Goal: Task Accomplishment & Management: Manage account settings

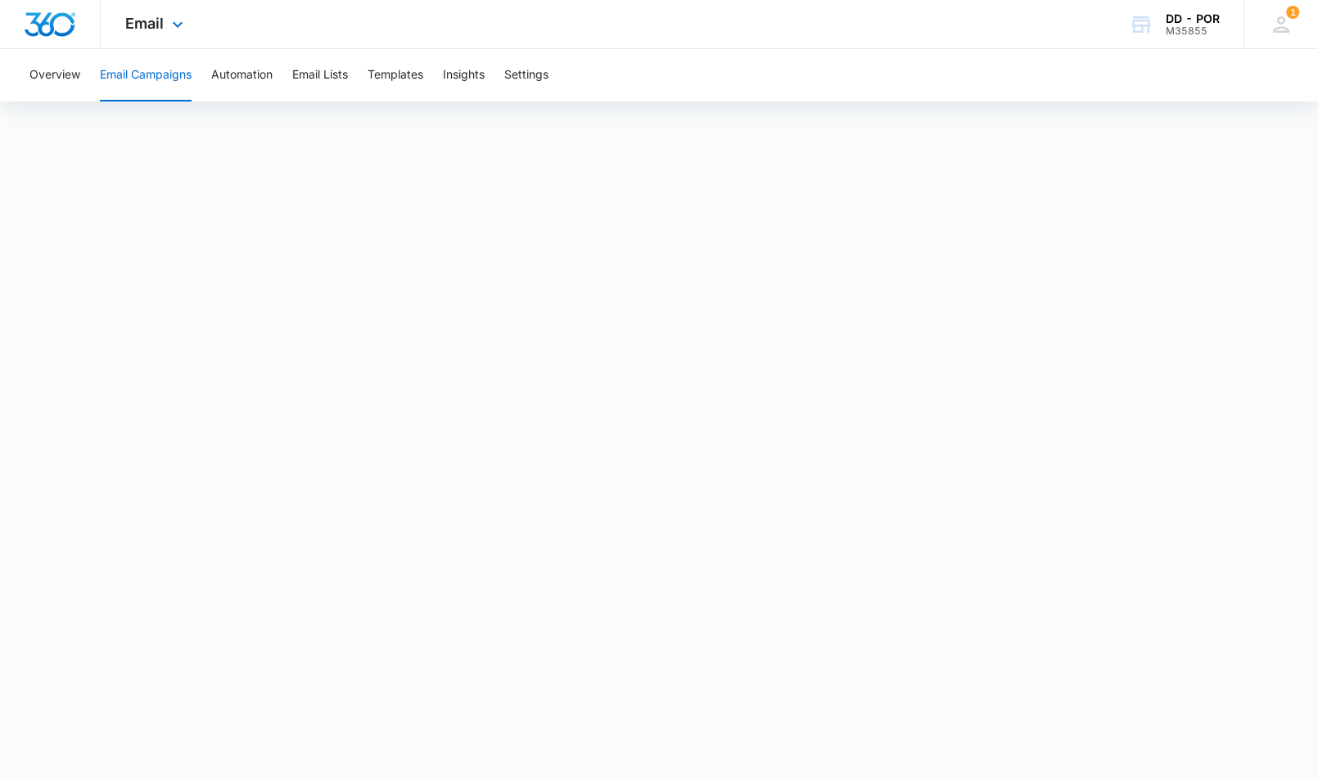
click at [138, 34] on div "Email Apps Reputation Websites Forms CRM Email Social Shop Payments POS Content…" at bounding box center [156, 24] width 111 height 48
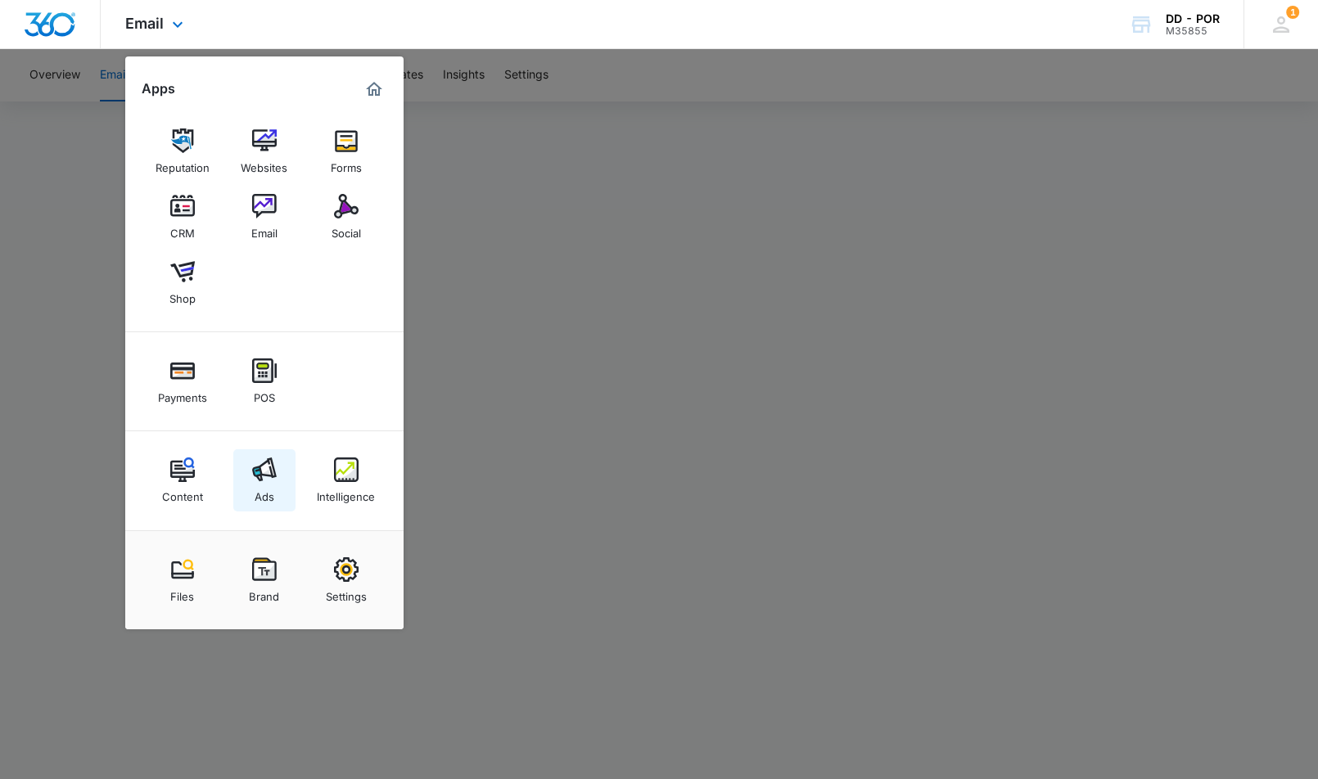
click at [263, 485] on div "Ads" at bounding box center [265, 492] width 20 height 21
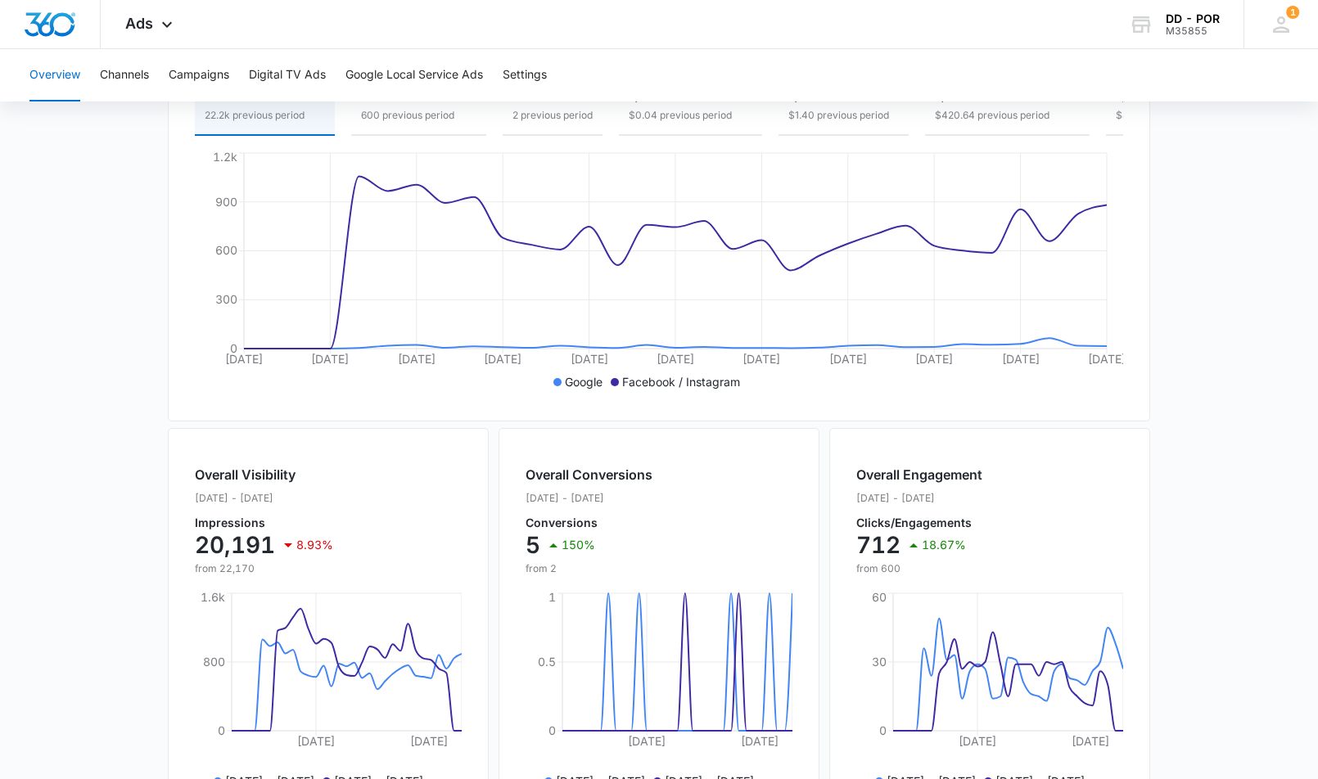
scroll to position [273, 0]
click at [191, 76] on button "Campaigns" at bounding box center [199, 75] width 61 height 52
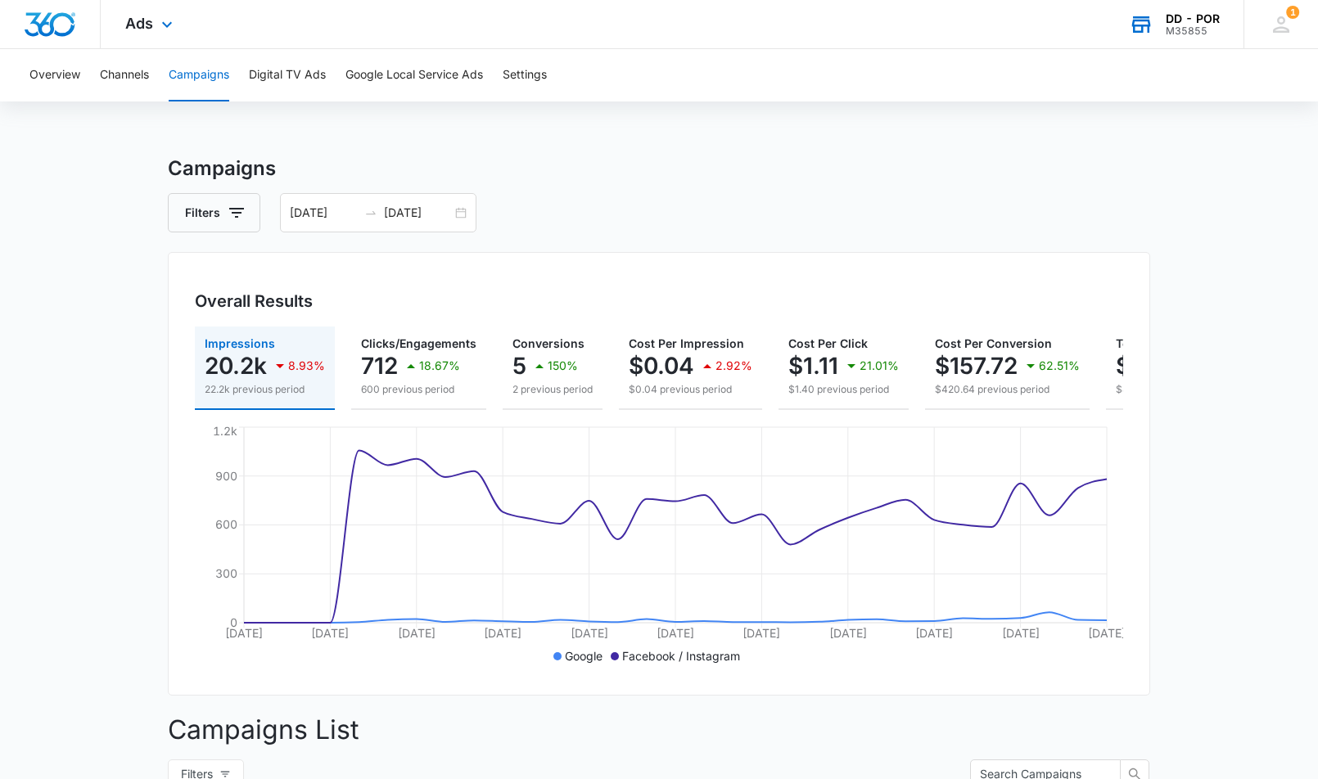
click at [1193, 29] on div "M35855" at bounding box center [1193, 30] width 54 height 11
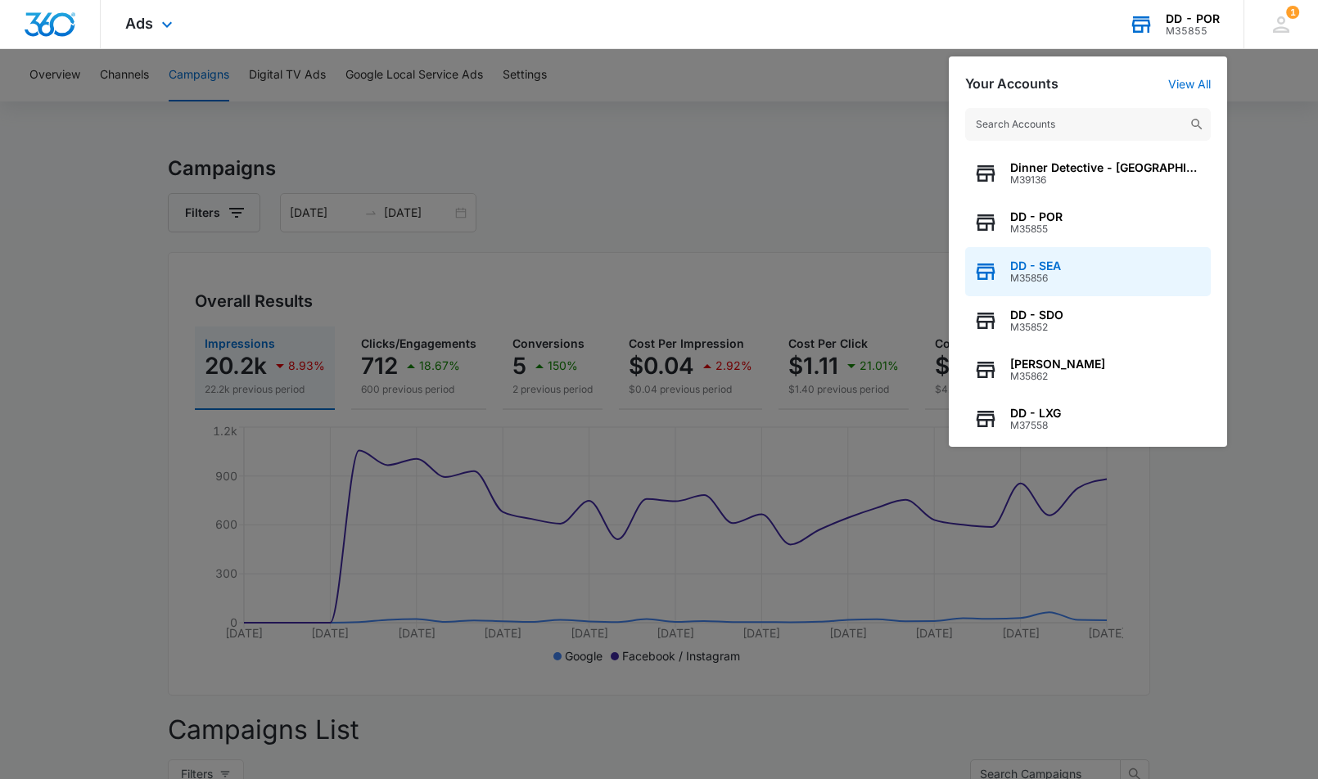
click at [1086, 278] on div "DD - SEA M35856" at bounding box center [1088, 271] width 246 height 49
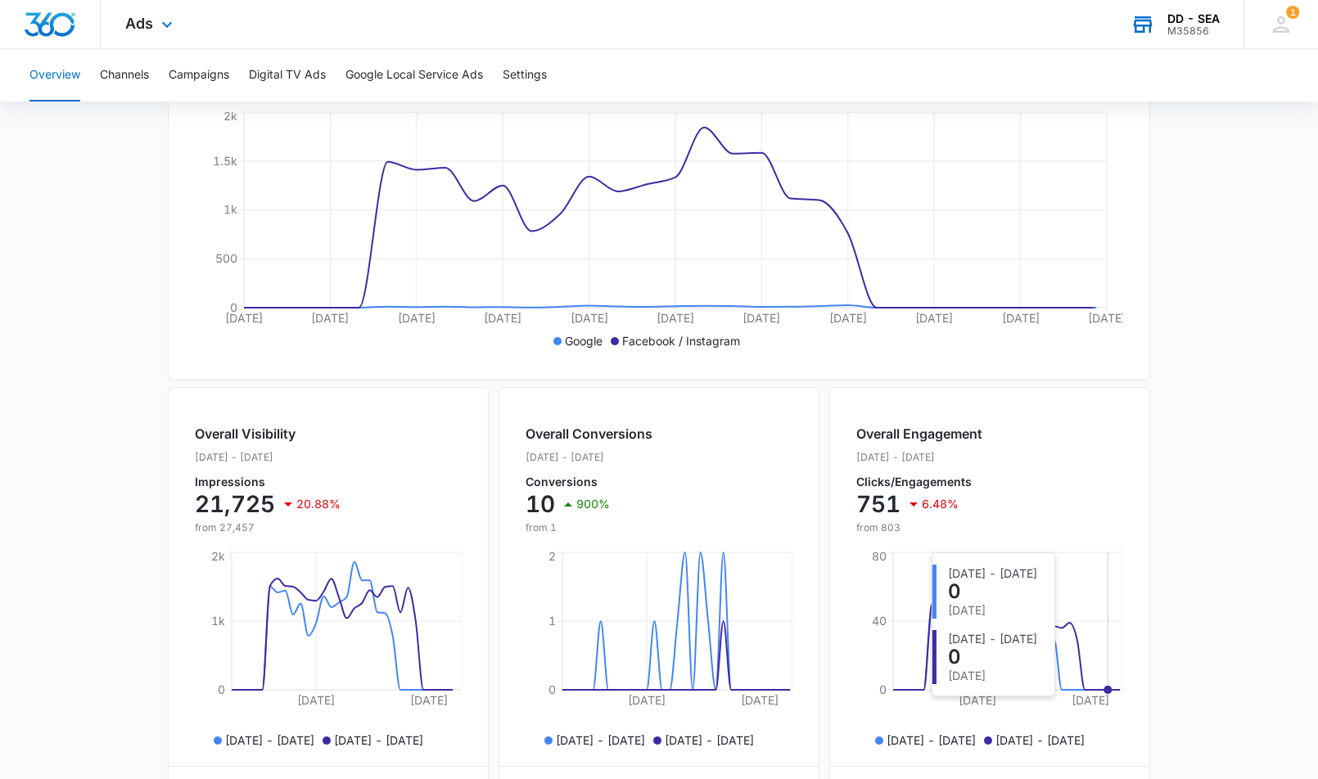
scroll to position [80, 0]
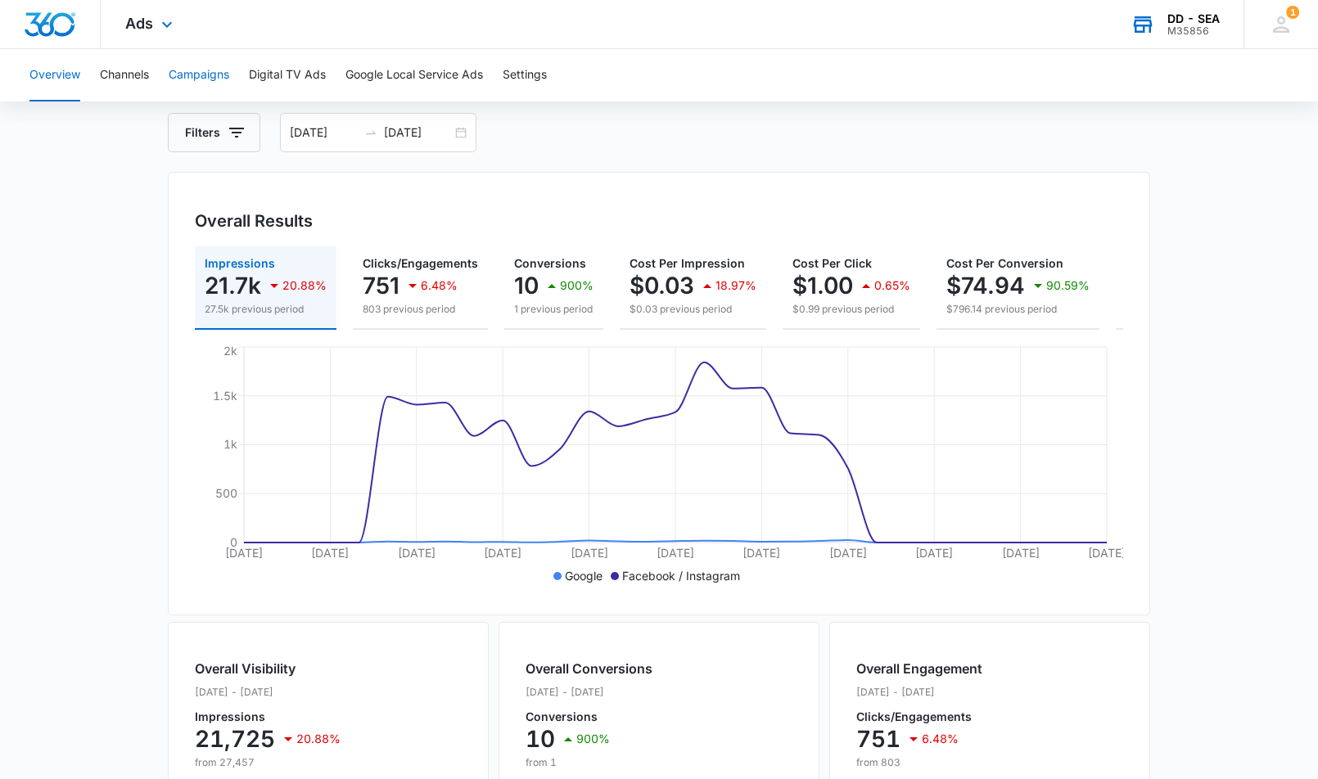
click at [193, 76] on button "Campaigns" at bounding box center [199, 75] width 61 height 52
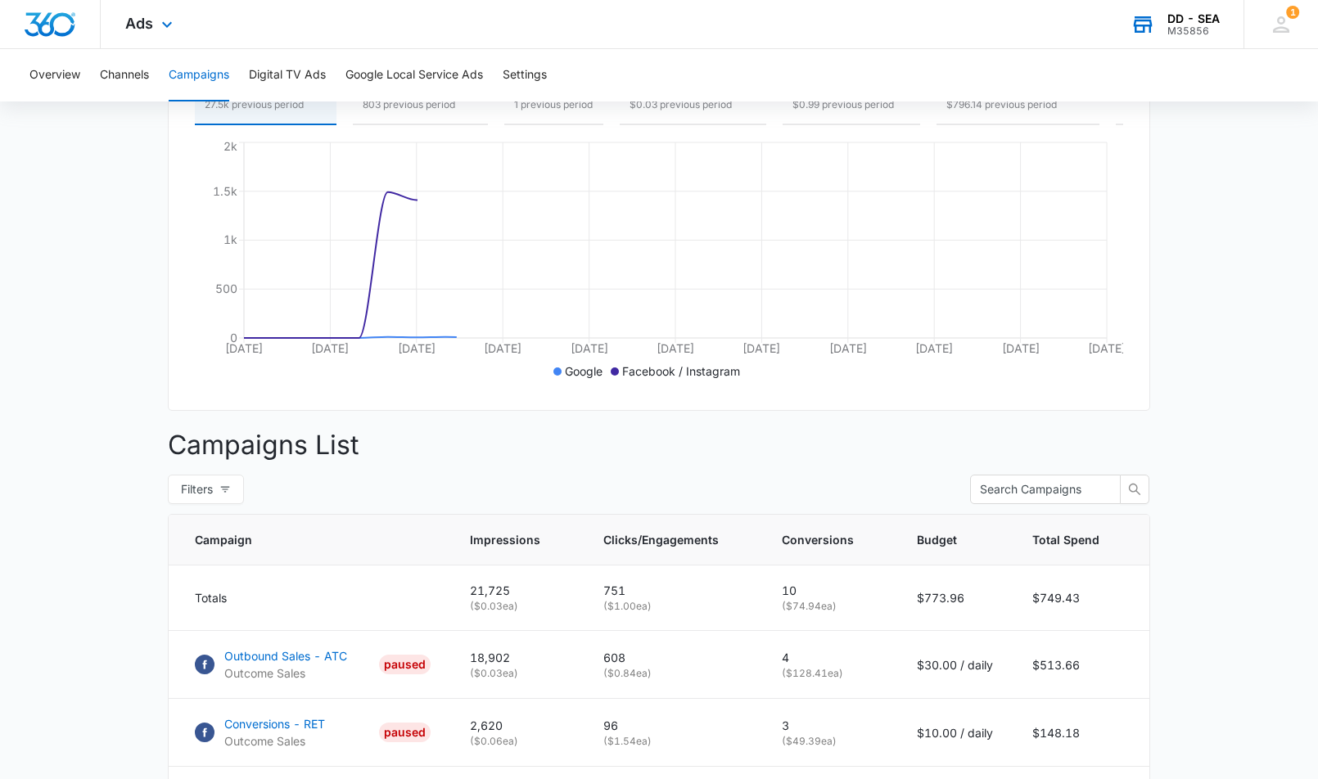
scroll to position [495, 0]
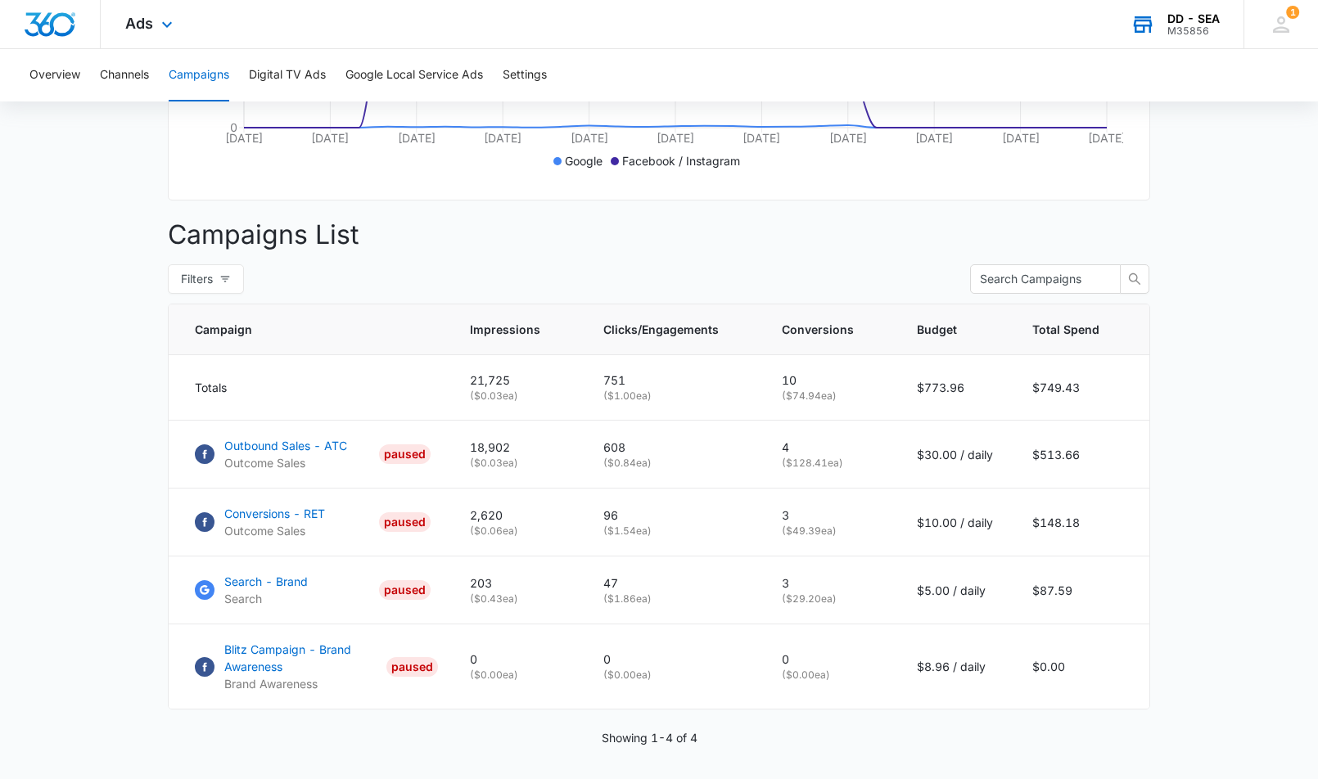
click at [1172, 25] on div "M35856" at bounding box center [1193, 30] width 52 height 11
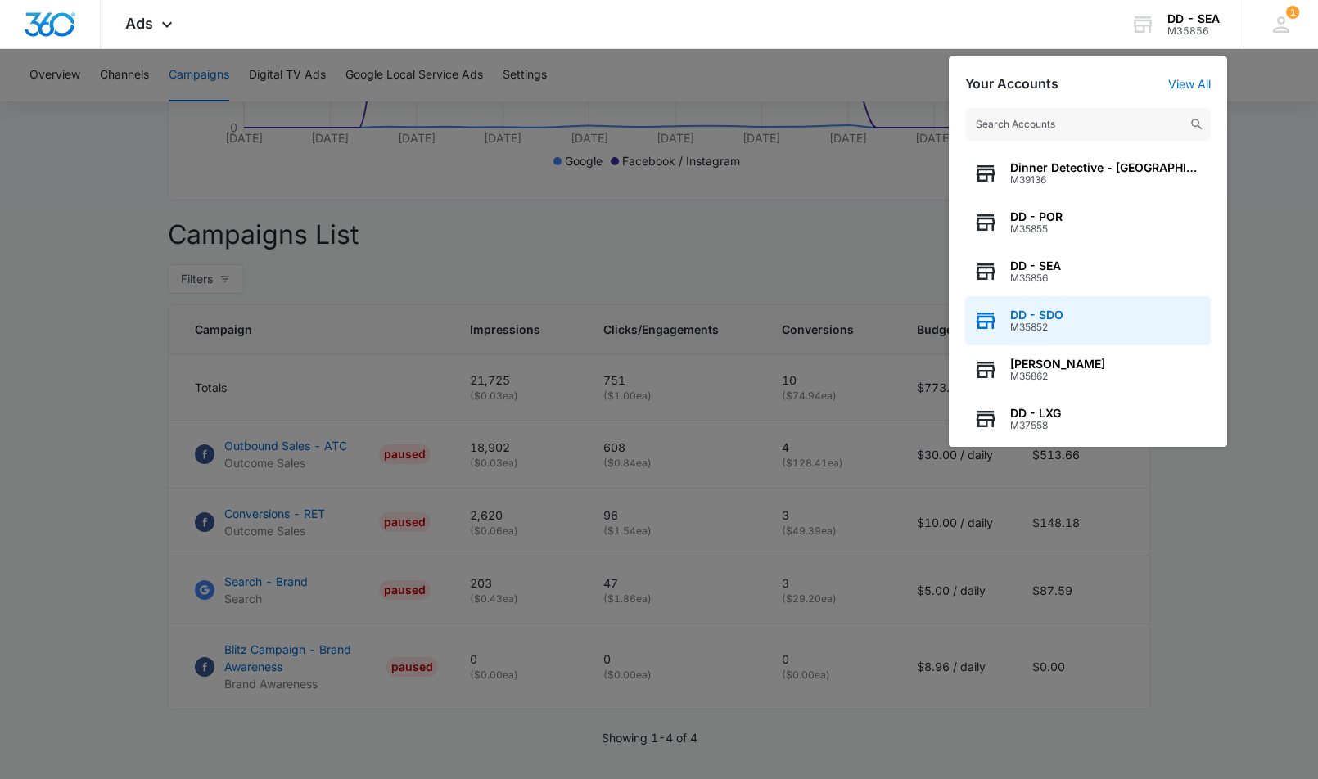
click at [1032, 314] on span "DD - SDO" at bounding box center [1036, 315] width 53 height 13
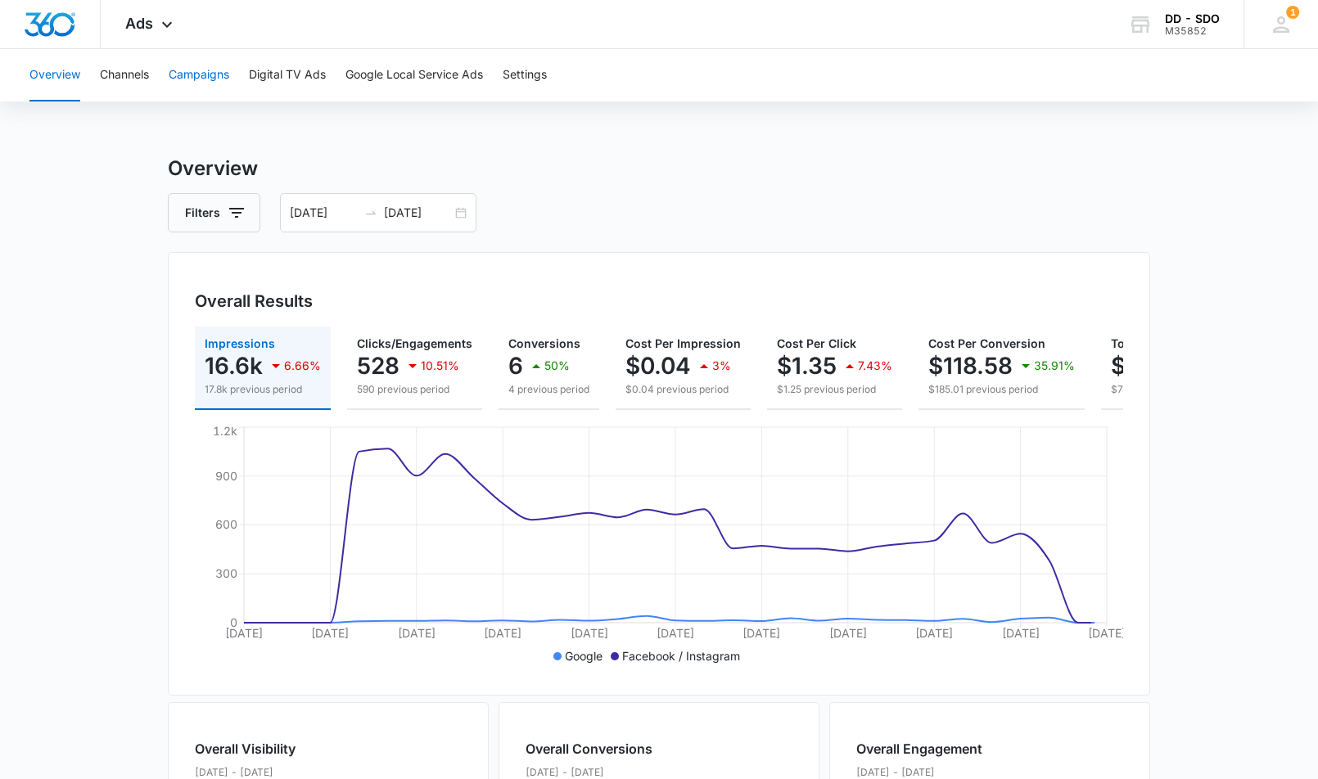
click at [197, 67] on button "Campaigns" at bounding box center [199, 75] width 61 height 52
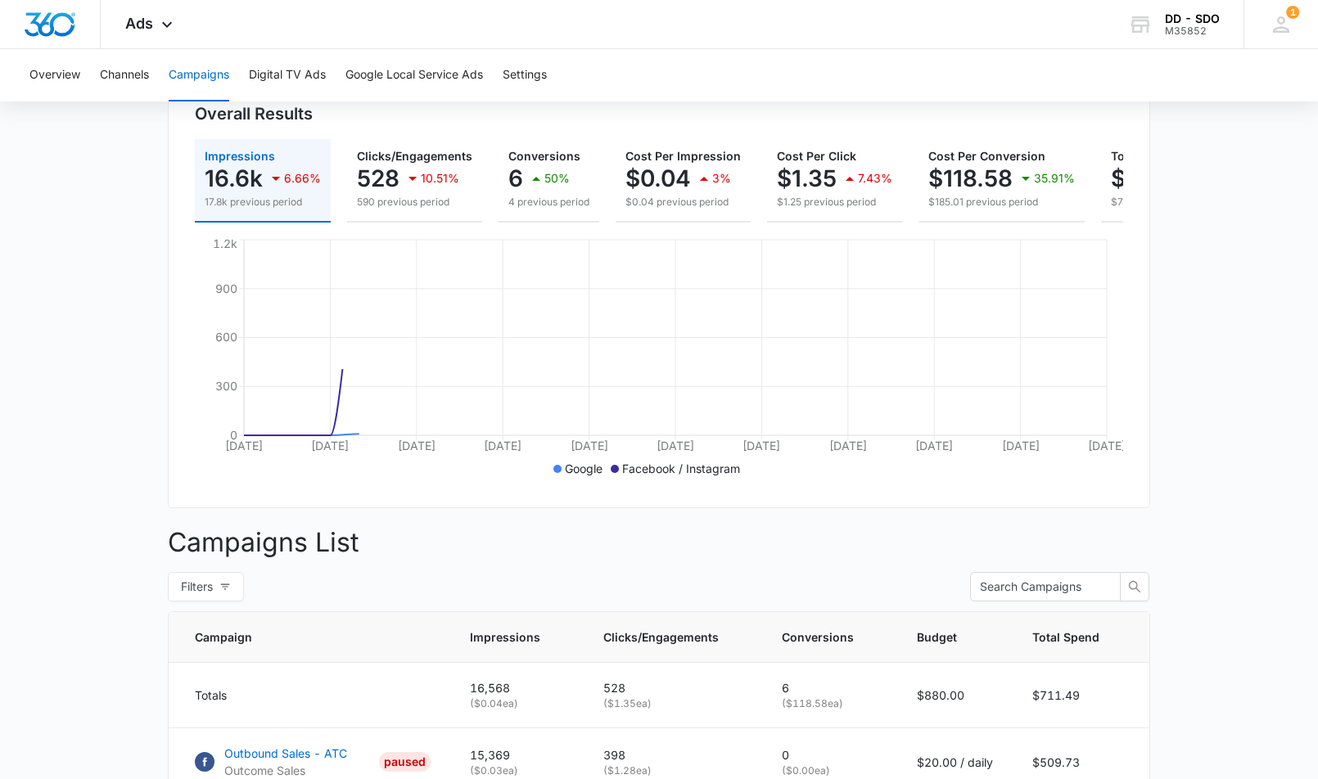
scroll to position [541, 0]
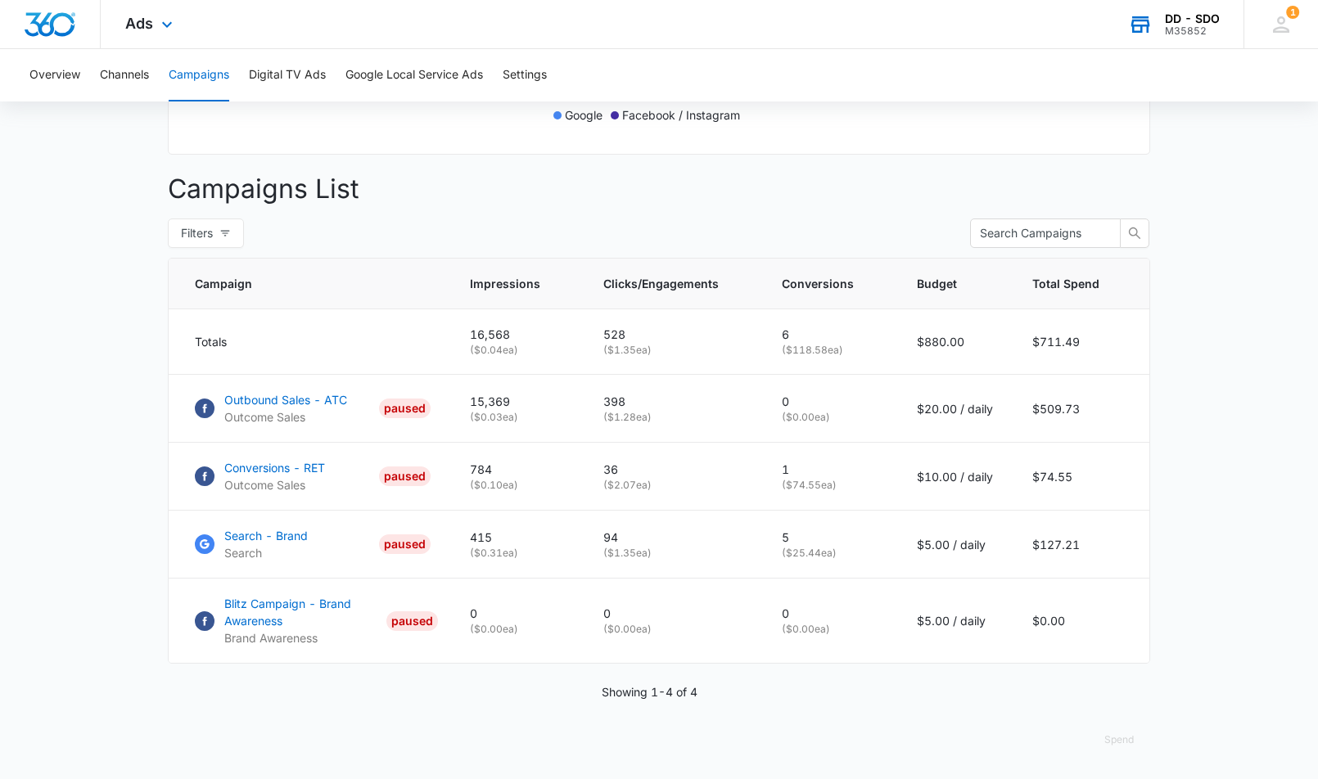
click at [1189, 20] on div "DD - SDO" at bounding box center [1192, 18] width 55 height 13
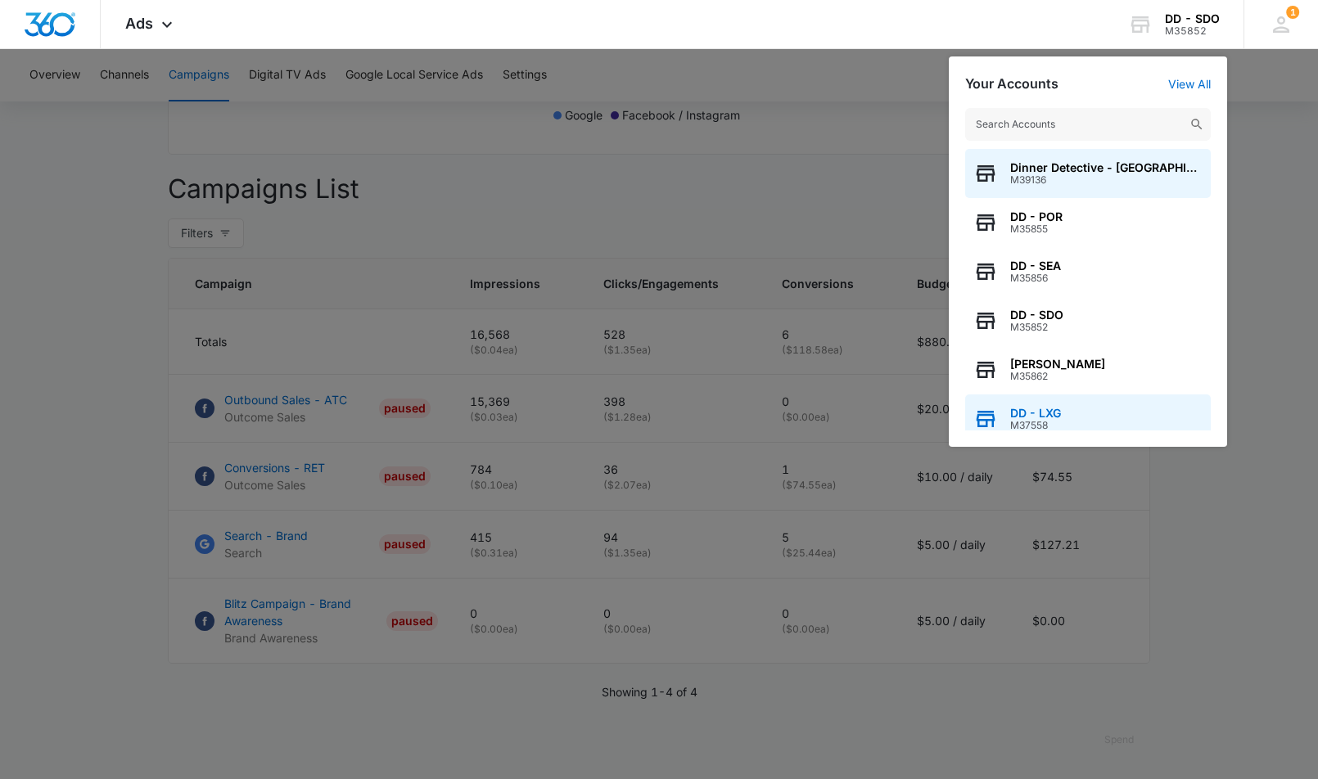
click at [1041, 416] on span "DD - LXG" at bounding box center [1035, 413] width 51 height 13
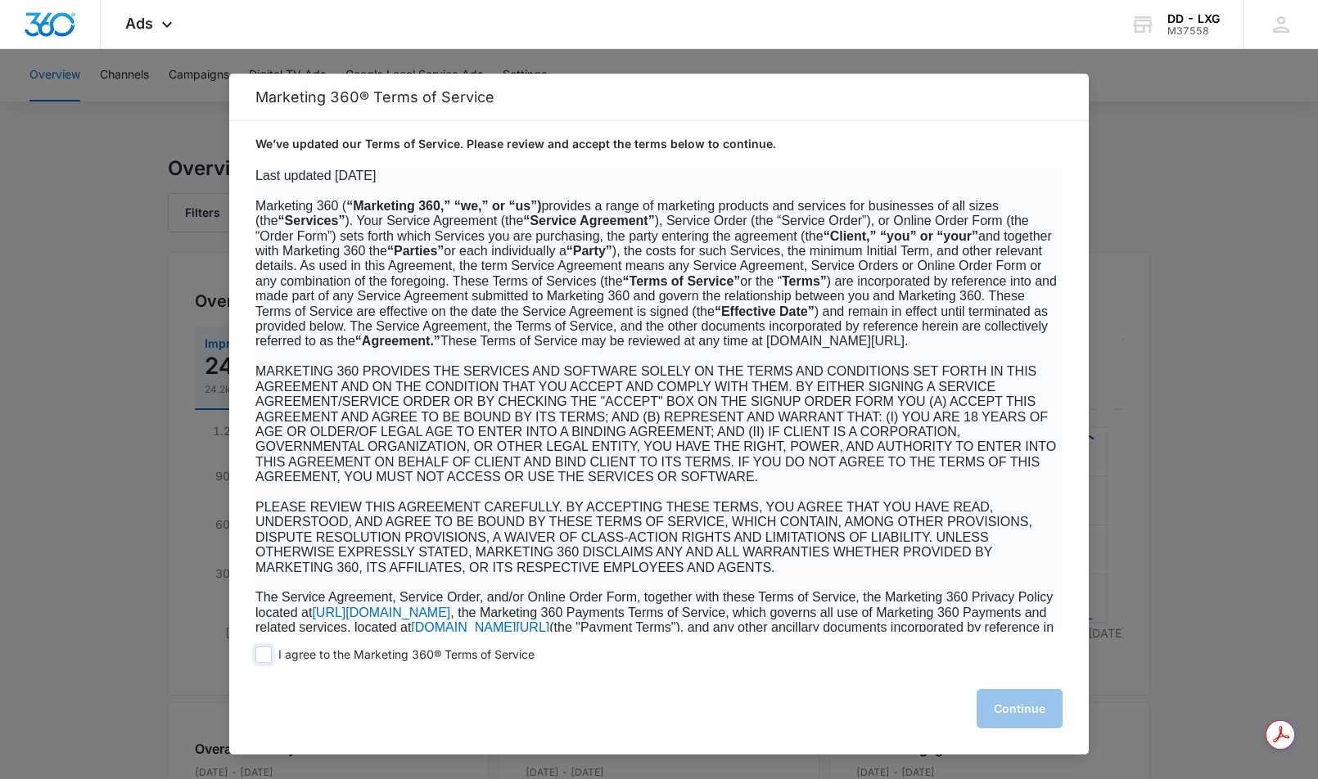
click at [265, 654] on span at bounding box center [263, 655] width 16 height 16
click at [265, 654] on input "I agree to the Marketing 360® Terms of Service" at bounding box center [263, 655] width 16 height 16
checkbox input "true"
click at [1024, 715] on button "Continue" at bounding box center [1020, 708] width 86 height 39
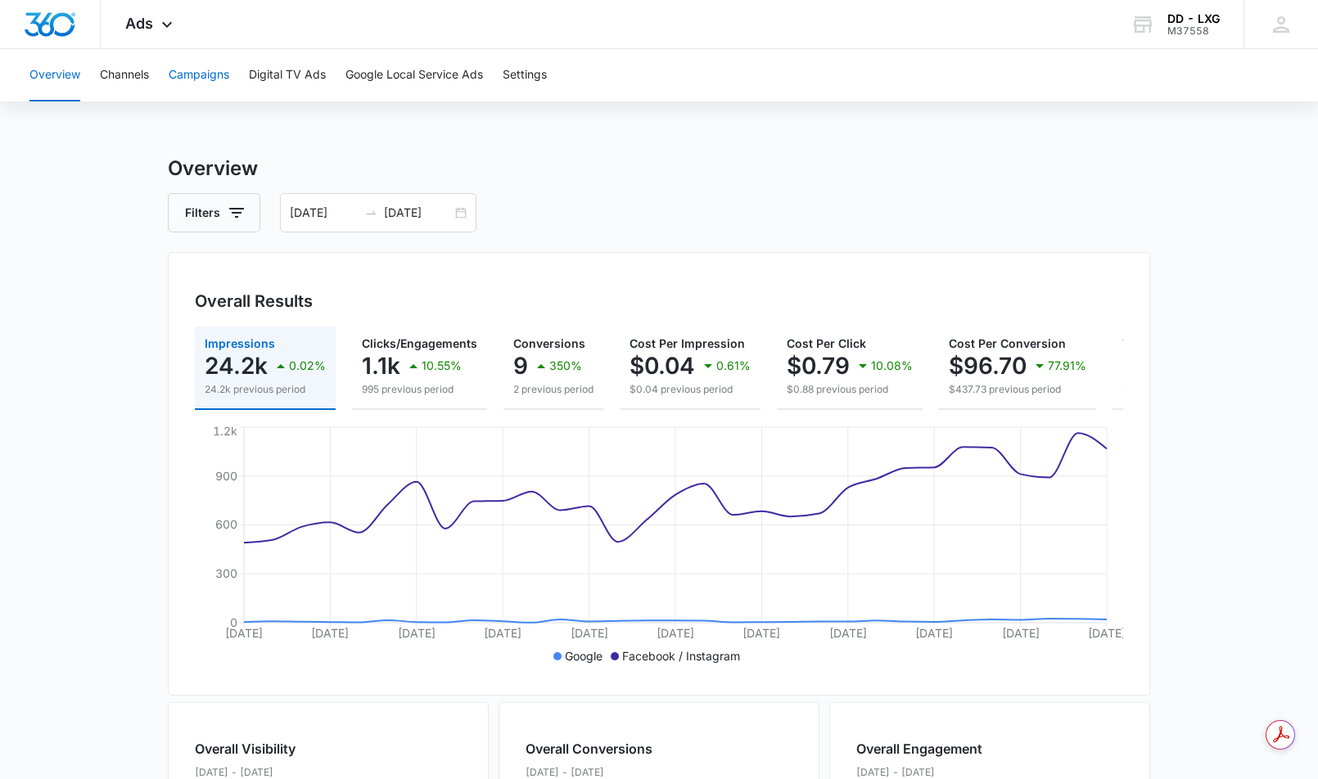
click at [178, 70] on button "Campaigns" at bounding box center [199, 75] width 61 height 52
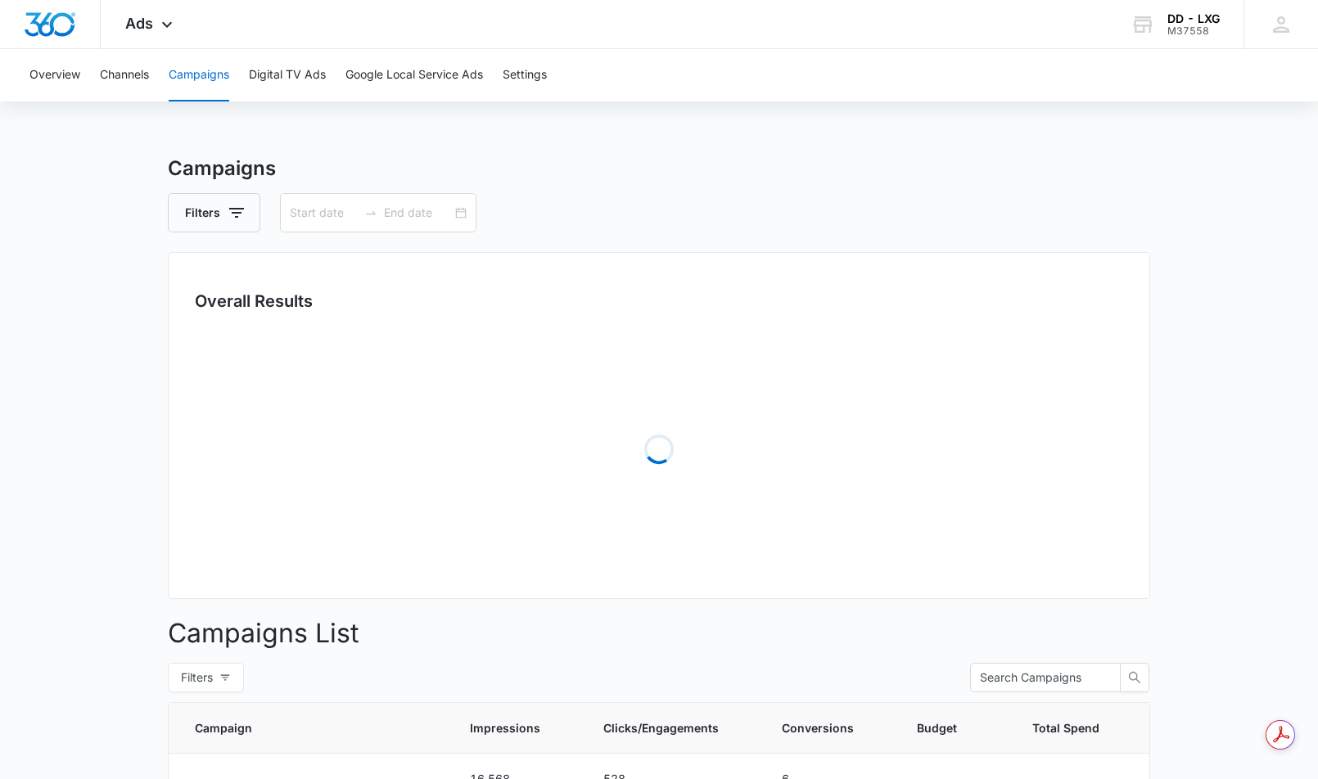
type input "[DATE]"
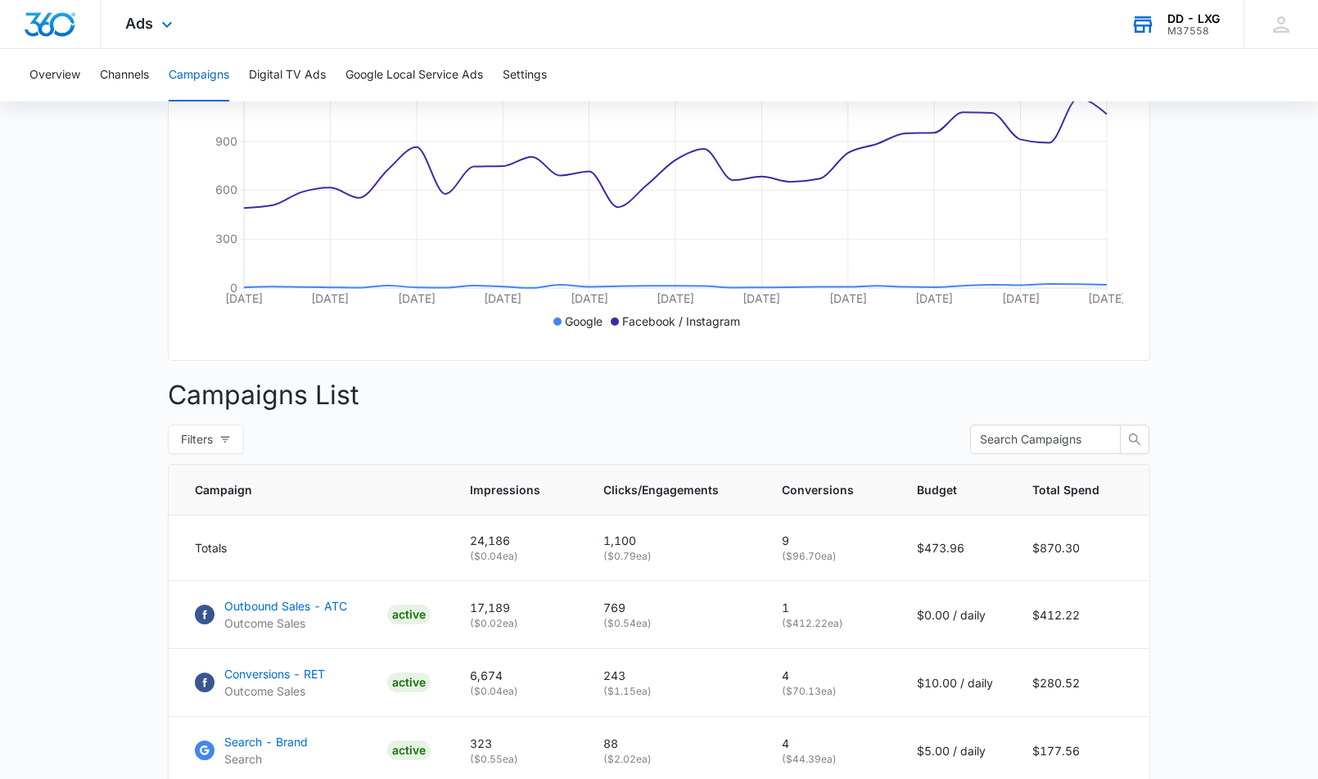
scroll to position [325, 0]
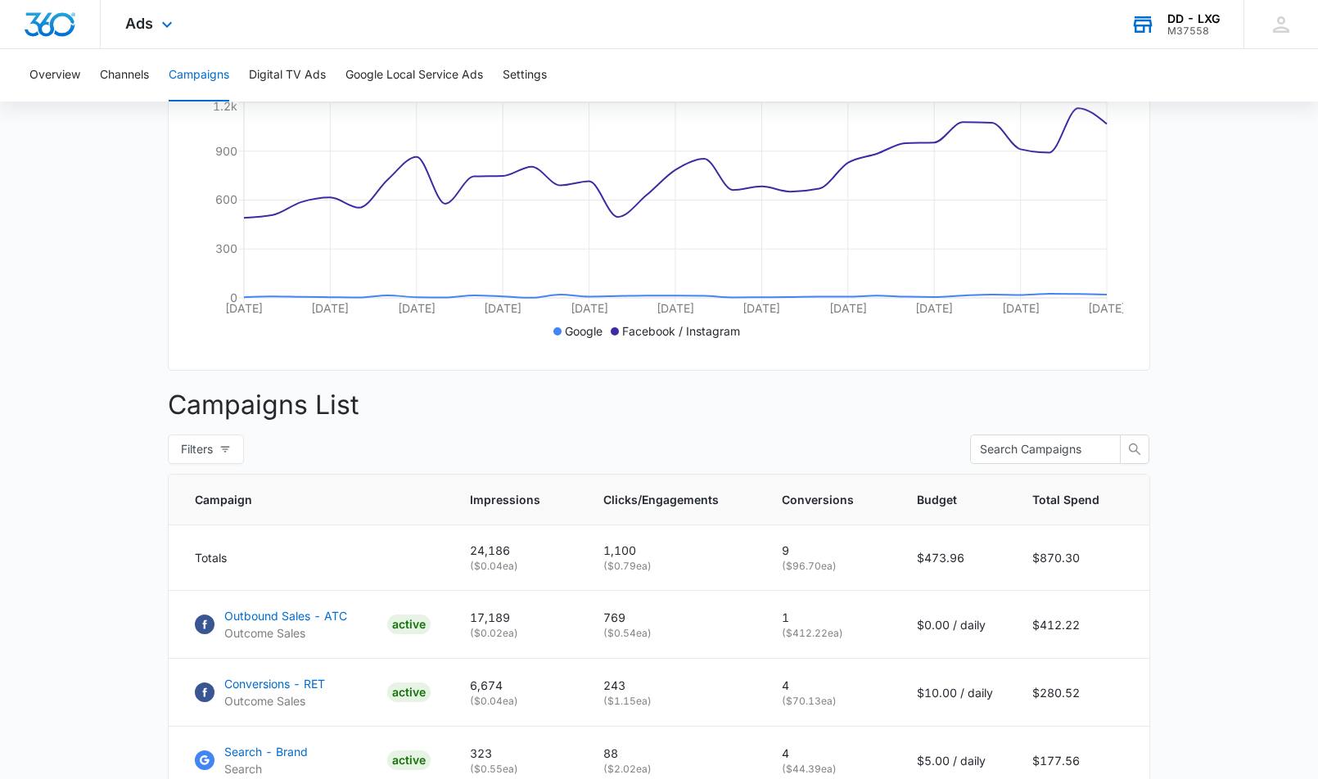
click at [1198, 23] on div "DD - LXG" at bounding box center [1193, 18] width 52 height 13
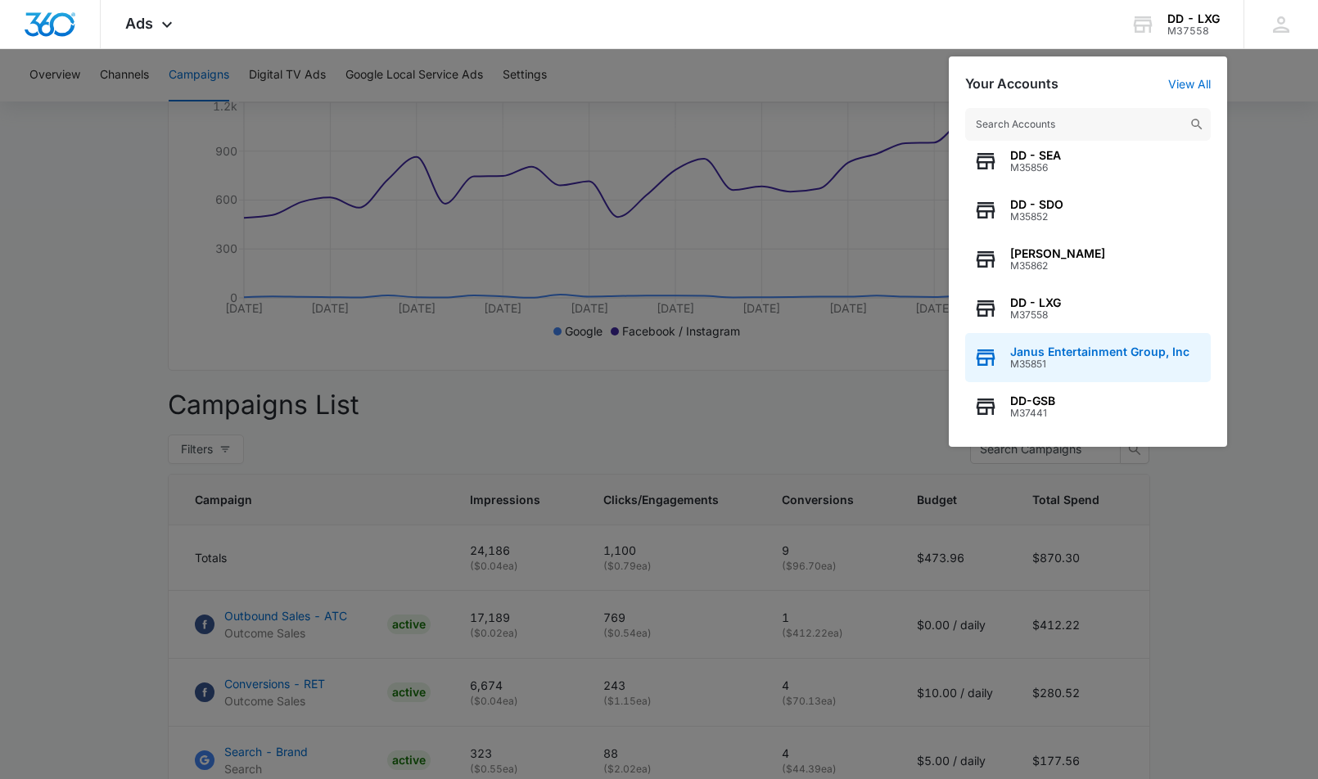
scroll to position [128, 0]
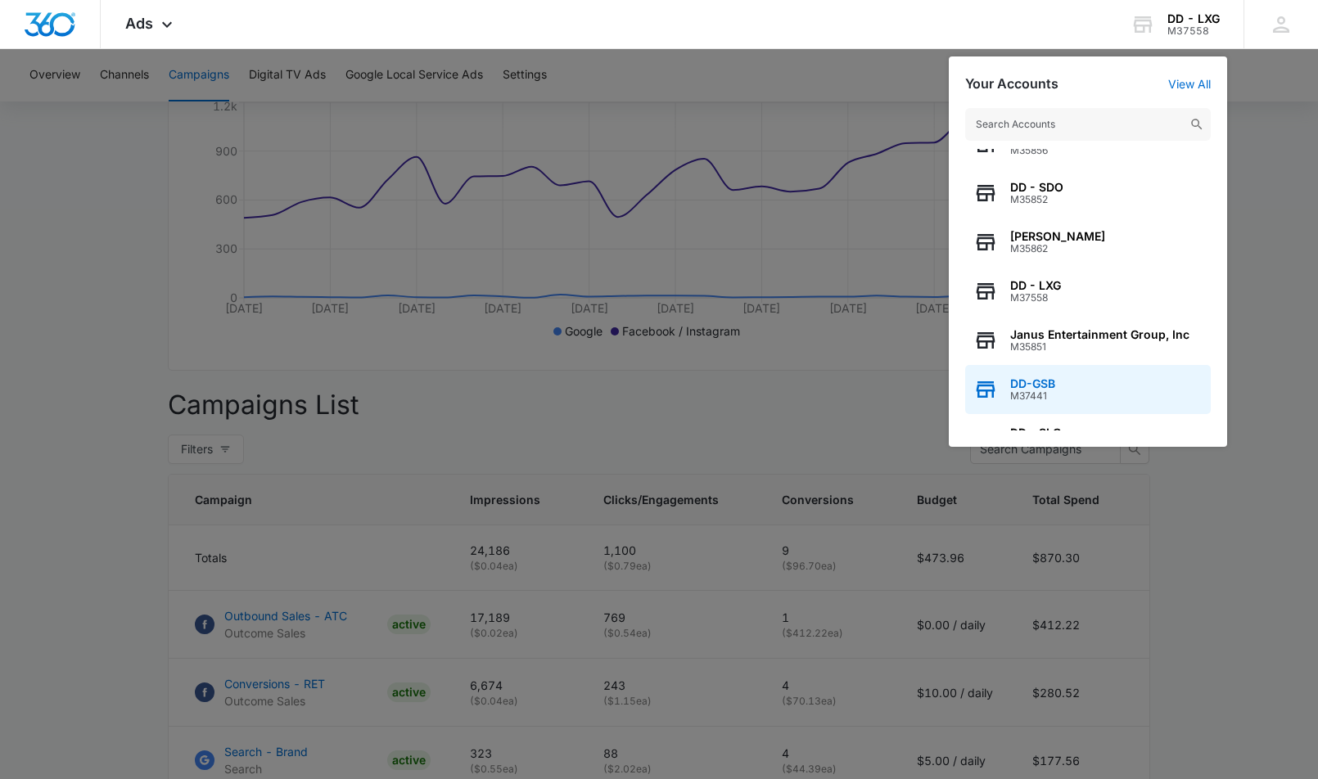
click at [1039, 389] on span "DD-GSB" at bounding box center [1032, 383] width 45 height 13
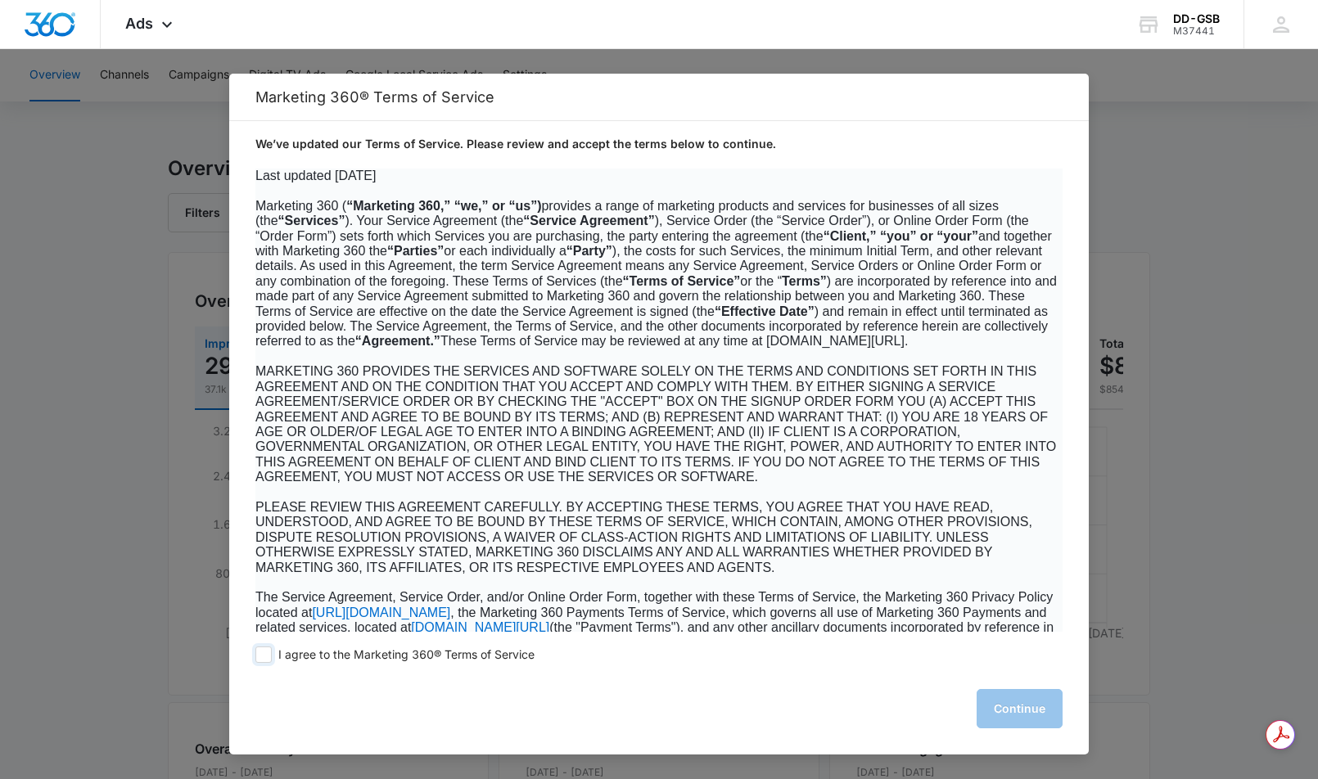
click at [269, 660] on span at bounding box center [263, 655] width 16 height 16
click at [269, 660] on input "I agree to the Marketing 360® Terms of Service" at bounding box center [263, 655] width 16 height 16
checkbox input "true"
click at [1003, 712] on button "Continue" at bounding box center [1020, 708] width 86 height 39
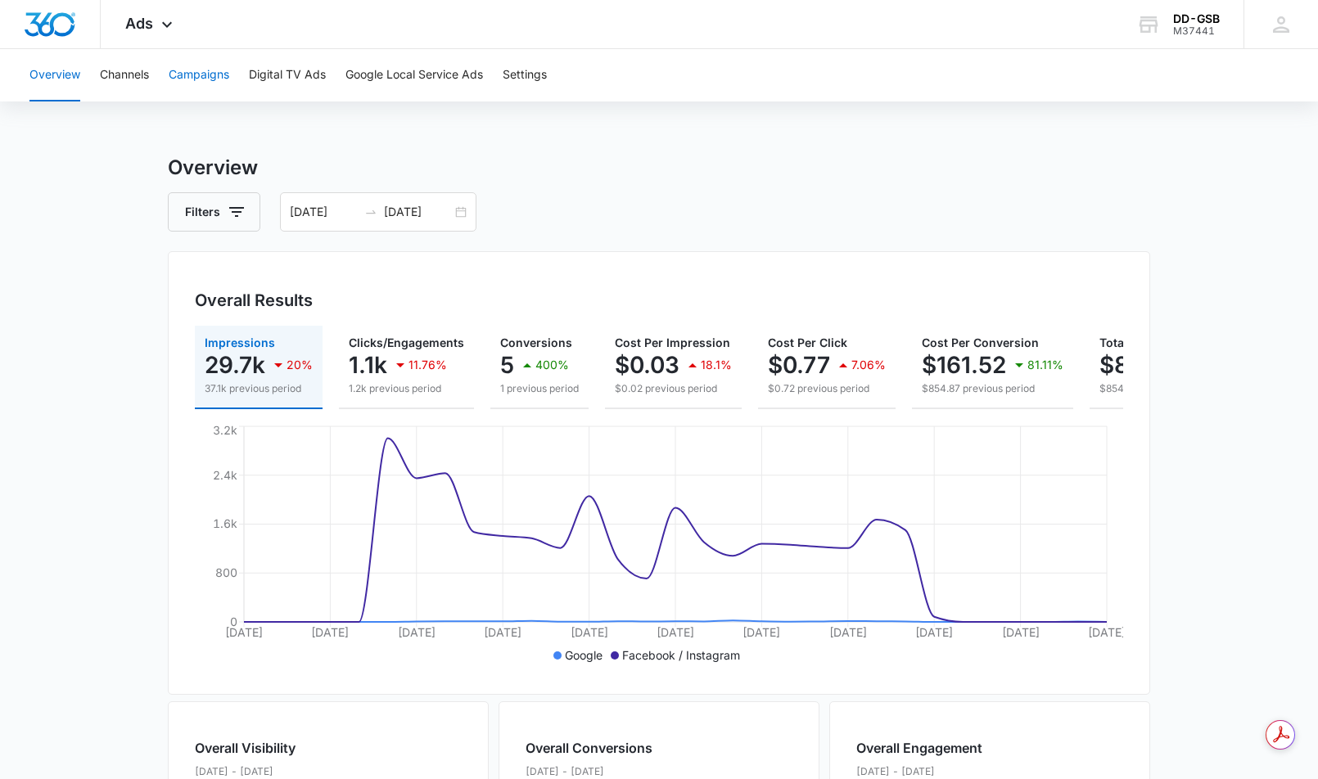
click at [206, 74] on button "Campaigns" at bounding box center [199, 75] width 61 height 52
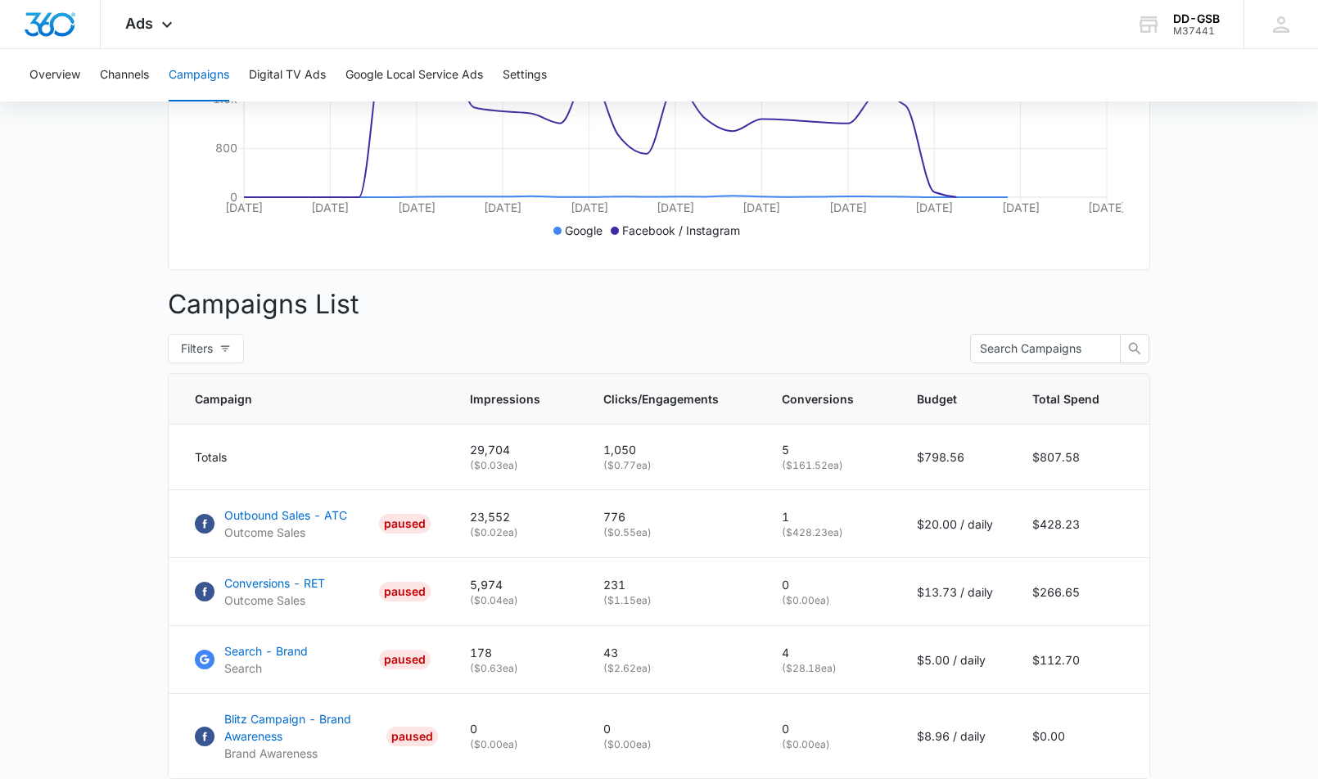
scroll to position [541, 0]
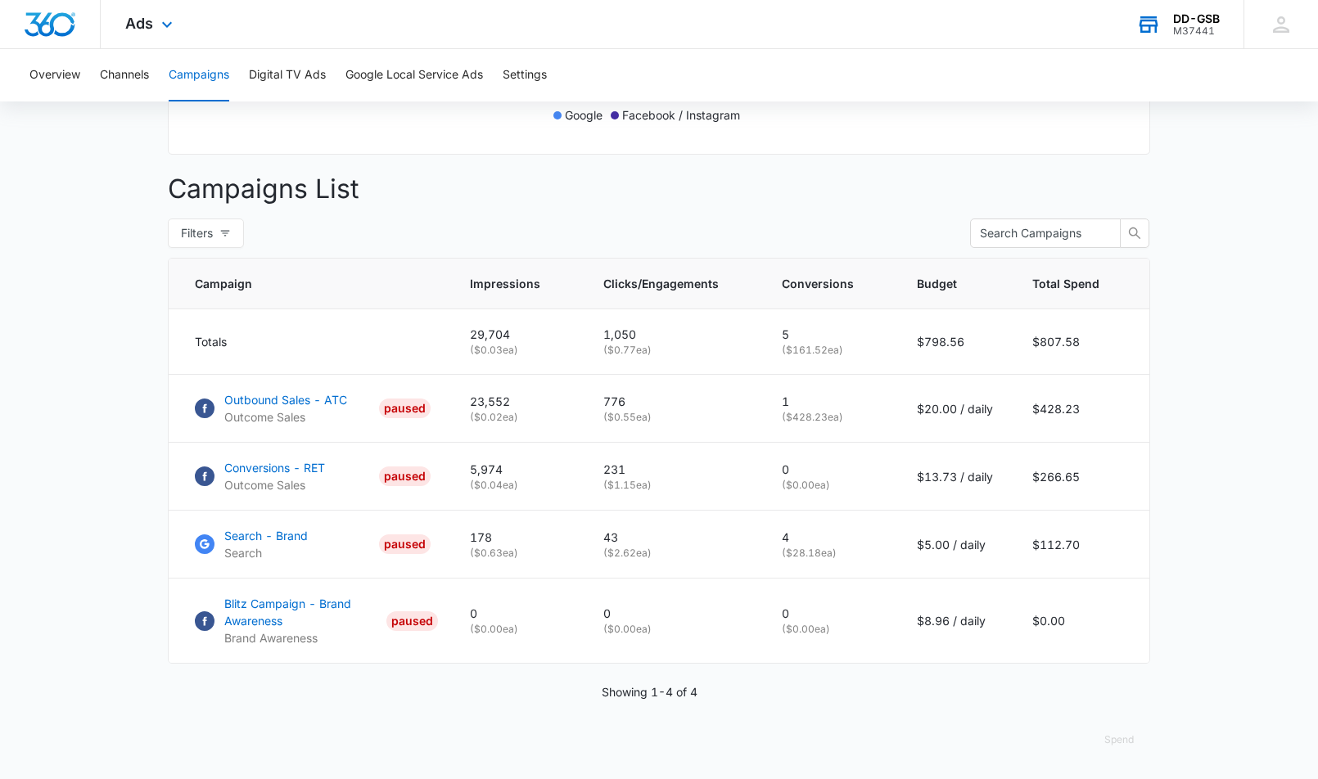
click at [1197, 30] on div "M37441" at bounding box center [1196, 30] width 47 height 11
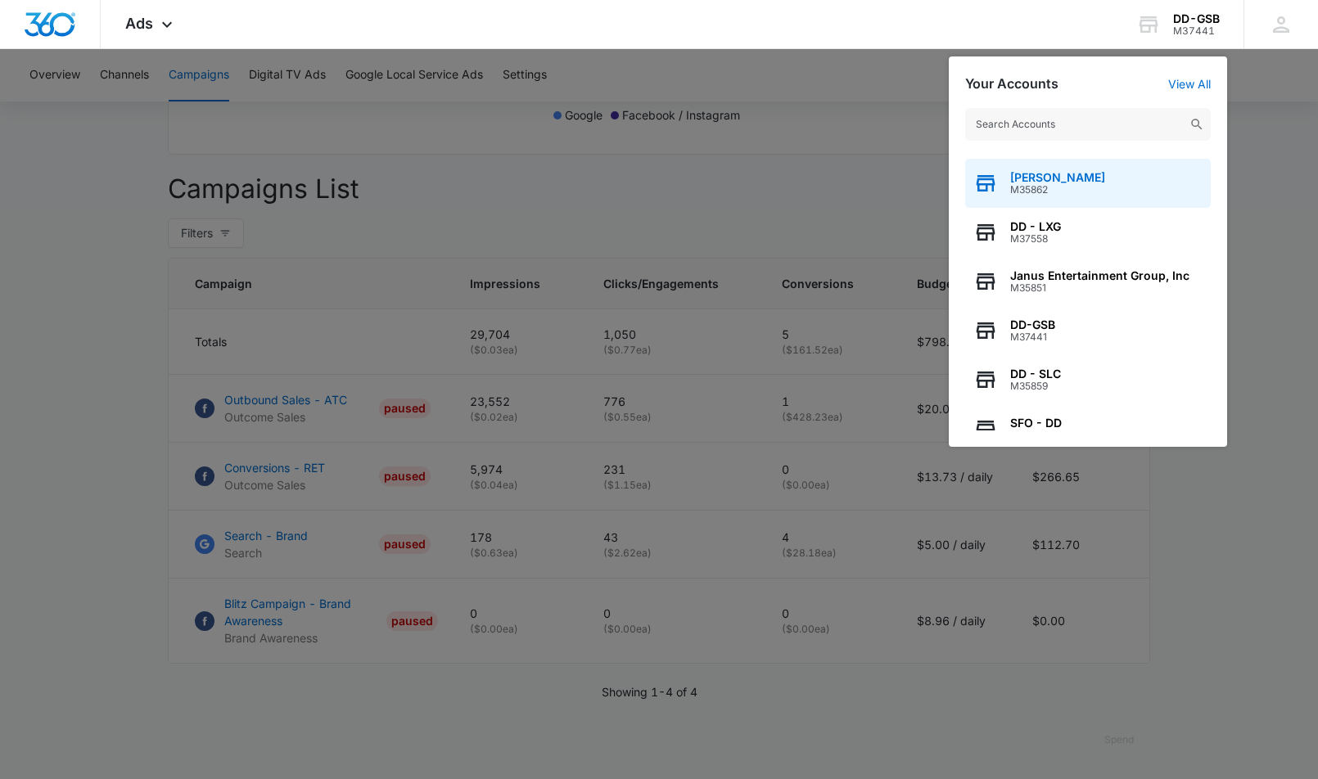
scroll to position [210, 0]
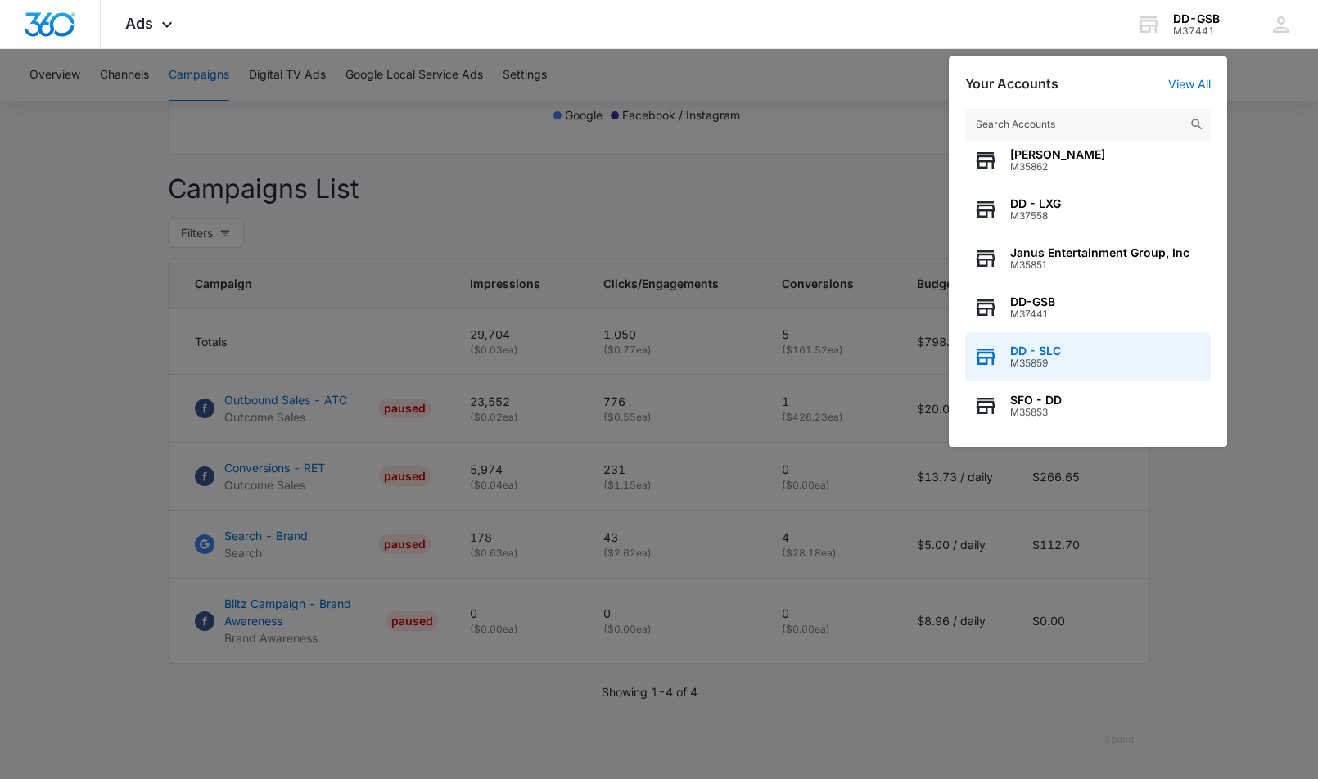
click at [1063, 368] on div "DD - SLC M35859" at bounding box center [1088, 356] width 246 height 49
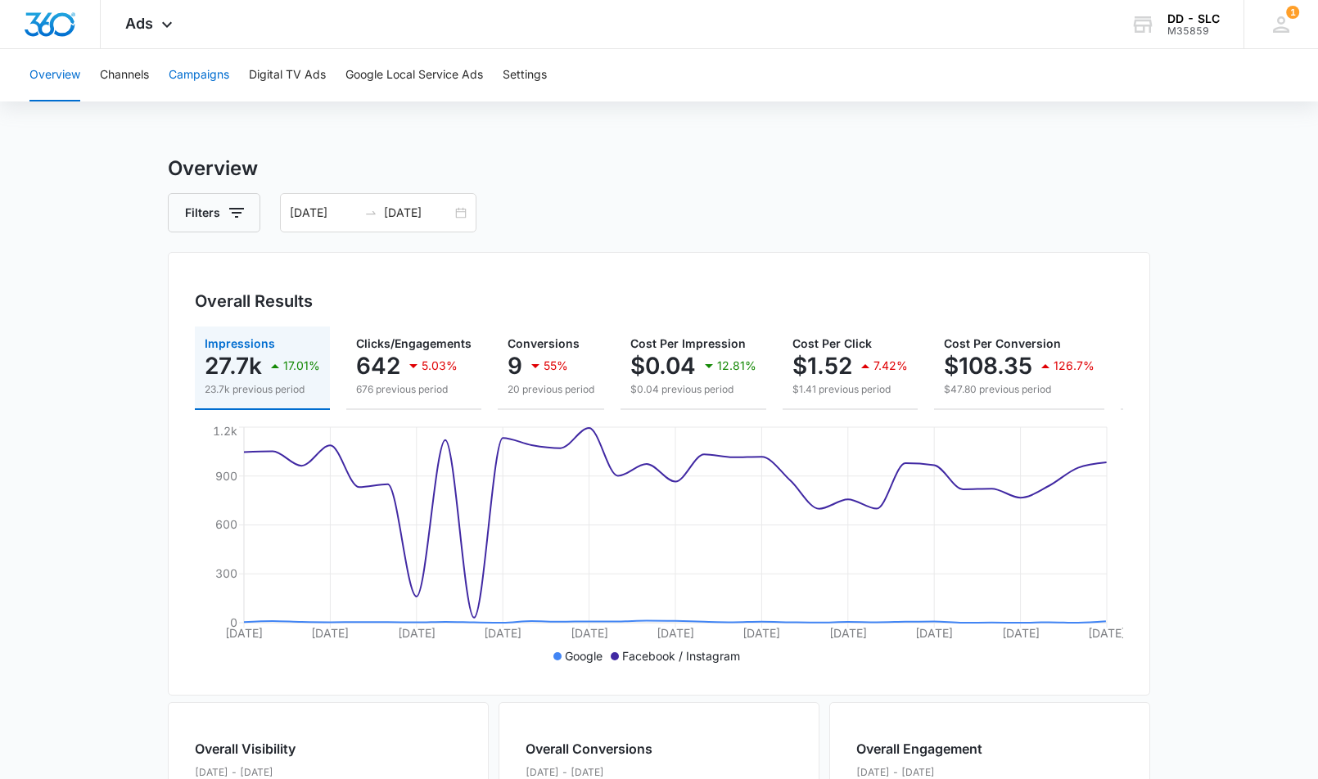
click at [200, 73] on button "Campaigns" at bounding box center [199, 75] width 61 height 52
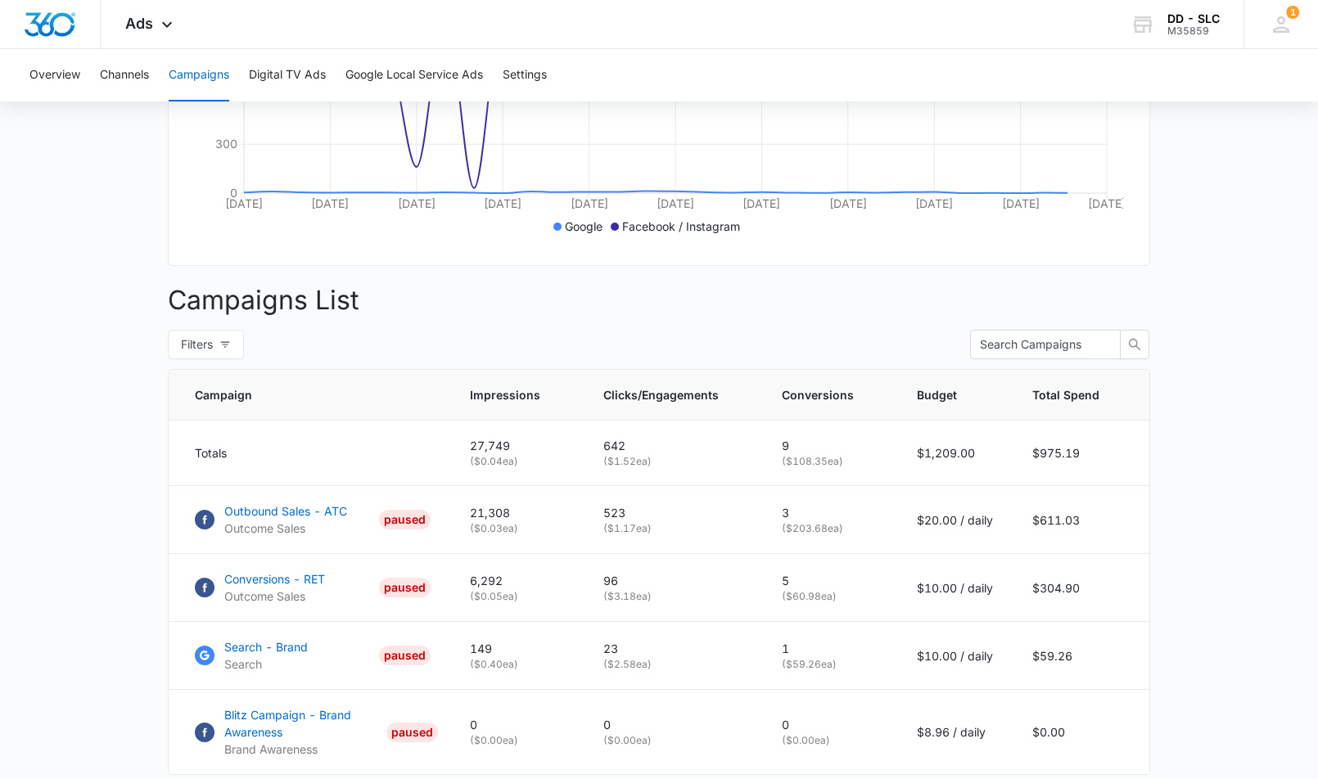
scroll to position [431, 0]
click at [1173, 23] on div "DD - SLC" at bounding box center [1193, 18] width 52 height 13
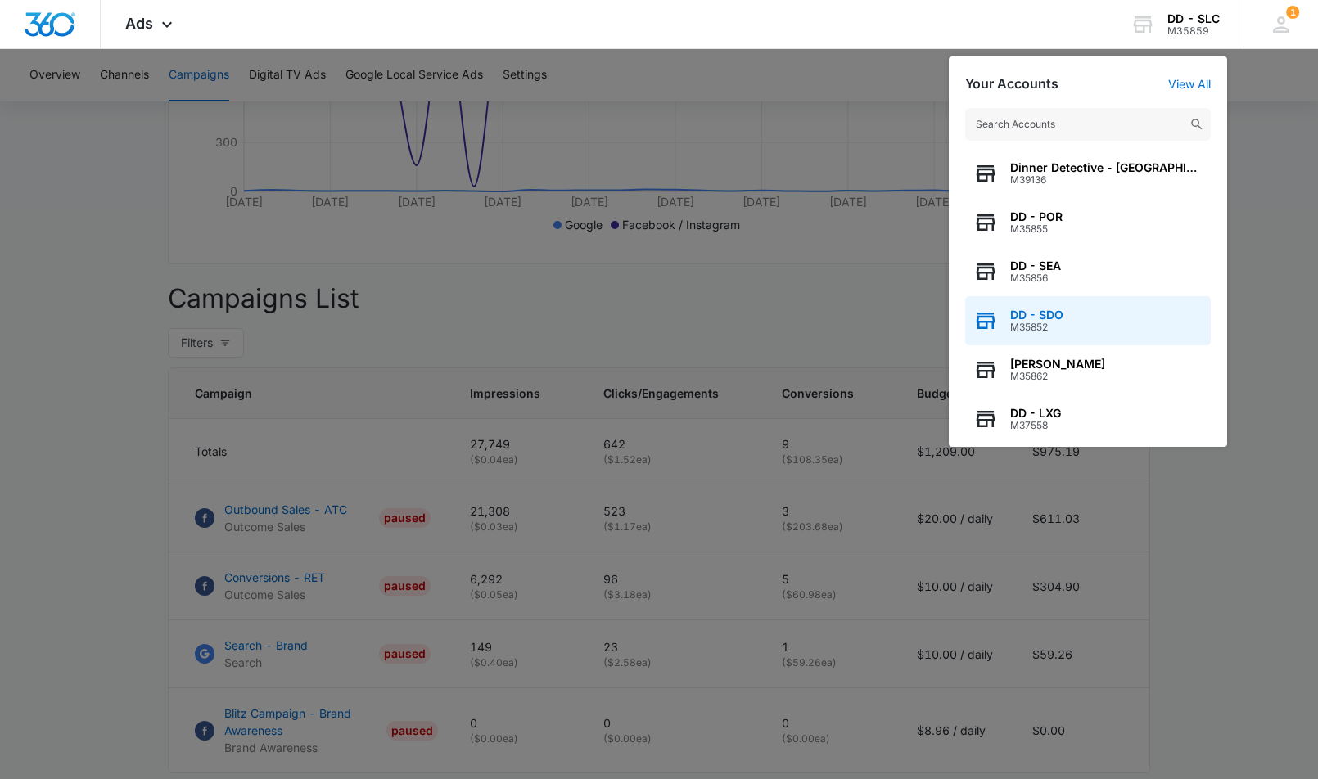
scroll to position [210, 0]
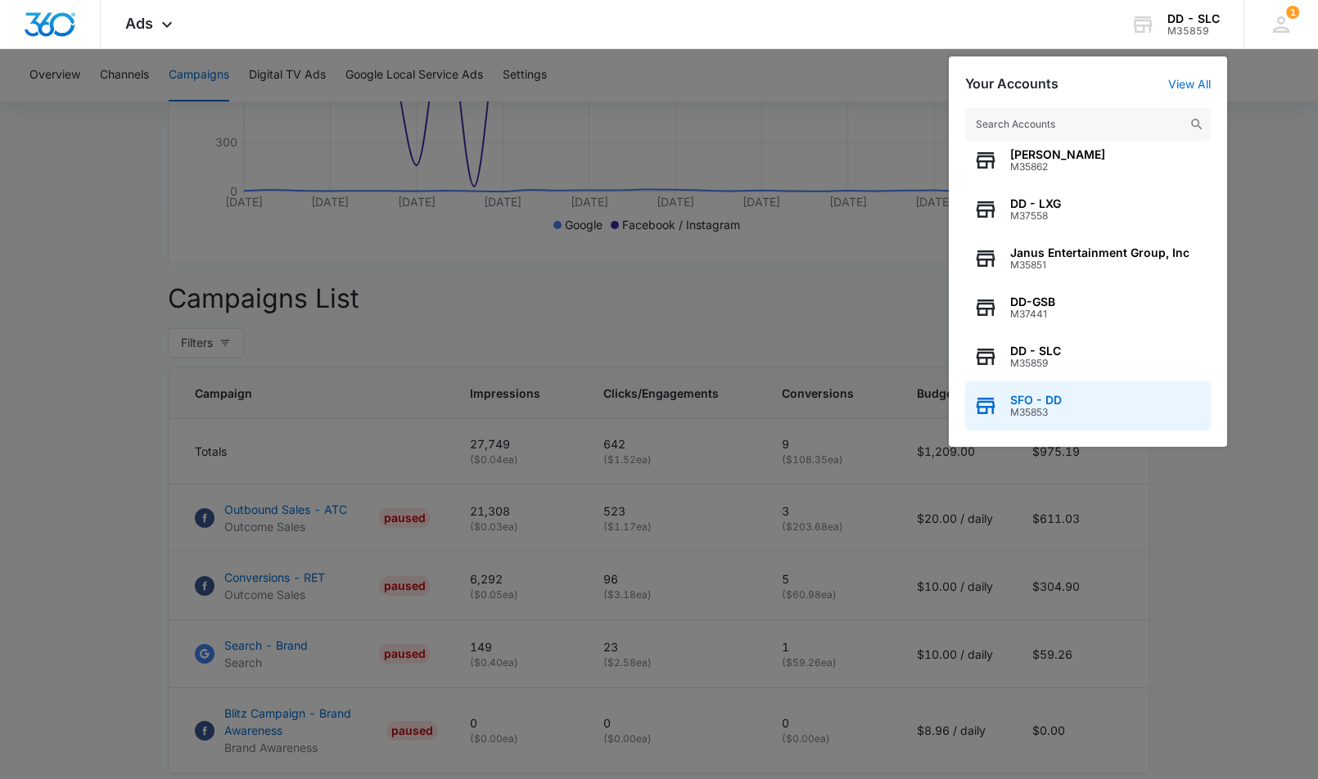
click at [1059, 413] on span "M35853" at bounding box center [1036, 412] width 52 height 11
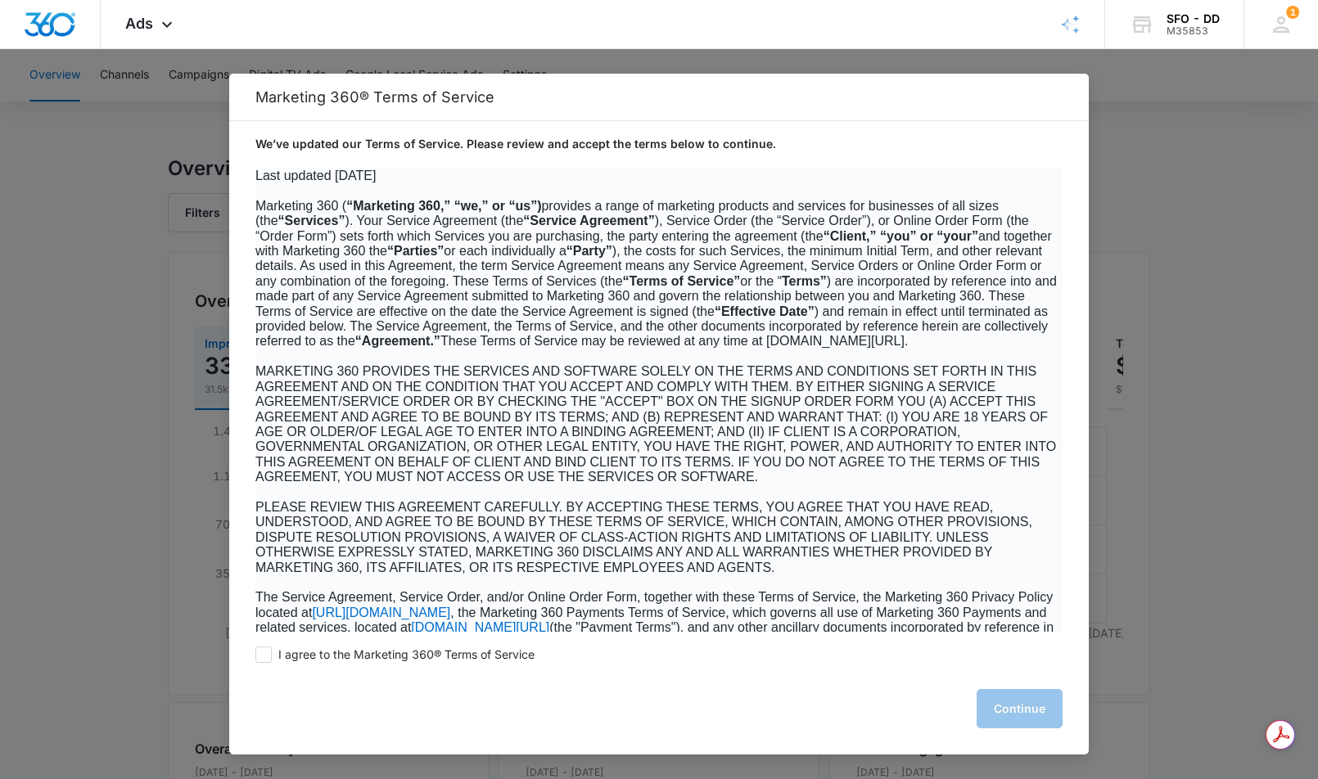
click at [265, 663] on div "I agree to the Marketing 360® Terms of Service Continue" at bounding box center [659, 693] width 860 height 123
click at [260, 653] on span at bounding box center [263, 655] width 16 height 16
click at [260, 653] on input "I agree to the Marketing 360® Terms of Service" at bounding box center [263, 655] width 16 height 16
checkbox input "true"
click at [1005, 697] on button "Continue" at bounding box center [1020, 708] width 86 height 39
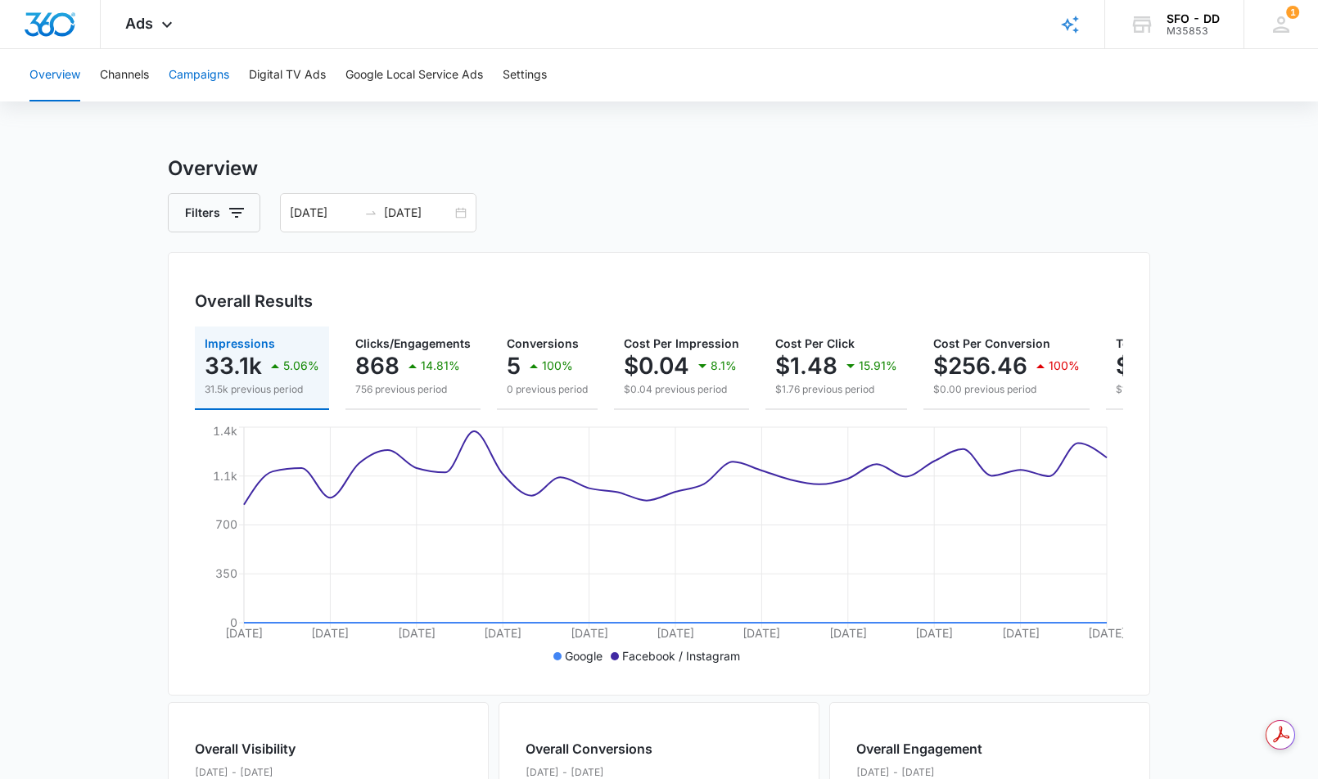
click at [210, 84] on button "Campaigns" at bounding box center [199, 75] width 61 height 52
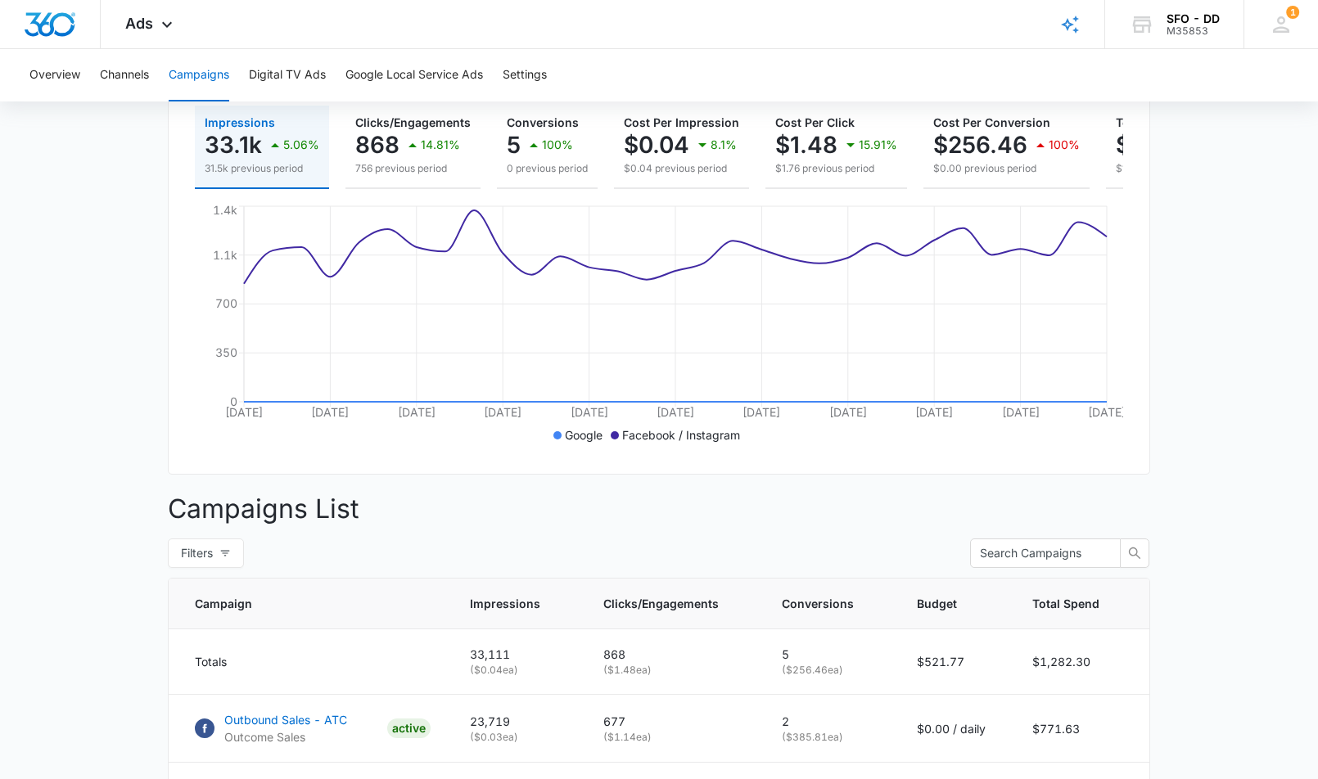
scroll to position [473, 0]
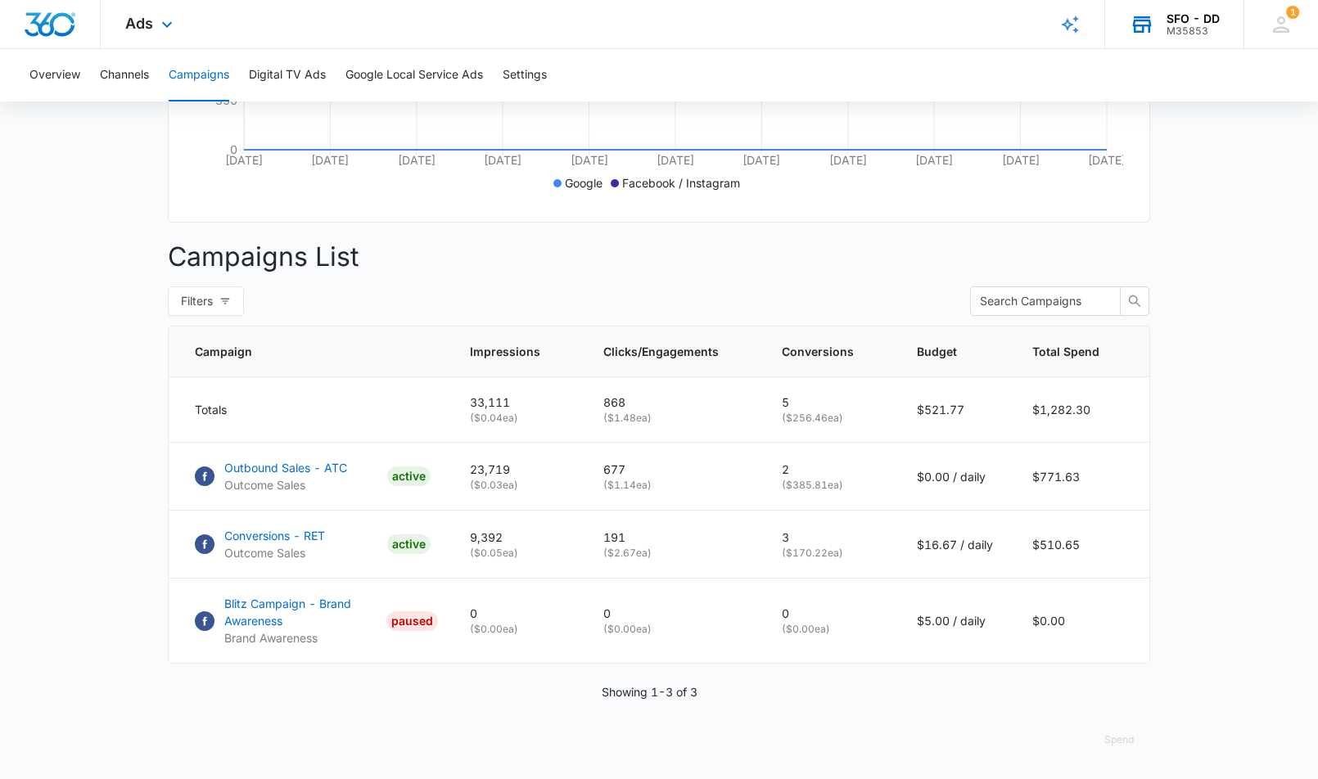
click at [1179, 33] on div "M35853" at bounding box center [1193, 30] width 53 height 11
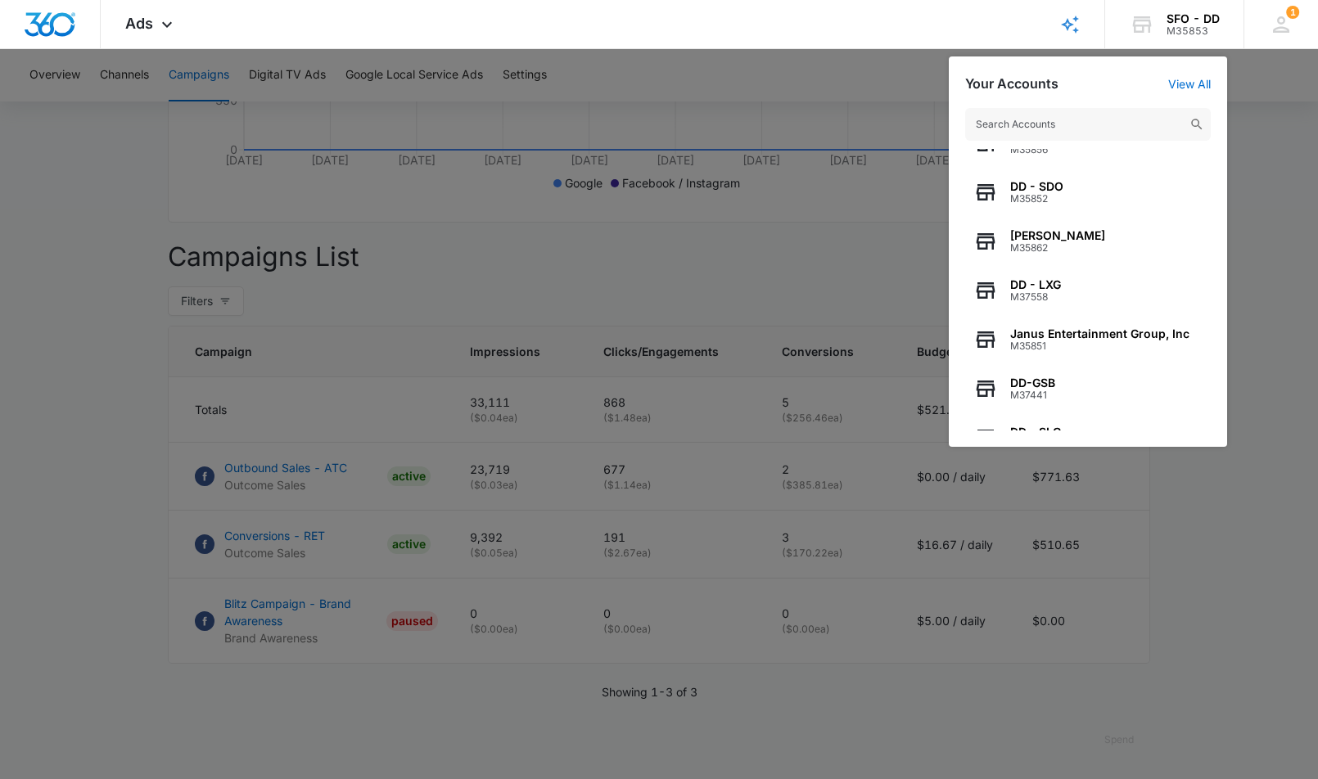
scroll to position [106, 0]
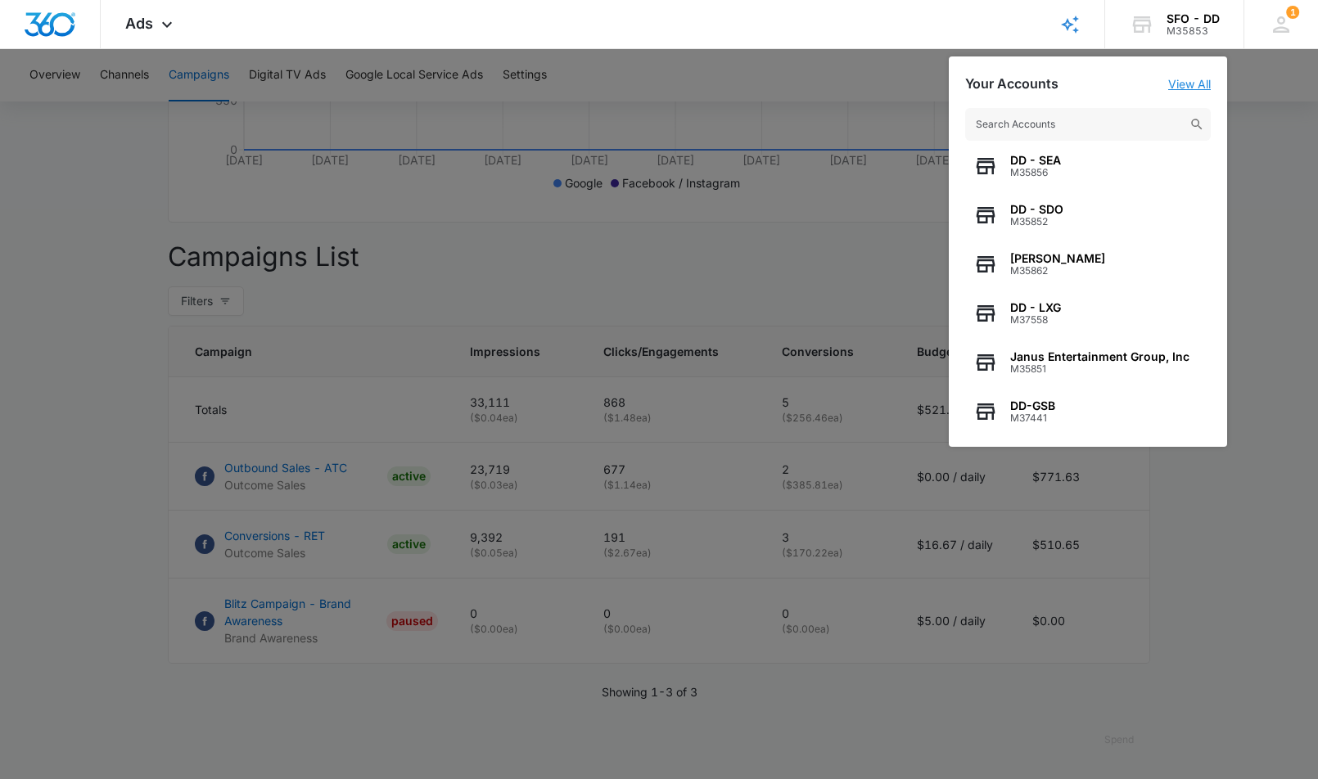
click at [1207, 86] on link "View All" at bounding box center [1189, 84] width 43 height 14
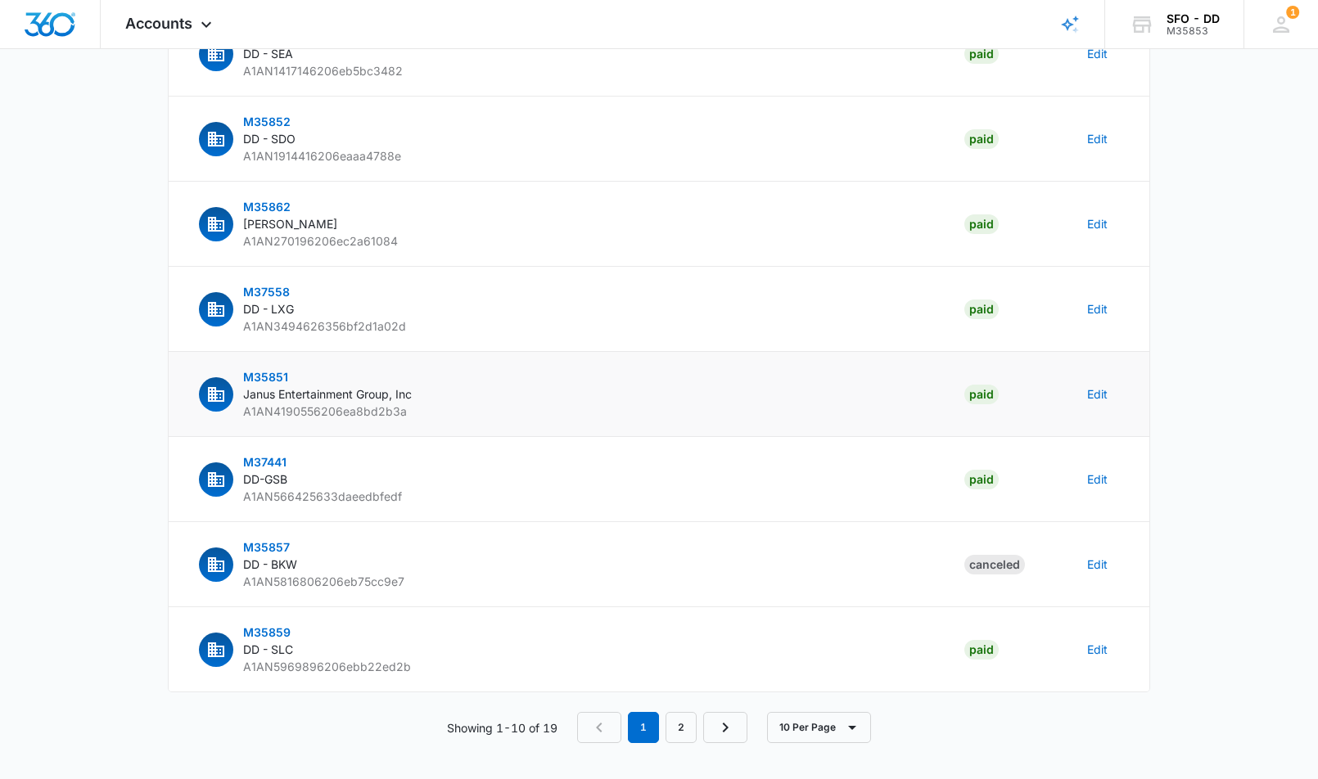
scroll to position [374, 0]
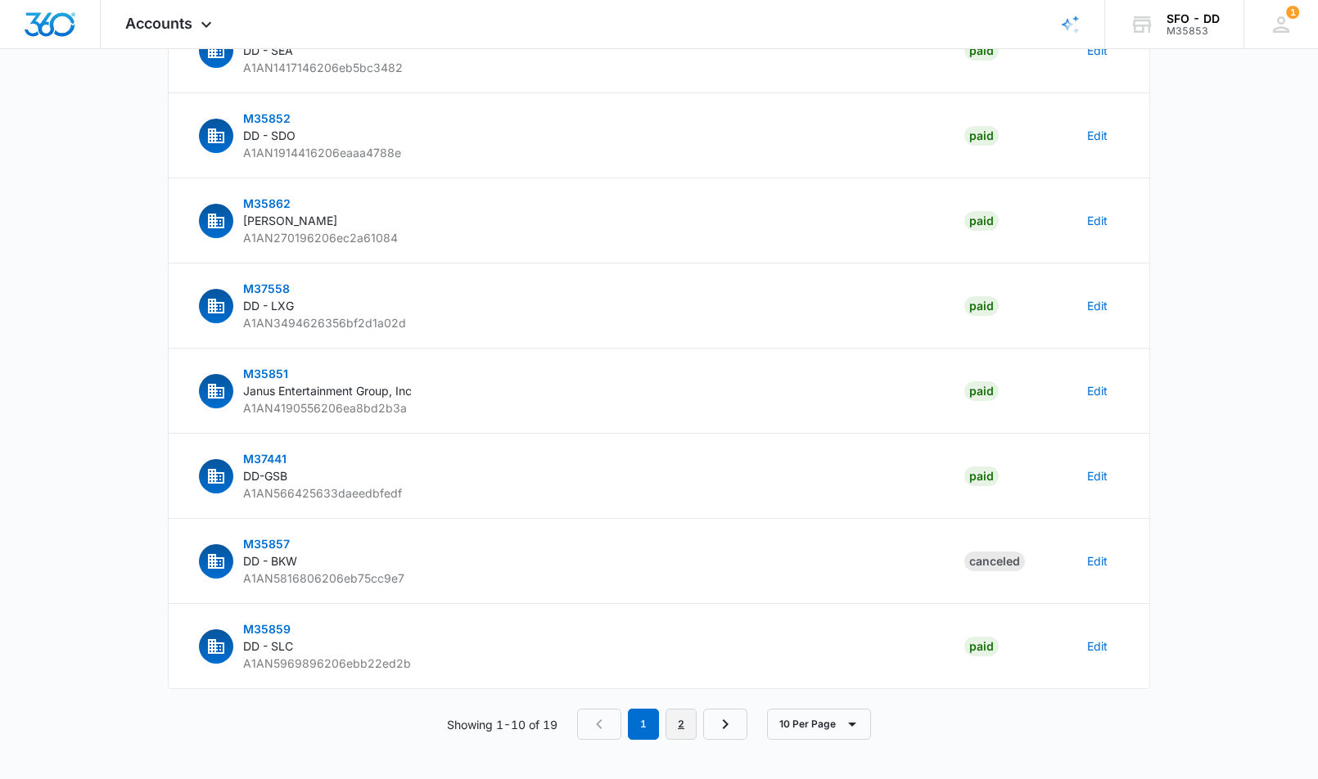
click at [675, 715] on link "2" at bounding box center [681, 724] width 31 height 31
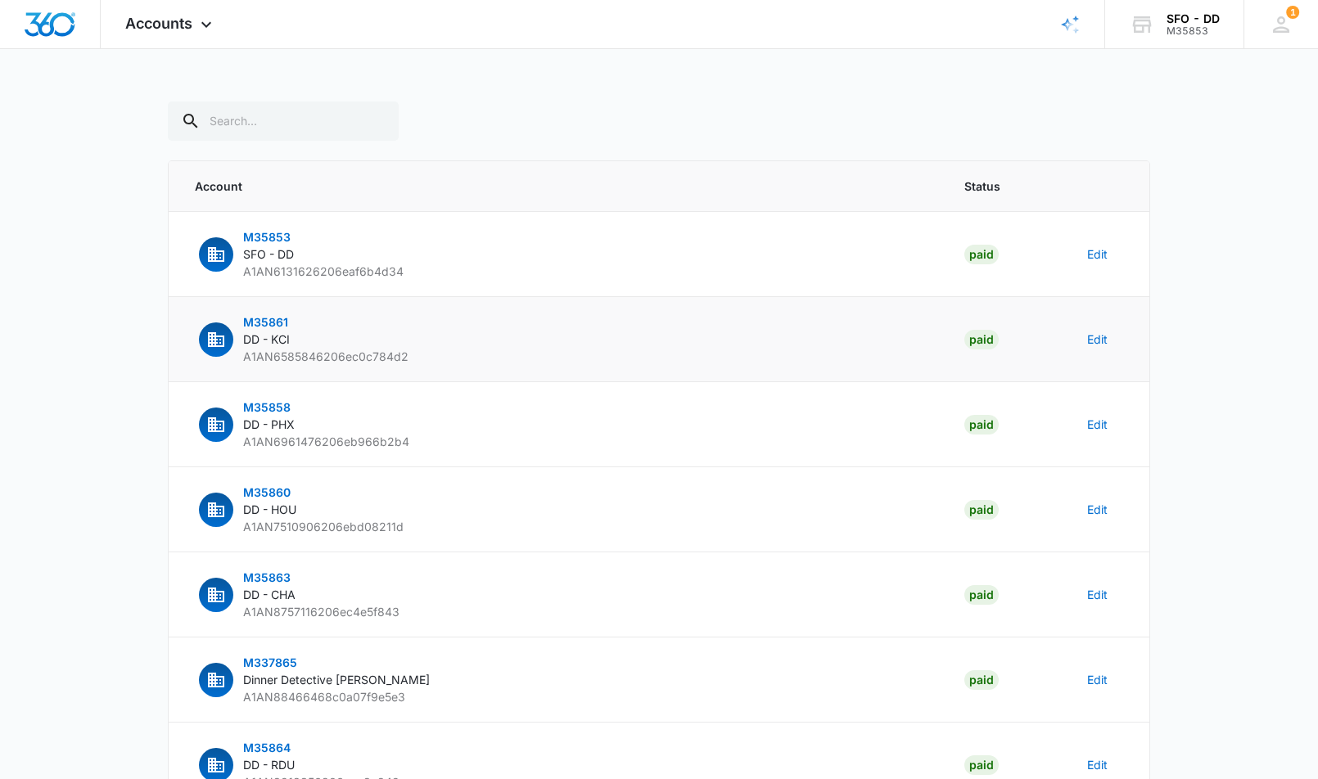
click at [269, 320] on span "M35861" at bounding box center [265, 322] width 45 height 14
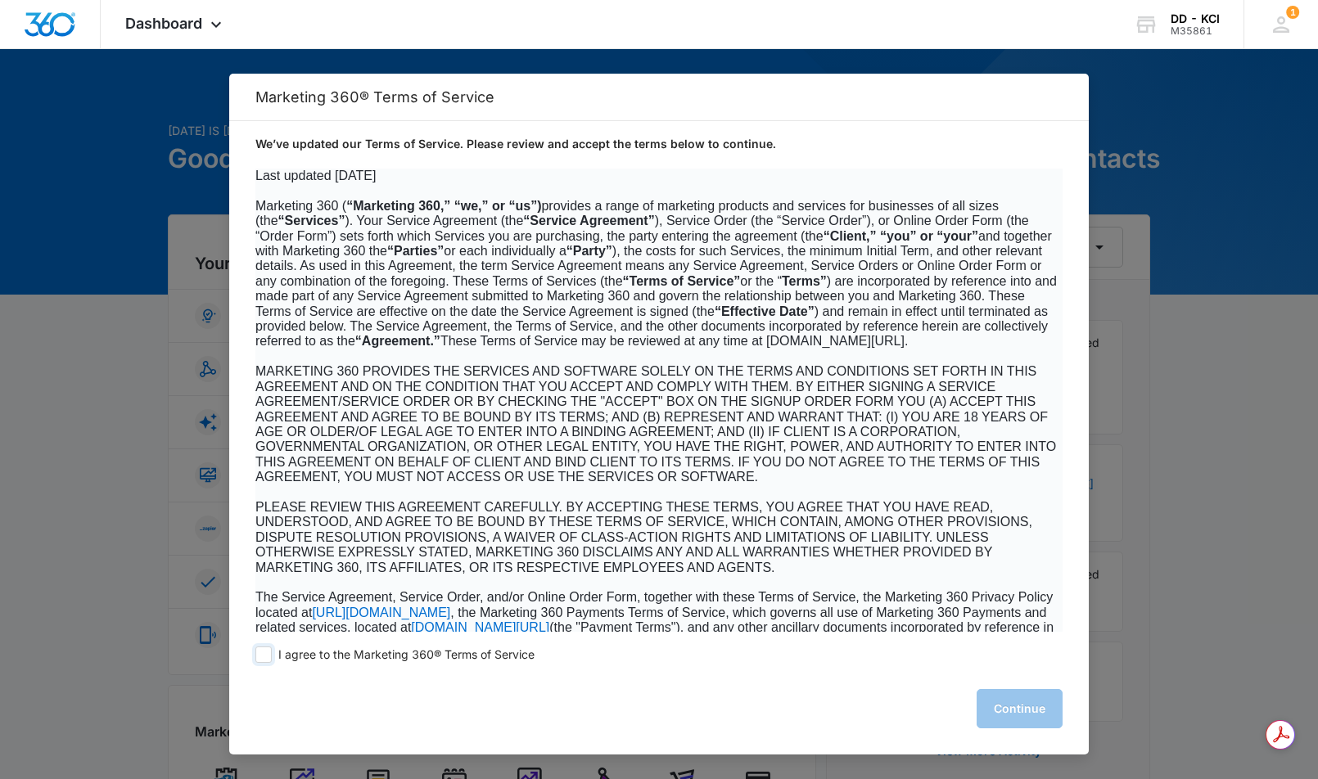
click at [266, 659] on span at bounding box center [263, 655] width 16 height 16
click at [266, 659] on input "I agree to the Marketing 360® Terms of Service" at bounding box center [263, 655] width 16 height 16
checkbox input "true"
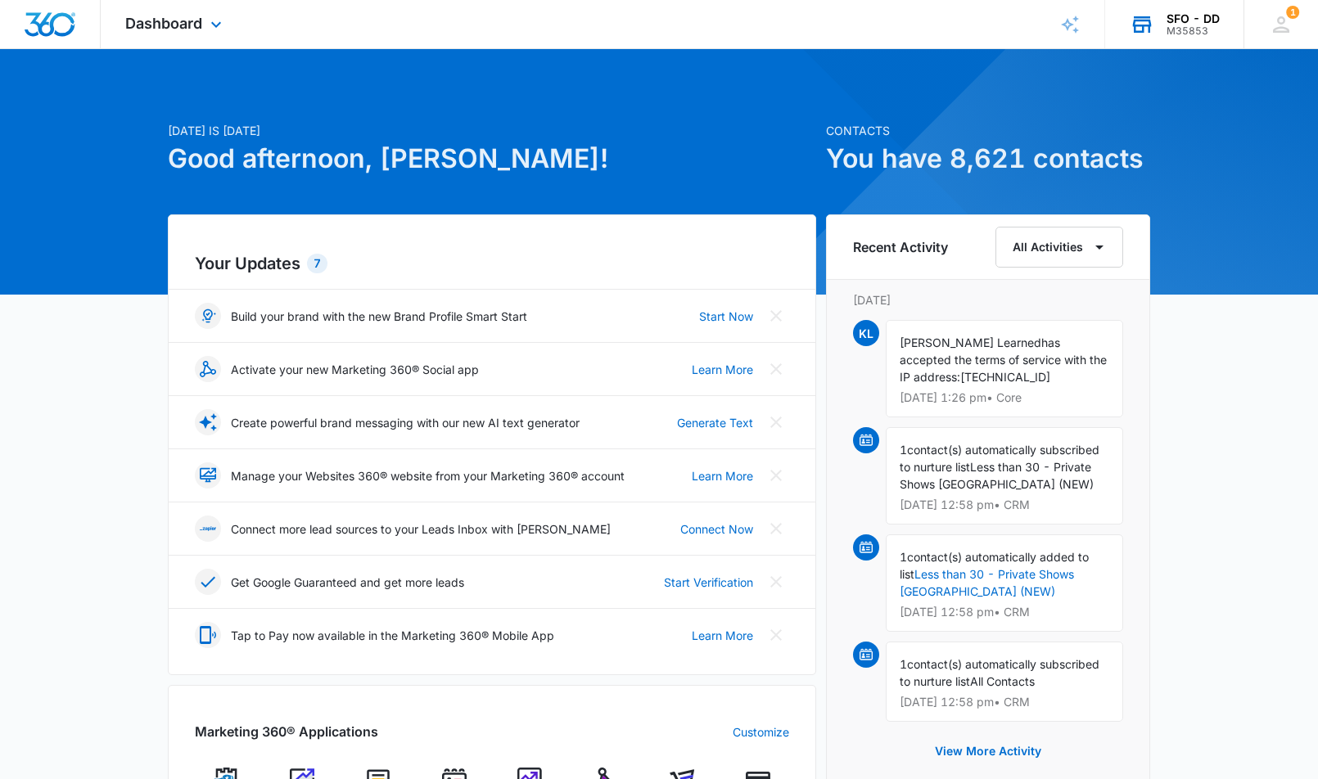
click at [1184, 35] on div "M35853" at bounding box center [1193, 30] width 53 height 11
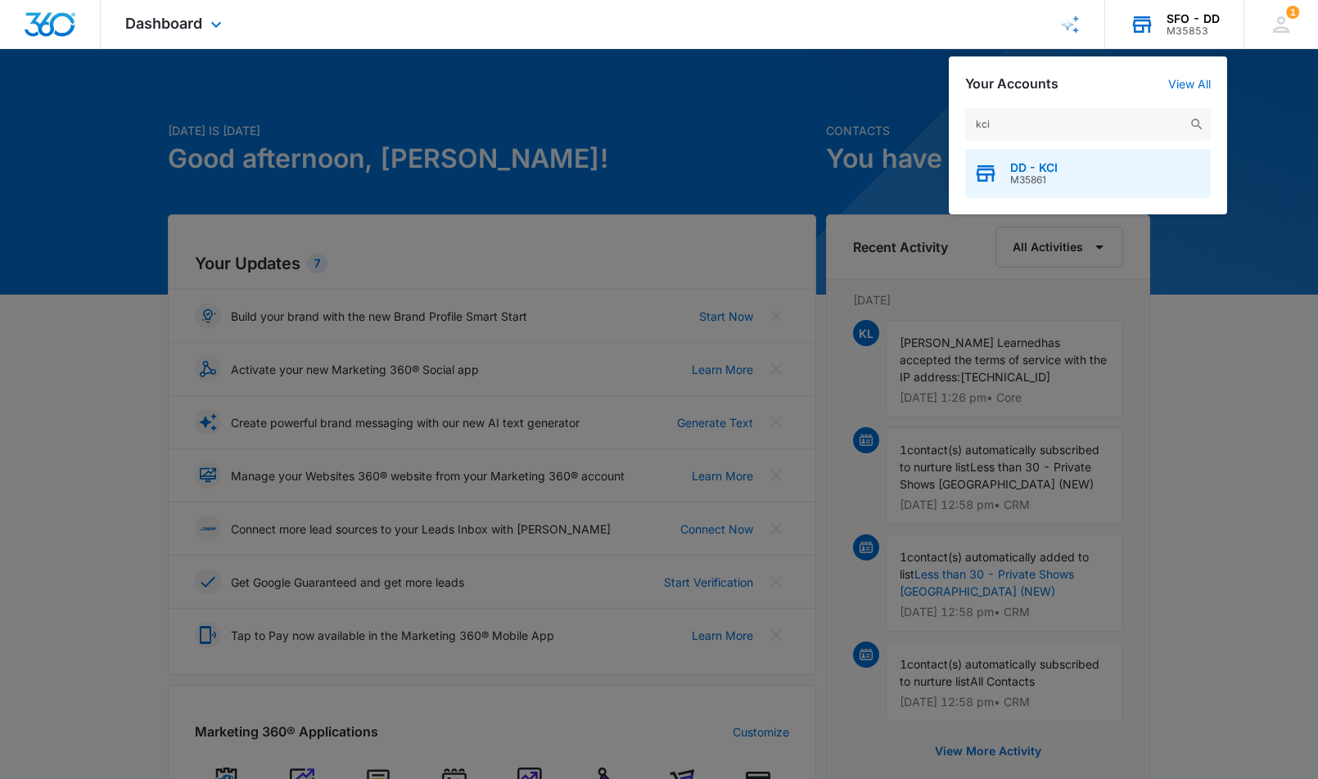
type input "kci"
click at [1005, 161] on div "DD - KCI M35861" at bounding box center [1088, 173] width 246 height 49
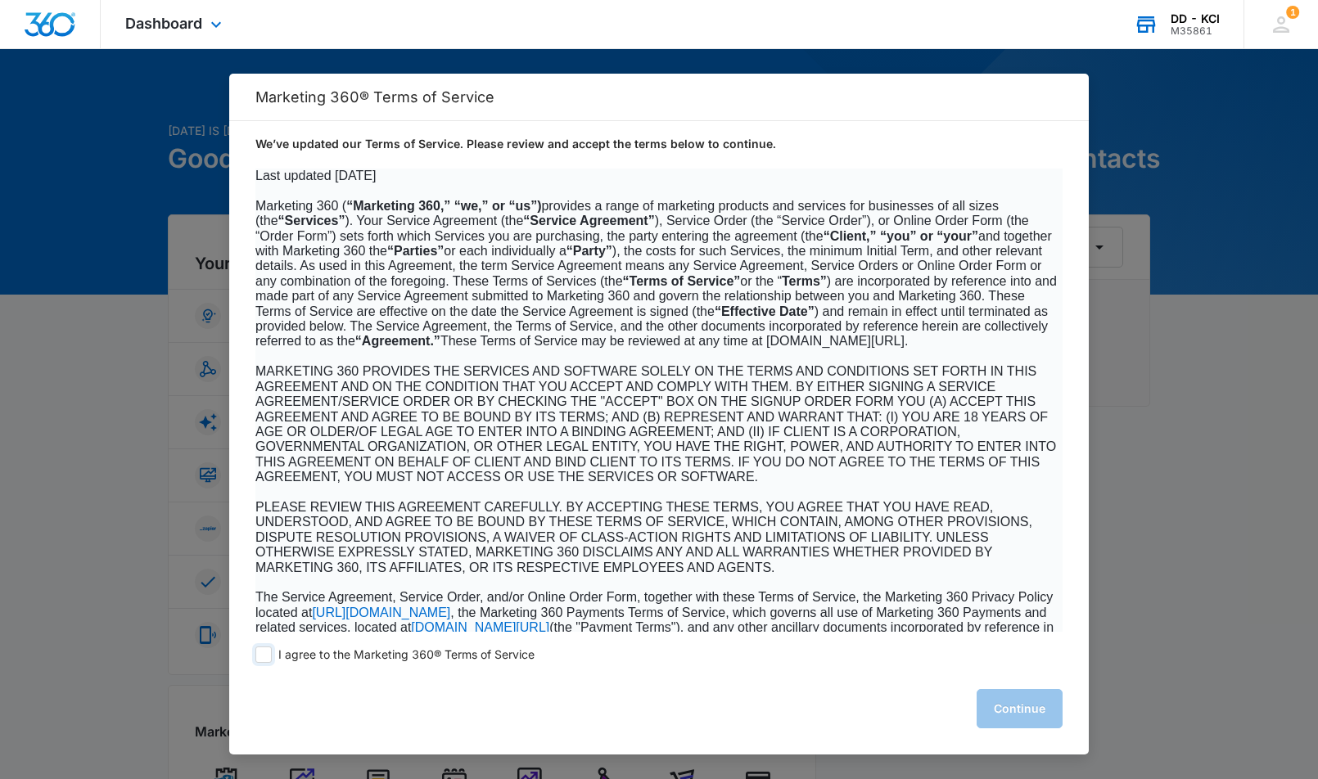
click at [255, 651] on span at bounding box center [263, 655] width 16 height 16
click at [255, 651] on input "I agree to the Marketing 360® Terms of Service" at bounding box center [263, 655] width 16 height 16
checkbox input "true"
click at [1021, 716] on button "Continue" at bounding box center [1020, 708] width 86 height 39
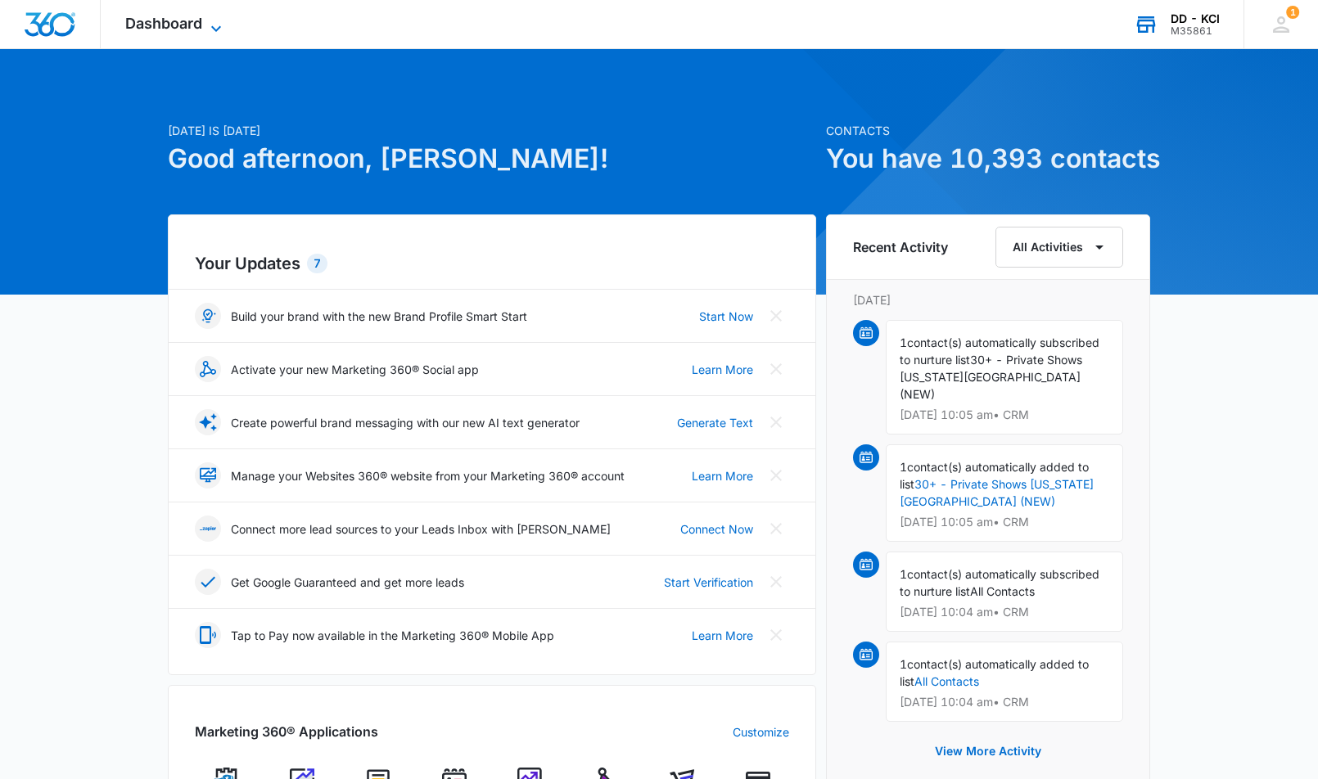
click at [165, 20] on span "Dashboard" at bounding box center [163, 23] width 77 height 17
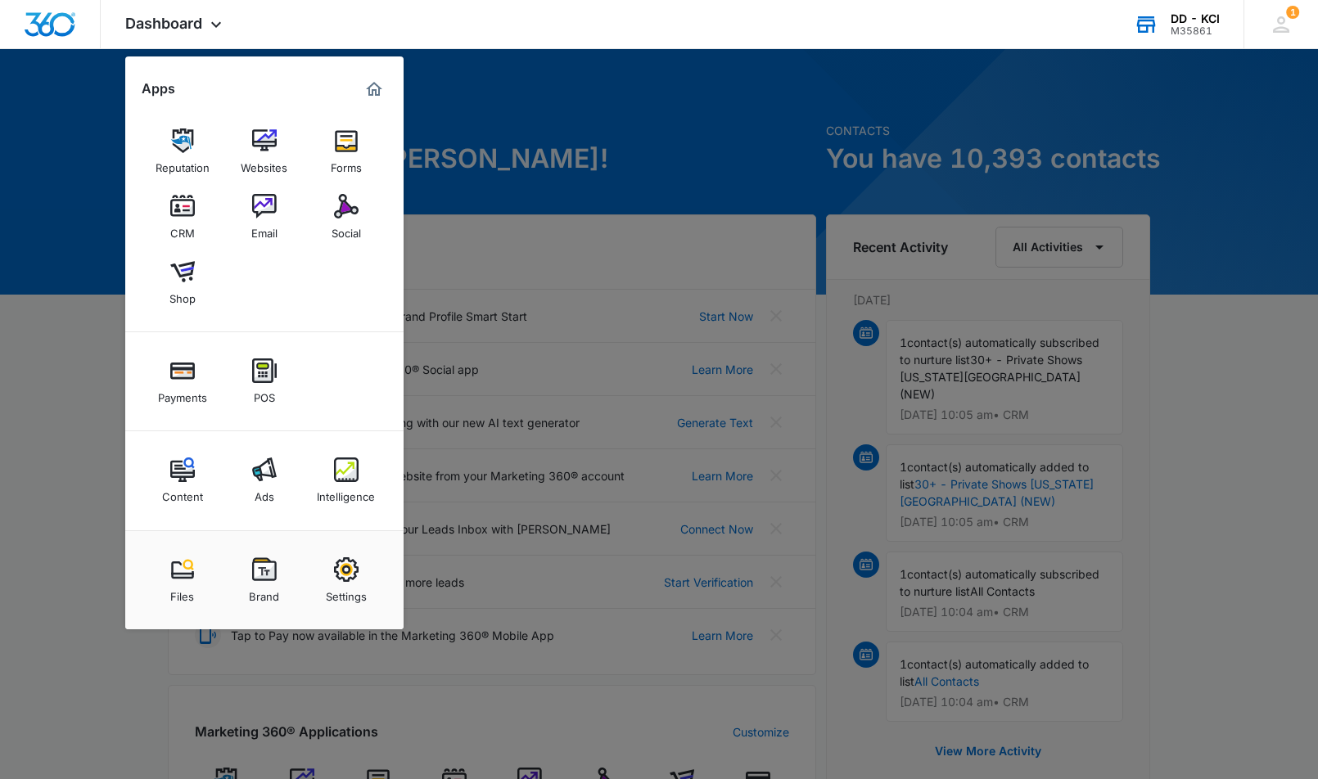
click at [277, 472] on link "Ads" at bounding box center [264, 480] width 62 height 62
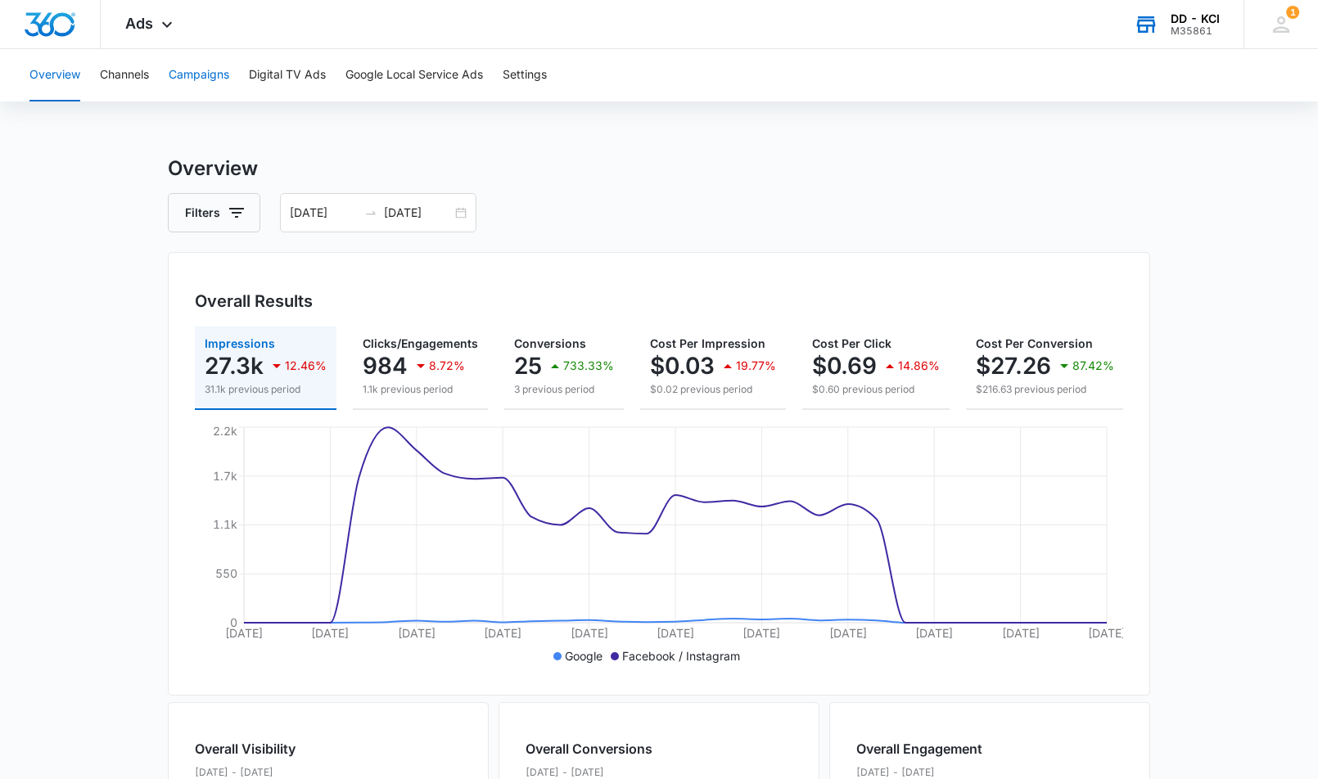
click at [196, 77] on button "Campaigns" at bounding box center [199, 75] width 61 height 52
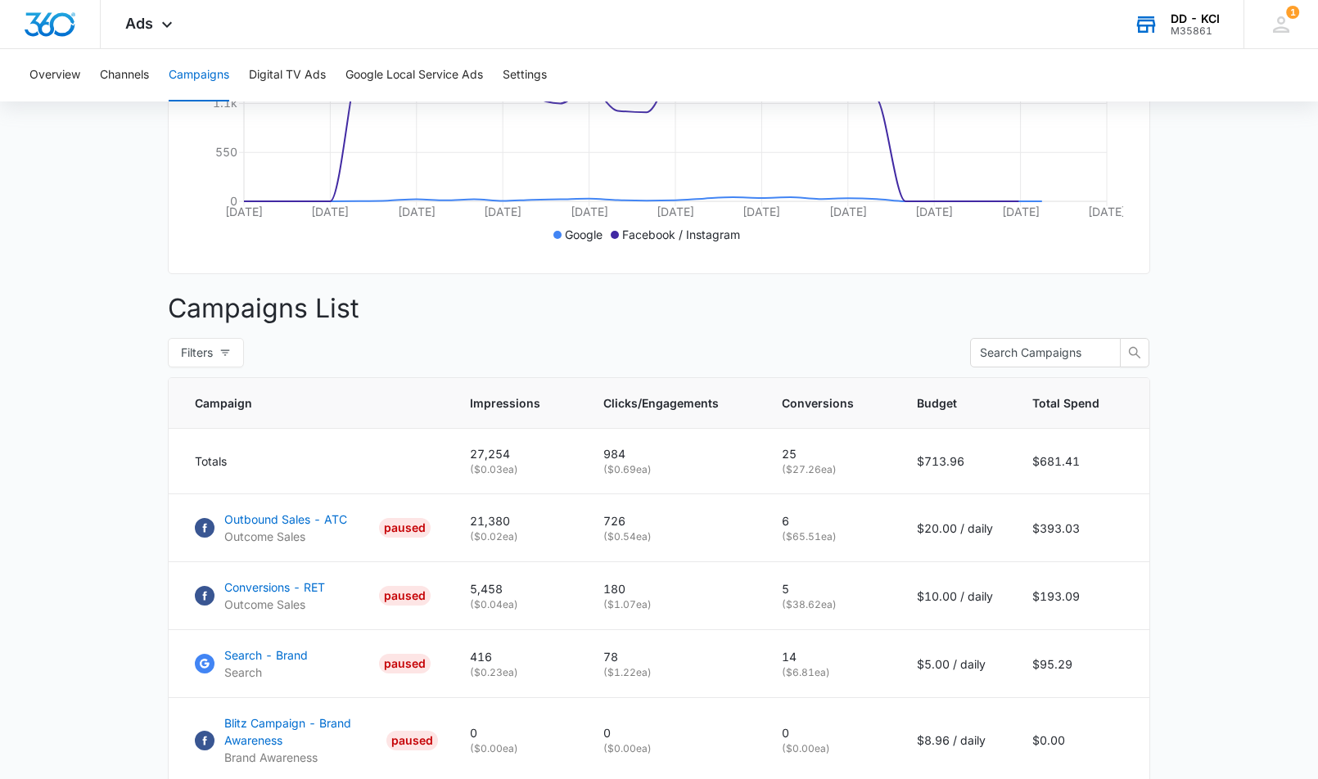
scroll to position [541, 0]
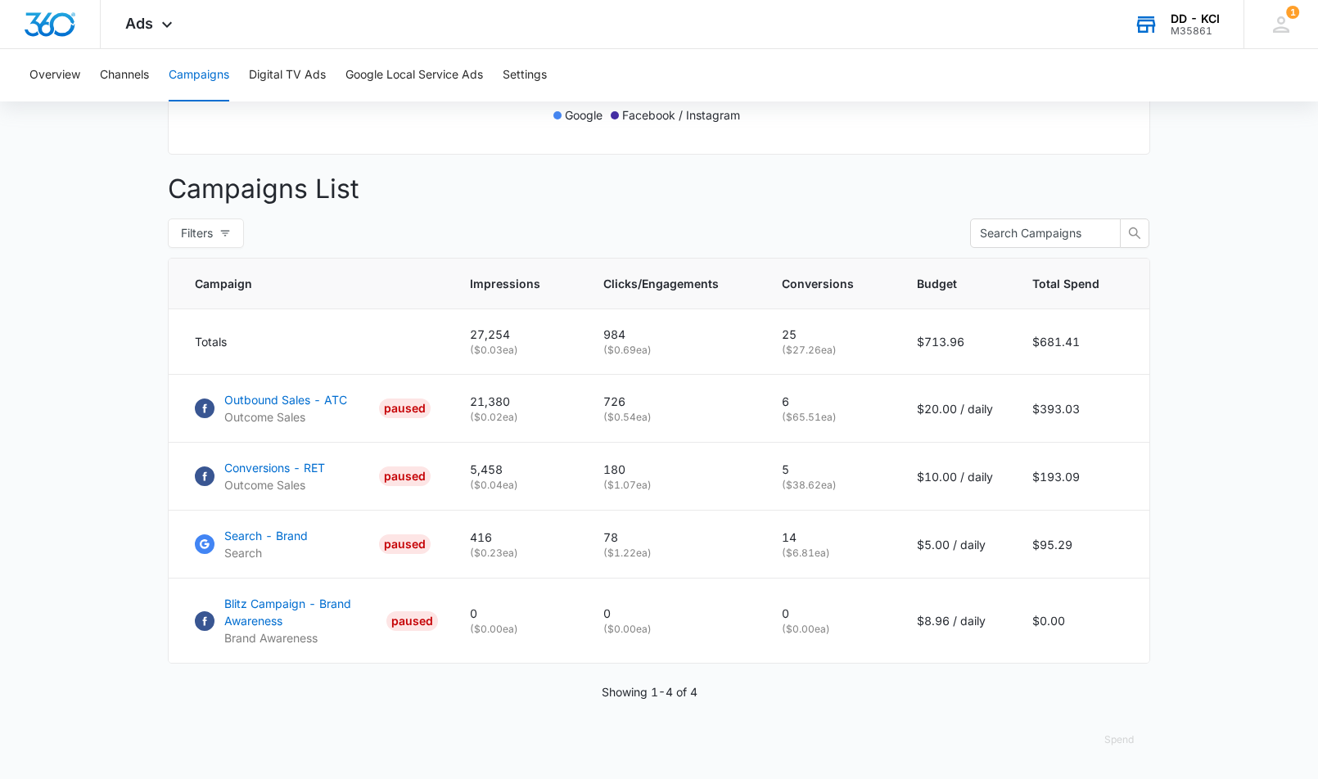
click at [1182, 25] on div "M35861" at bounding box center [1195, 30] width 49 height 11
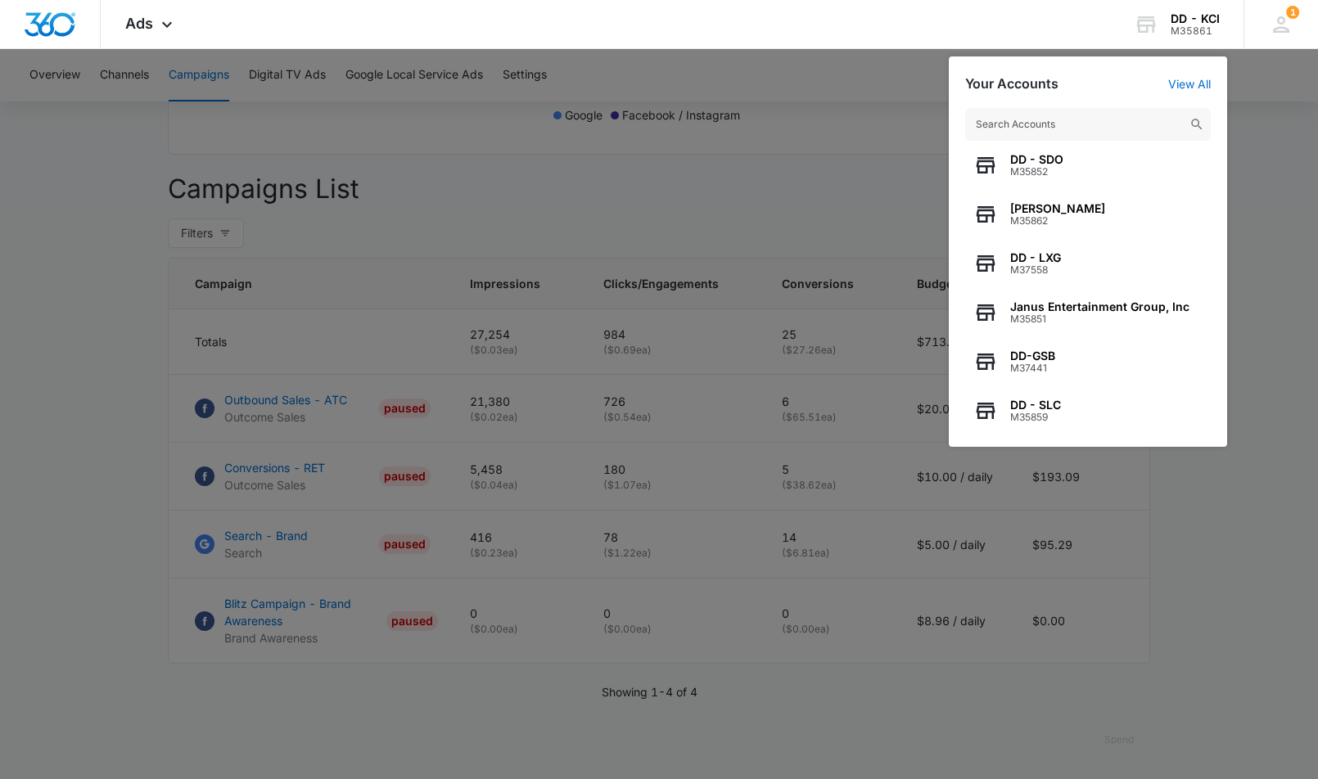
scroll to position [210, 0]
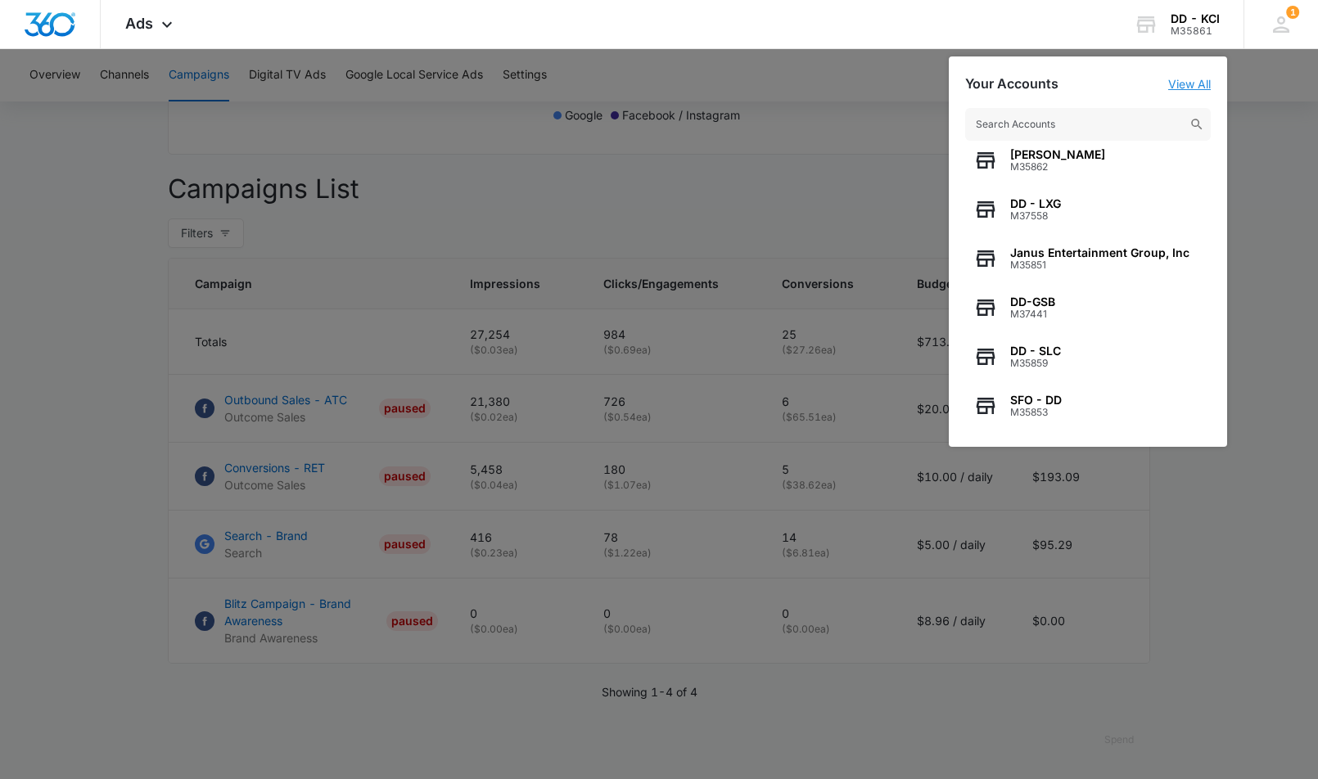
click at [1184, 88] on link "View All" at bounding box center [1189, 84] width 43 height 14
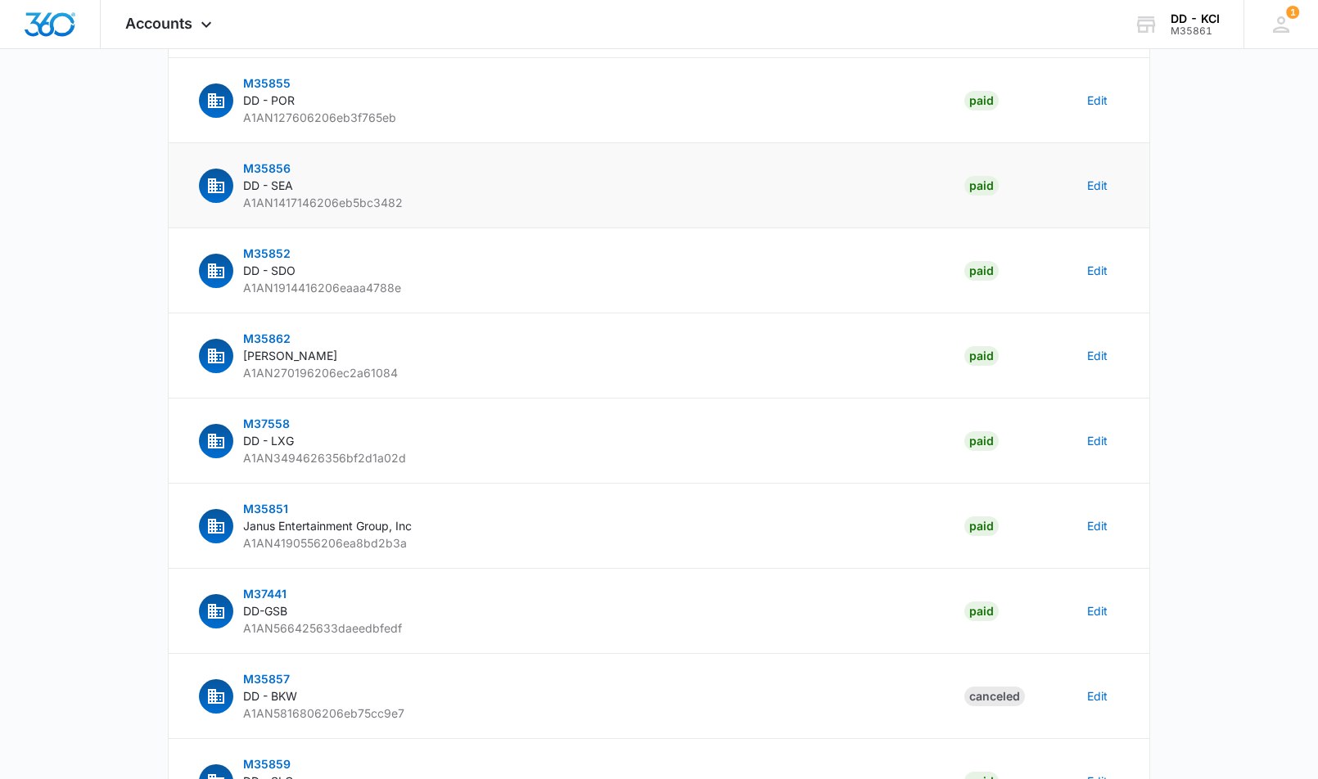
scroll to position [374, 0]
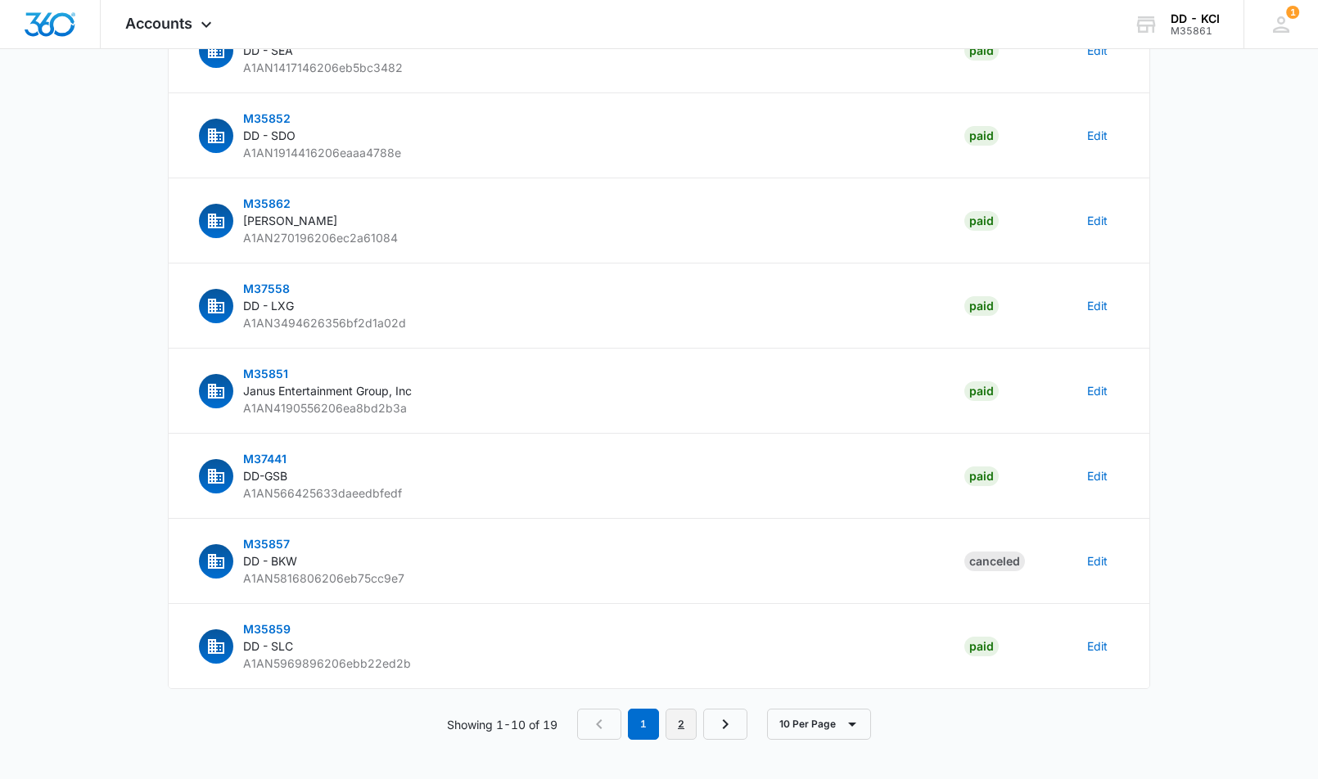
click at [685, 734] on link "2" at bounding box center [681, 724] width 31 height 31
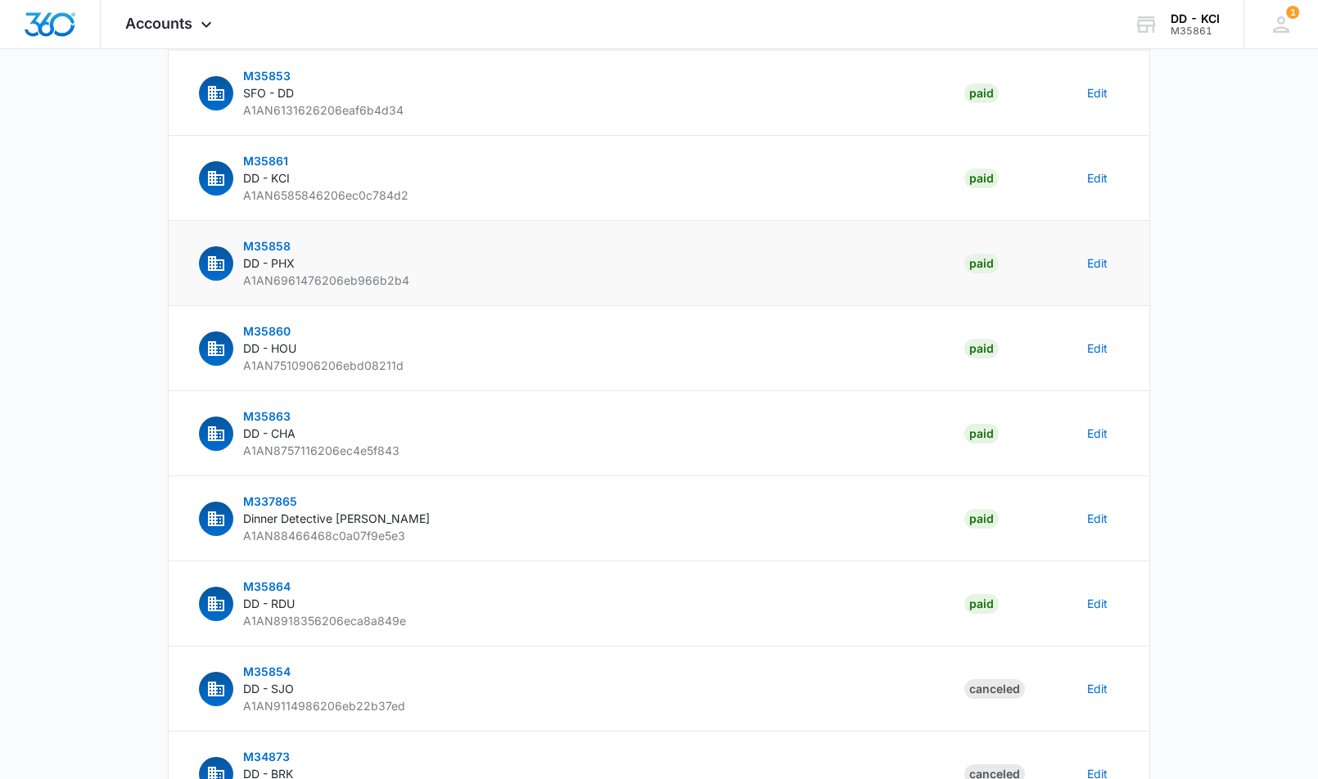
scroll to position [156, 0]
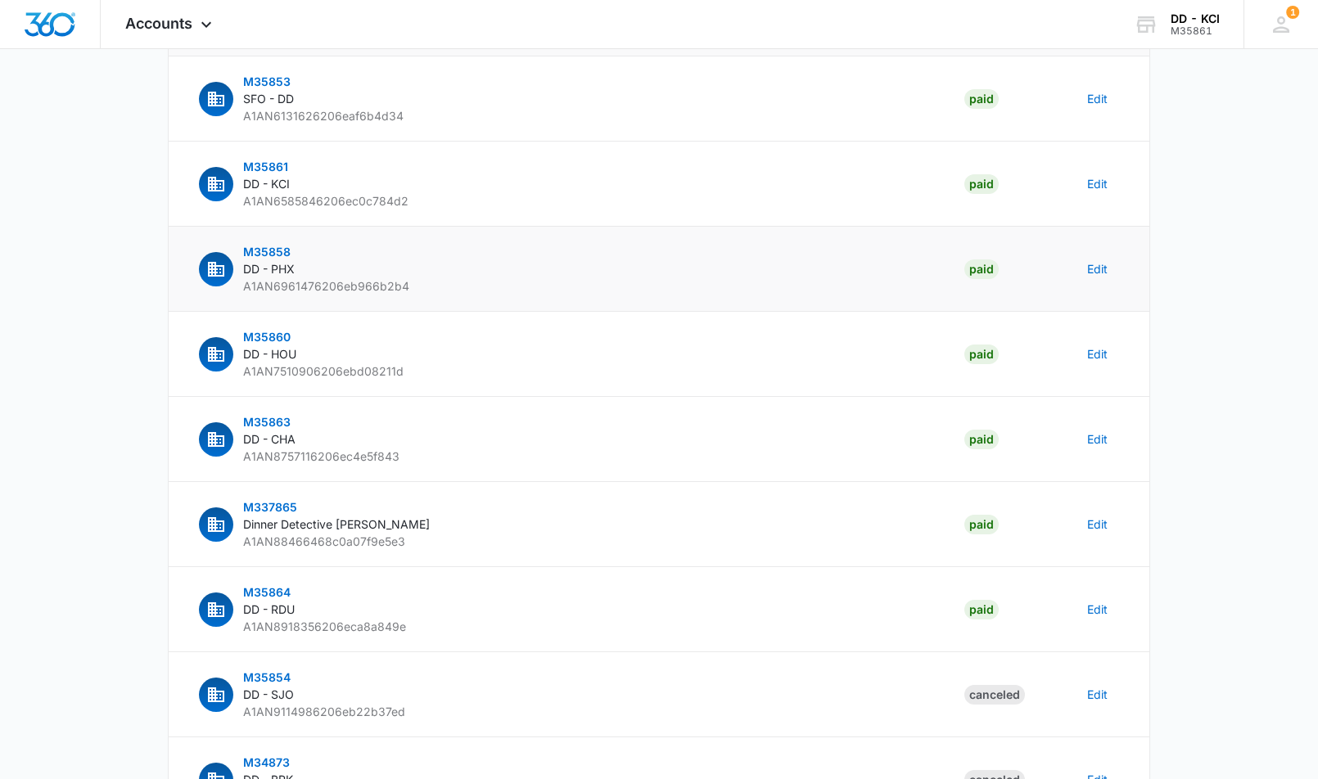
click at [264, 251] on span "M35858" at bounding box center [266, 252] width 47 height 14
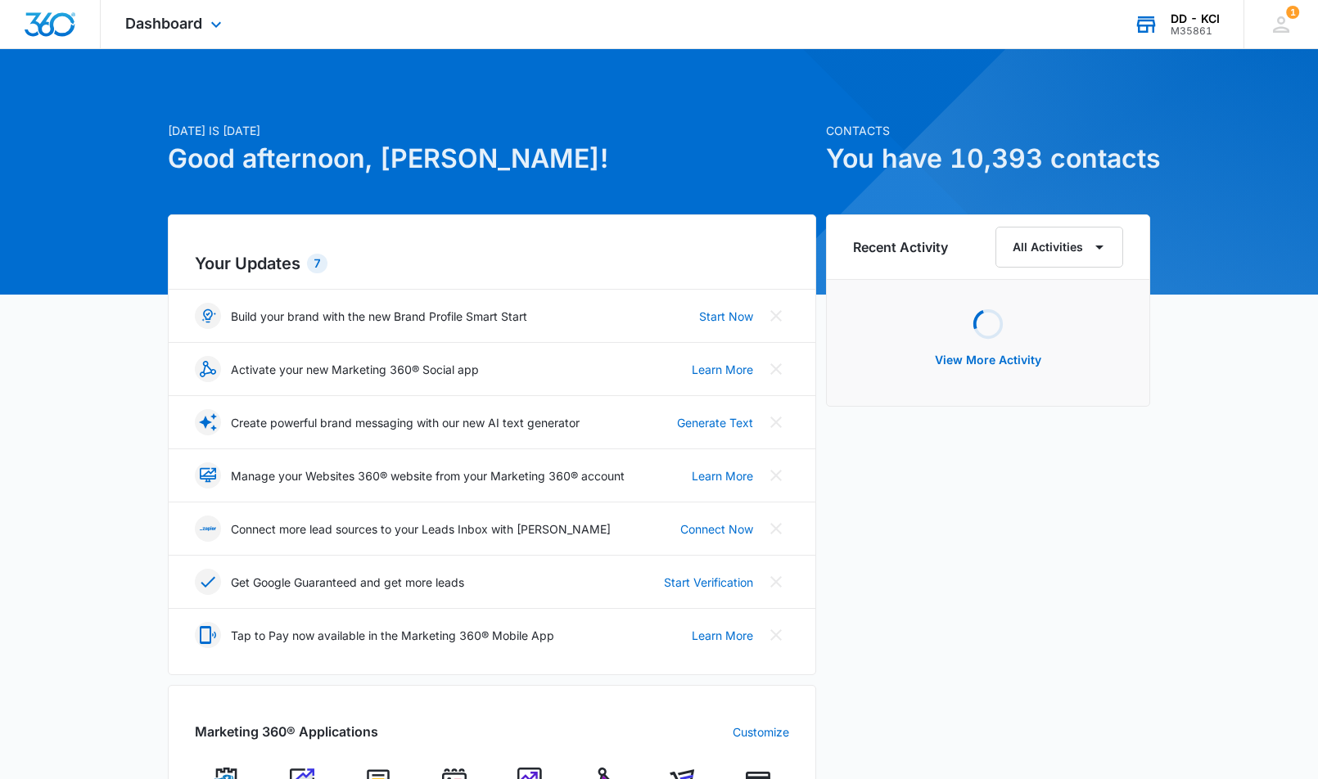
click at [1162, 31] on div "DD - KCI M35861 Your Accounts View All" at bounding box center [1176, 24] width 134 height 48
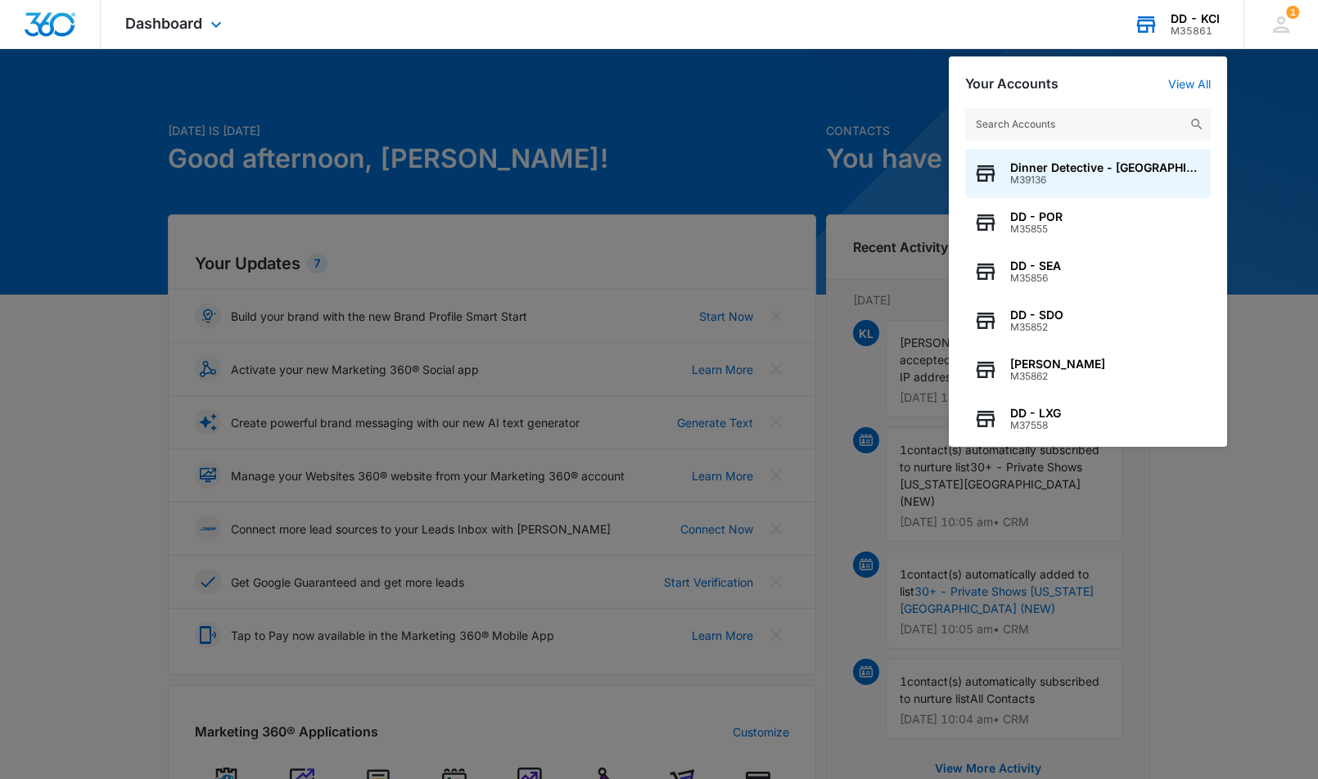
click at [1105, 131] on input "text" at bounding box center [1088, 124] width 246 height 33
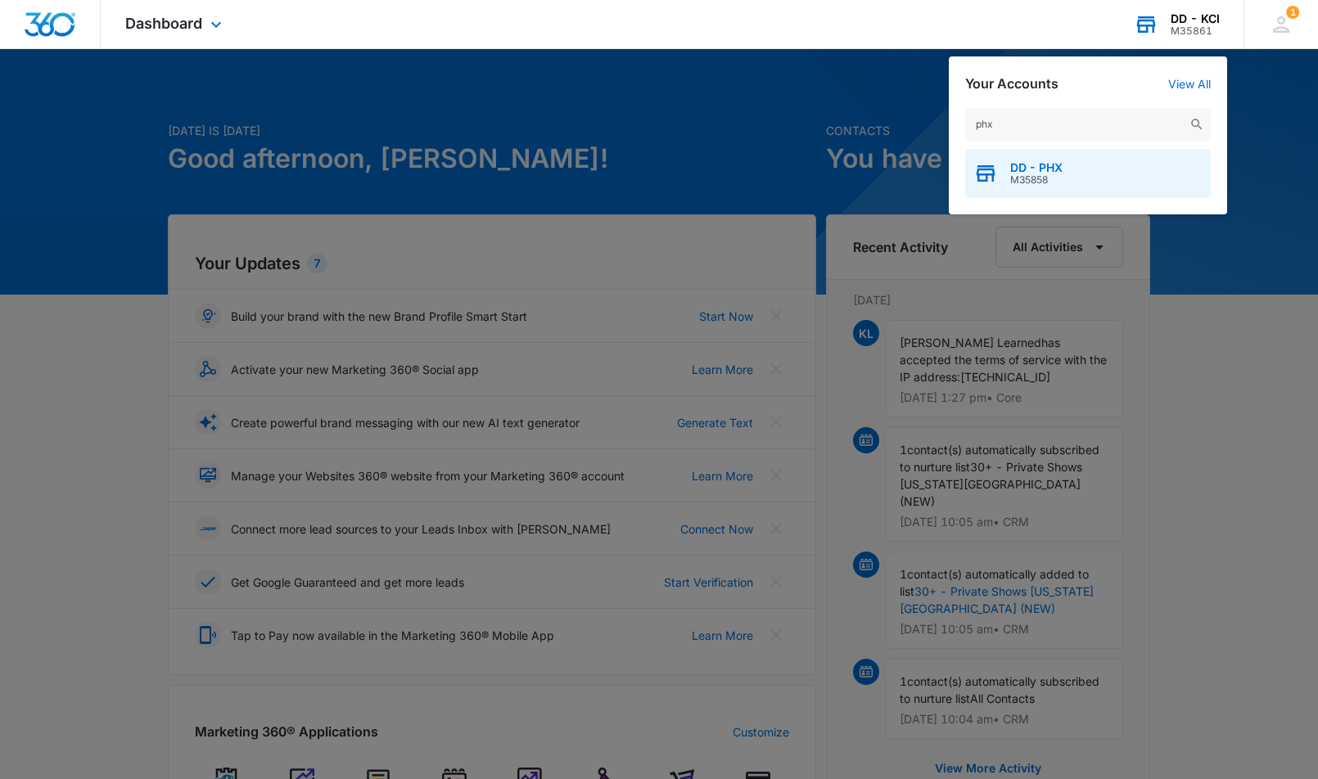
type input "phx"
click at [1059, 176] on span "M35858" at bounding box center [1036, 179] width 52 height 11
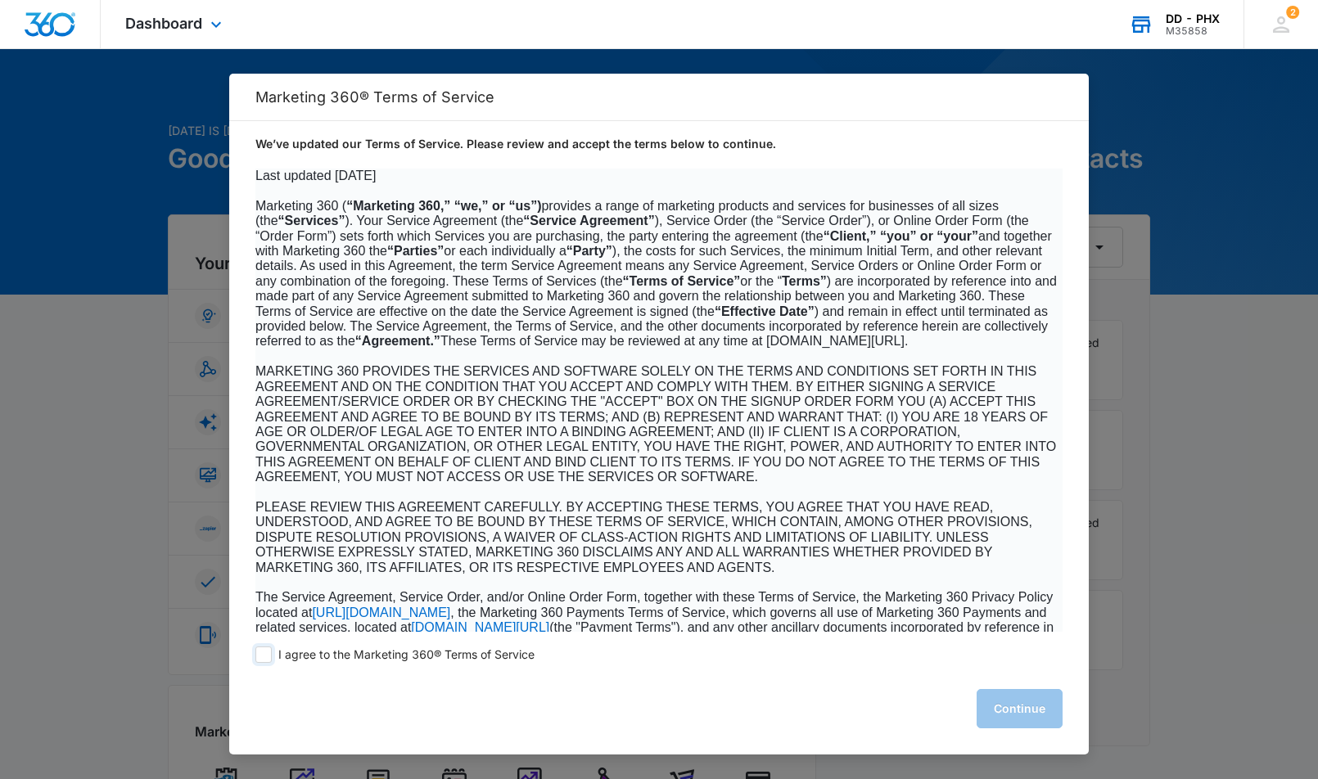
click at [260, 660] on span at bounding box center [263, 655] width 16 height 16
click at [260, 660] on input "I agree to the Marketing 360® Terms of Service" at bounding box center [263, 655] width 16 height 16
checkbox input "true"
click at [1009, 702] on button "Continue" at bounding box center [1020, 708] width 86 height 39
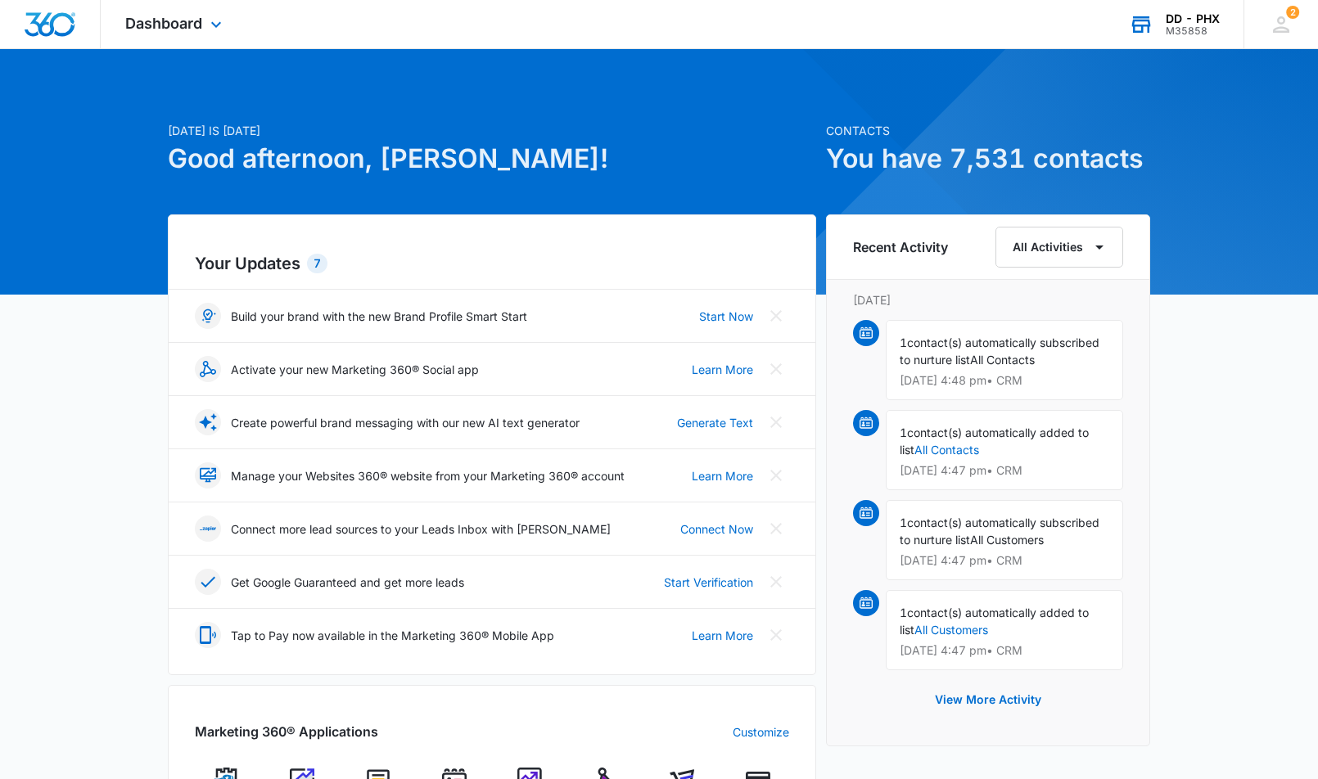
click at [223, 15] on div "Dashboard Apps Reputation Websites Forms CRM Email Social Shop Payments POS Con…" at bounding box center [176, 24] width 150 height 48
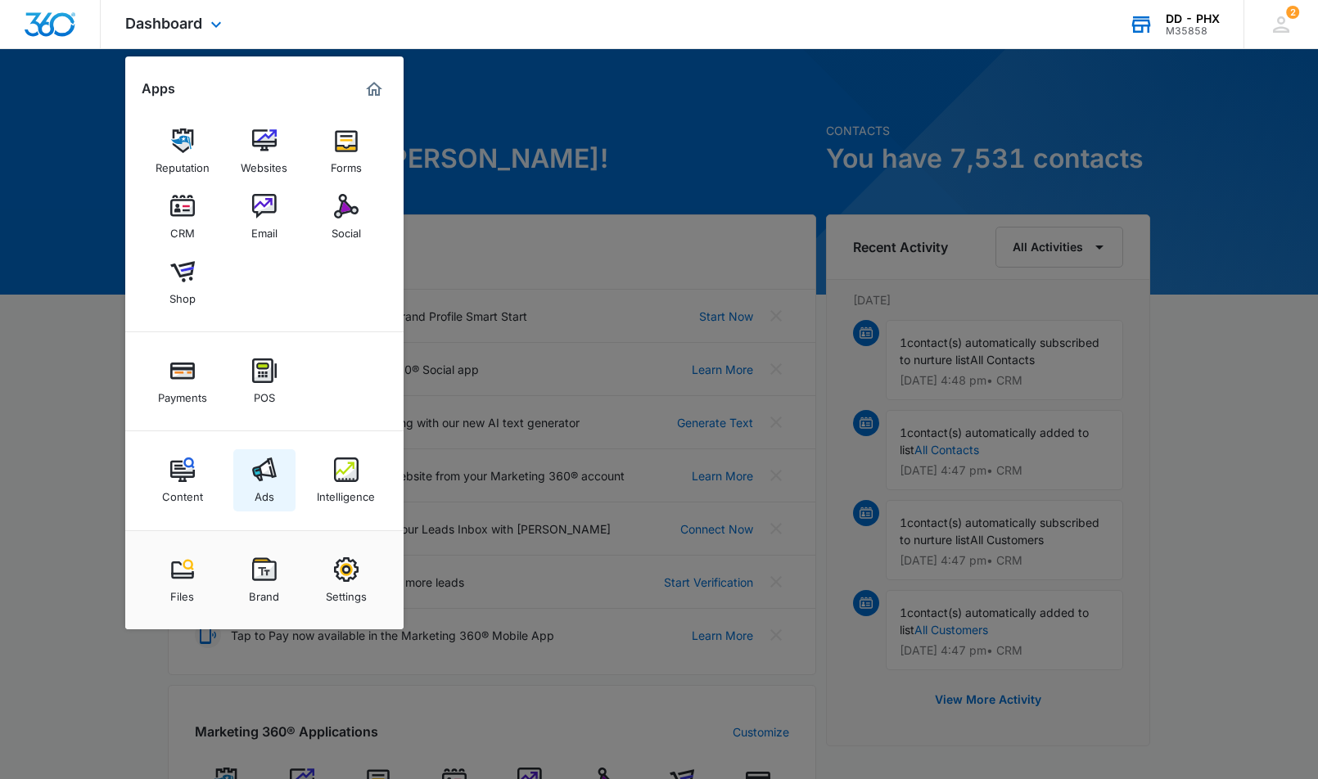
click at [255, 487] on div "Ads" at bounding box center [265, 492] width 20 height 21
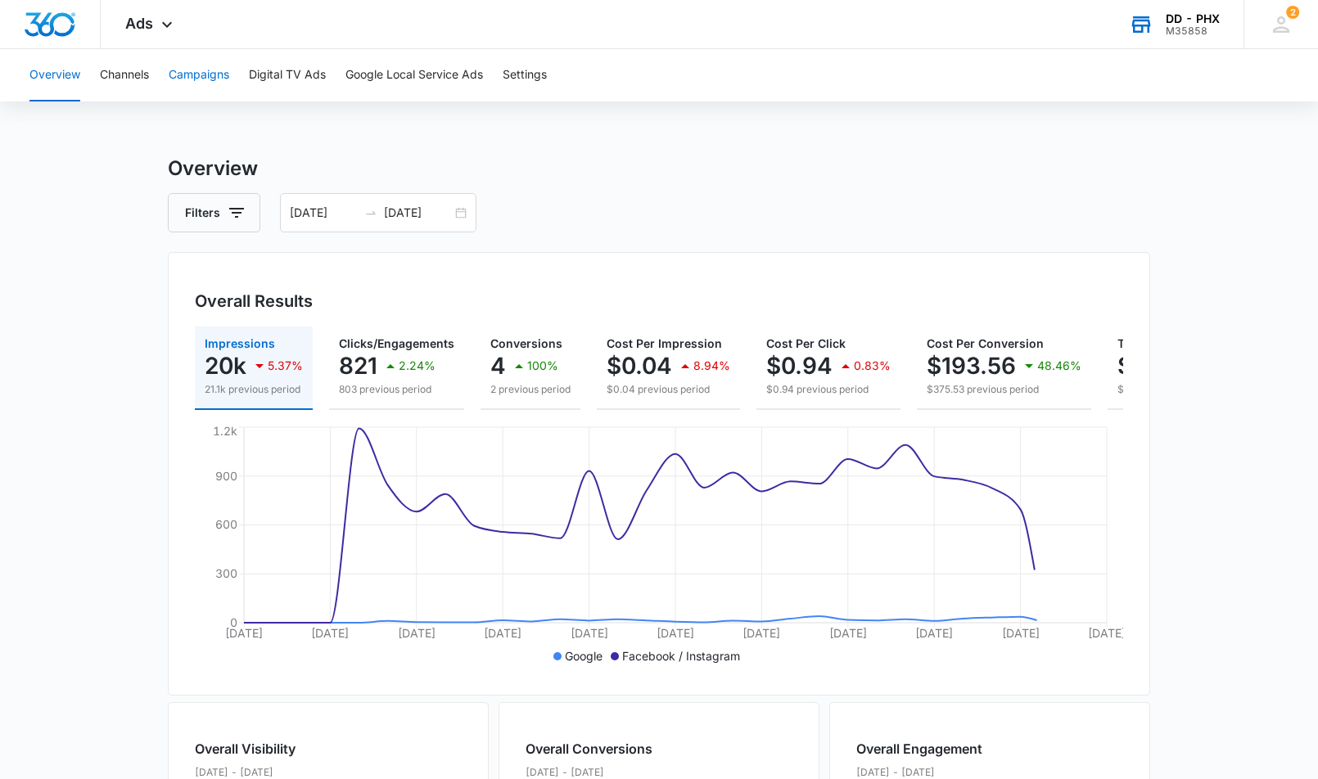
click at [219, 73] on button "Campaigns" at bounding box center [199, 75] width 61 height 52
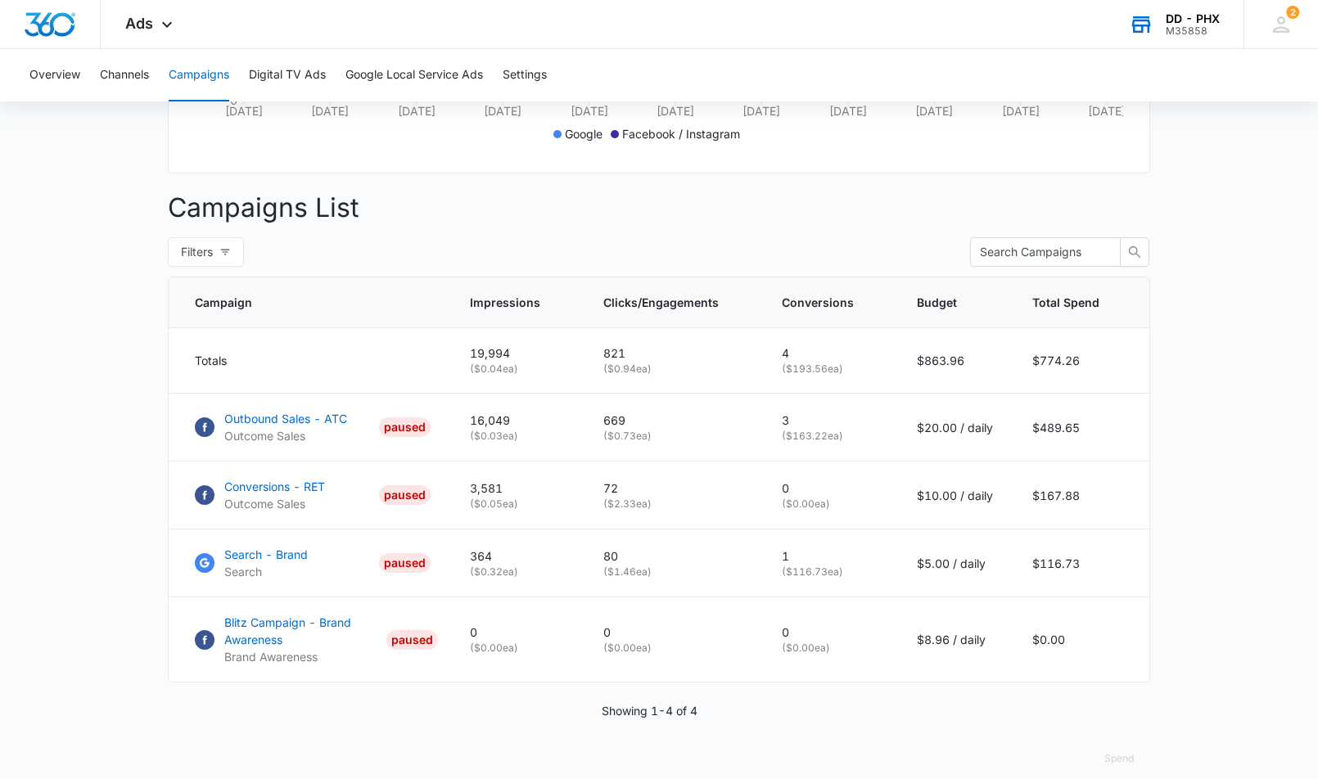
scroll to position [541, 0]
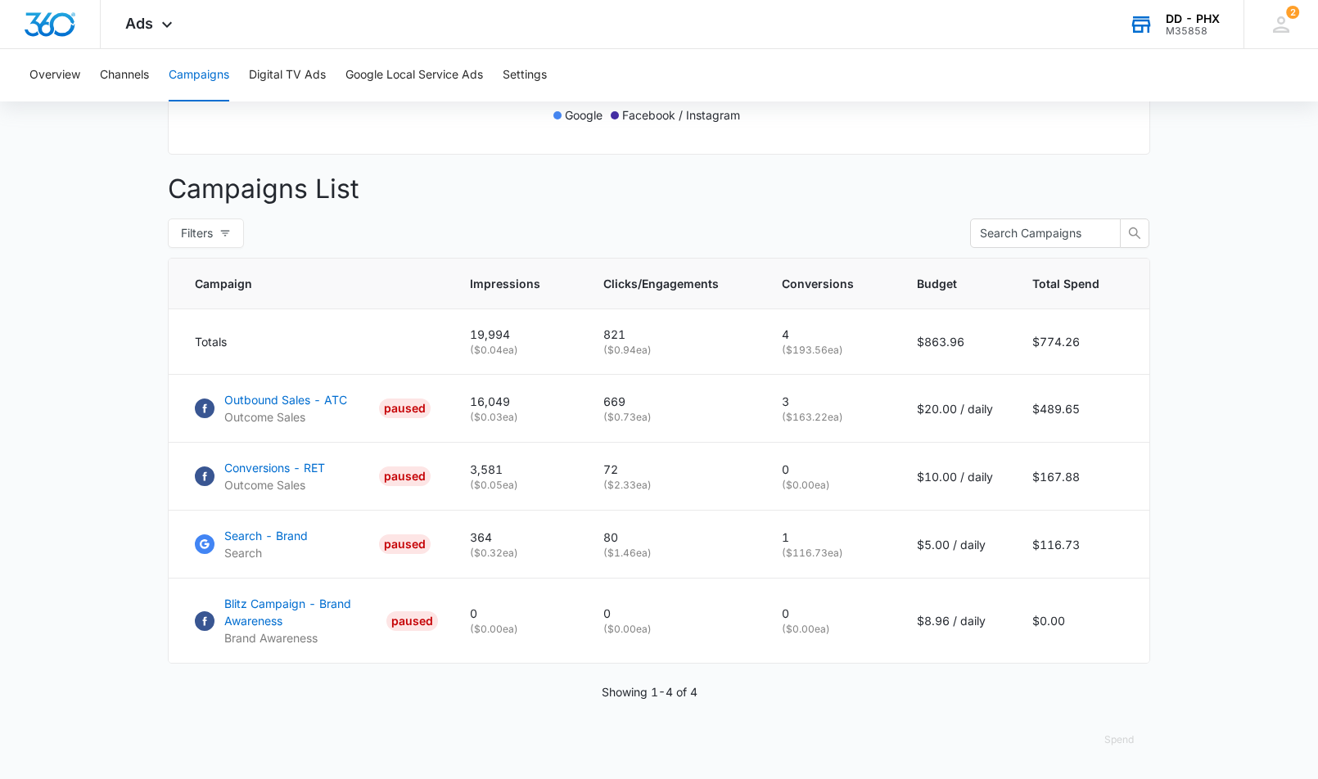
click at [1201, 34] on div "M35858" at bounding box center [1193, 30] width 54 height 11
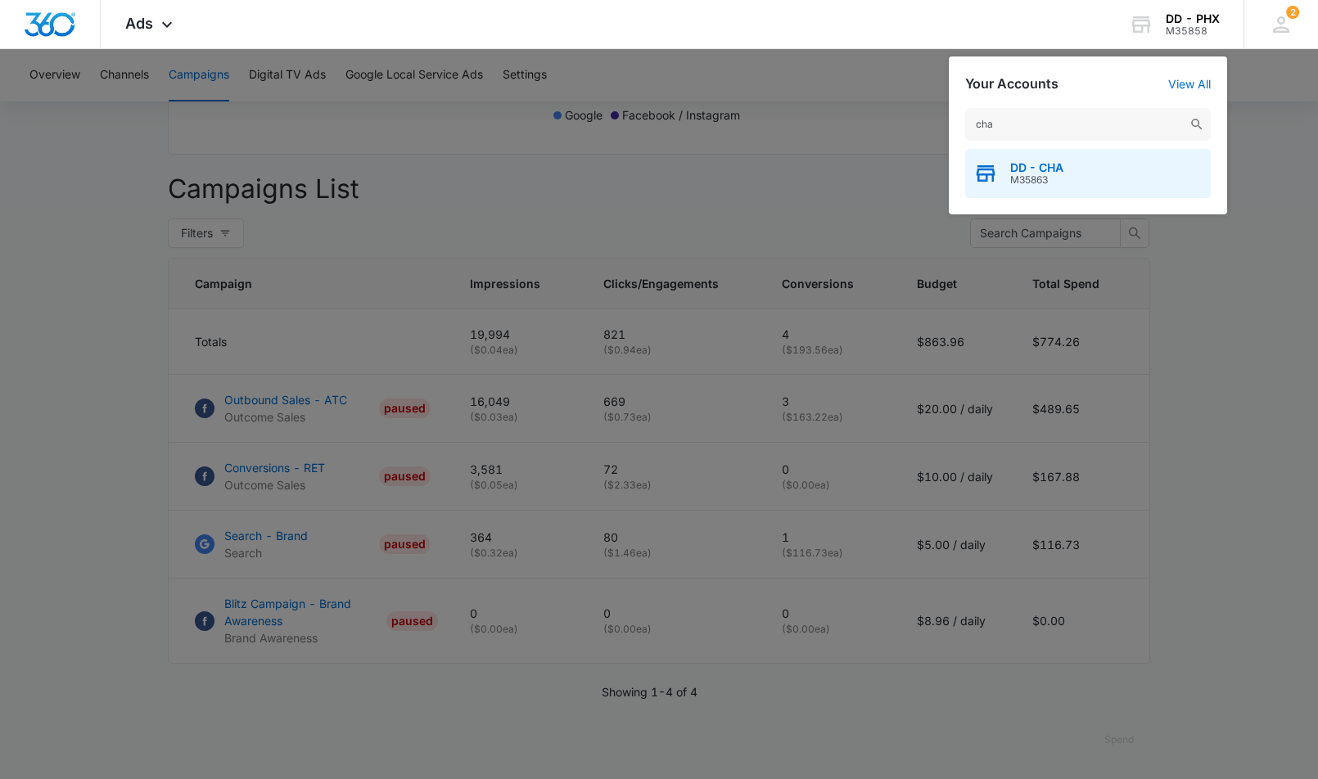
type input "cha"
click at [1021, 161] on span "DD - CHA" at bounding box center [1036, 167] width 53 height 13
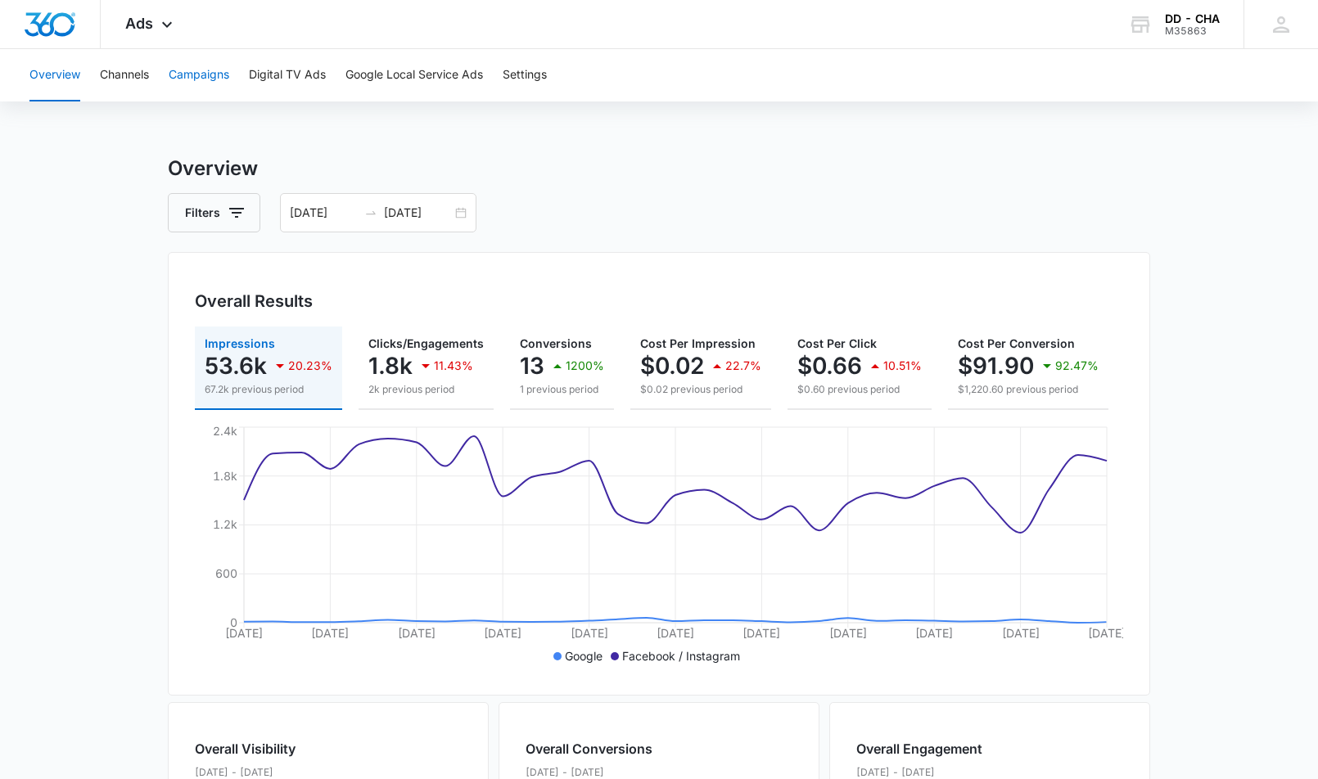
click at [220, 76] on button "Campaigns" at bounding box center [199, 75] width 61 height 52
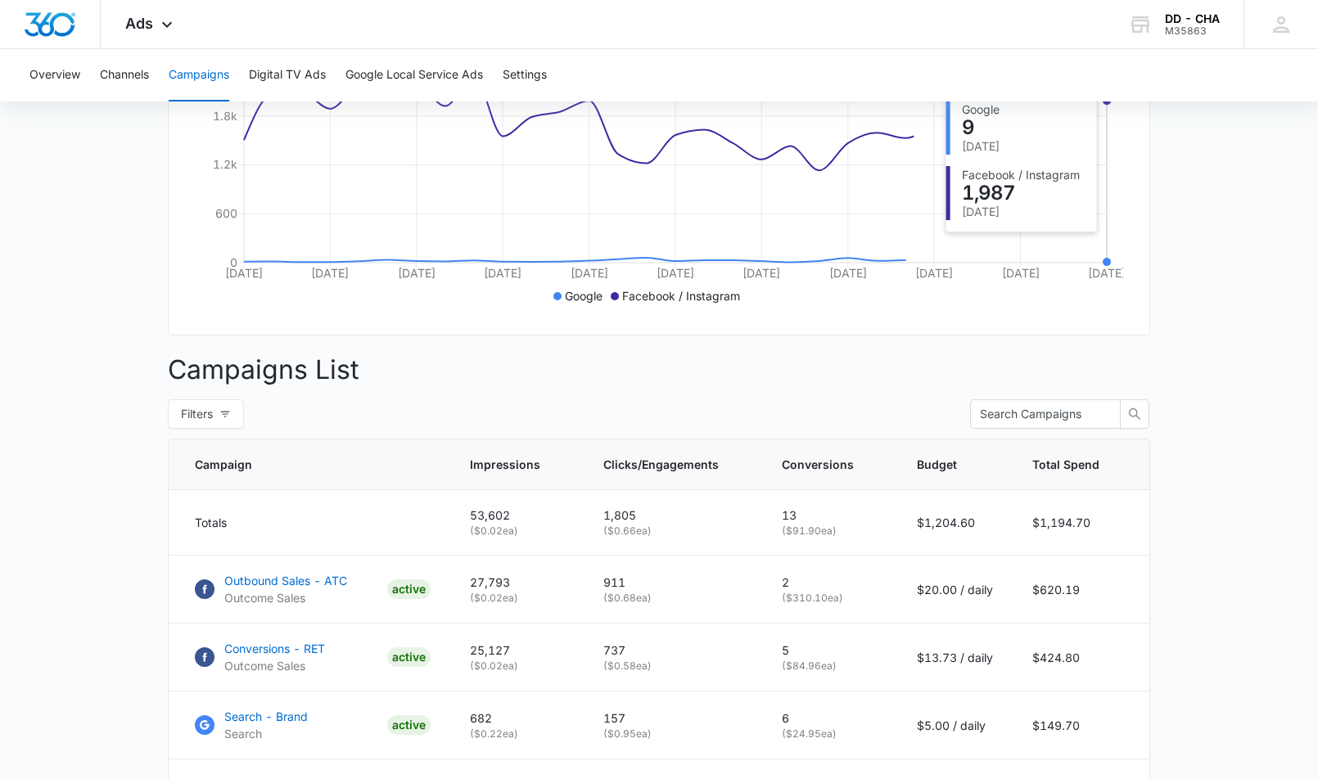
scroll to position [541, 0]
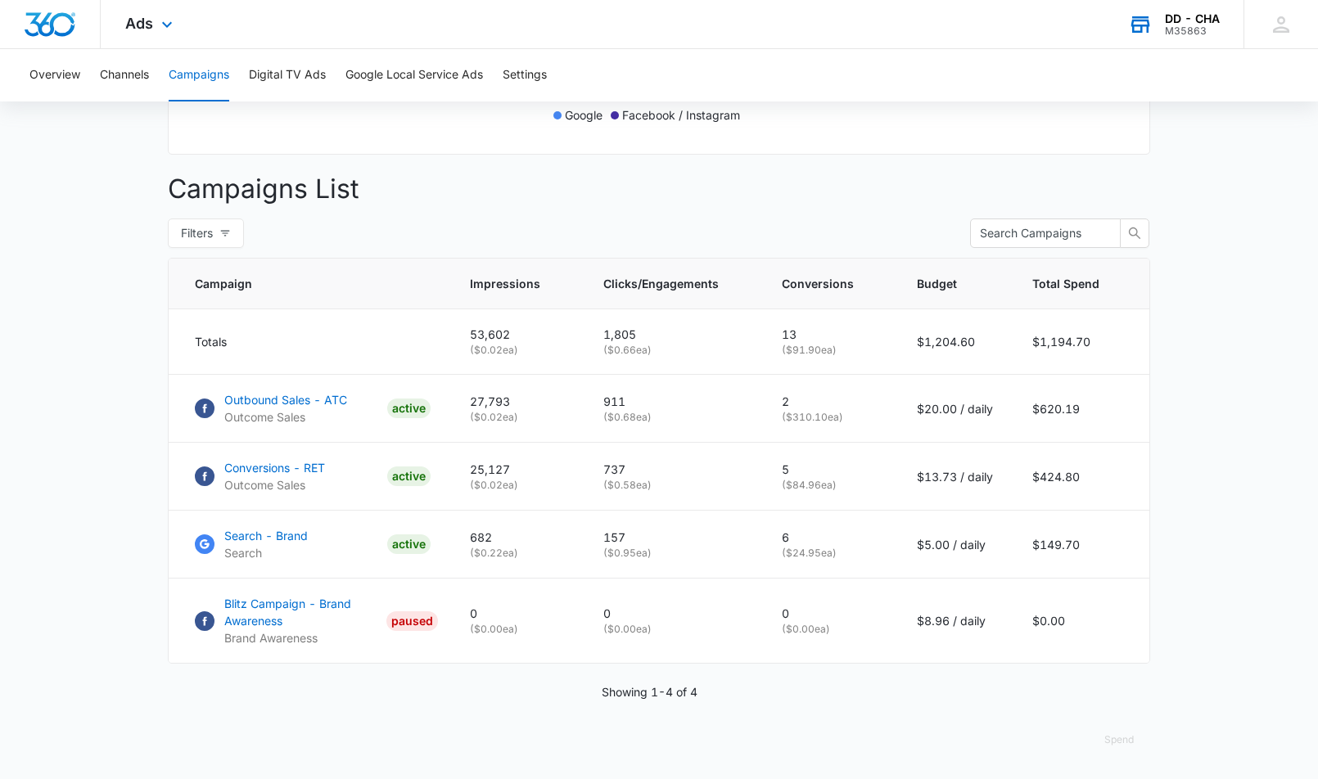
click at [1169, 37] on div "DD - CHA M35863 Your Accounts View All" at bounding box center [1174, 24] width 140 height 48
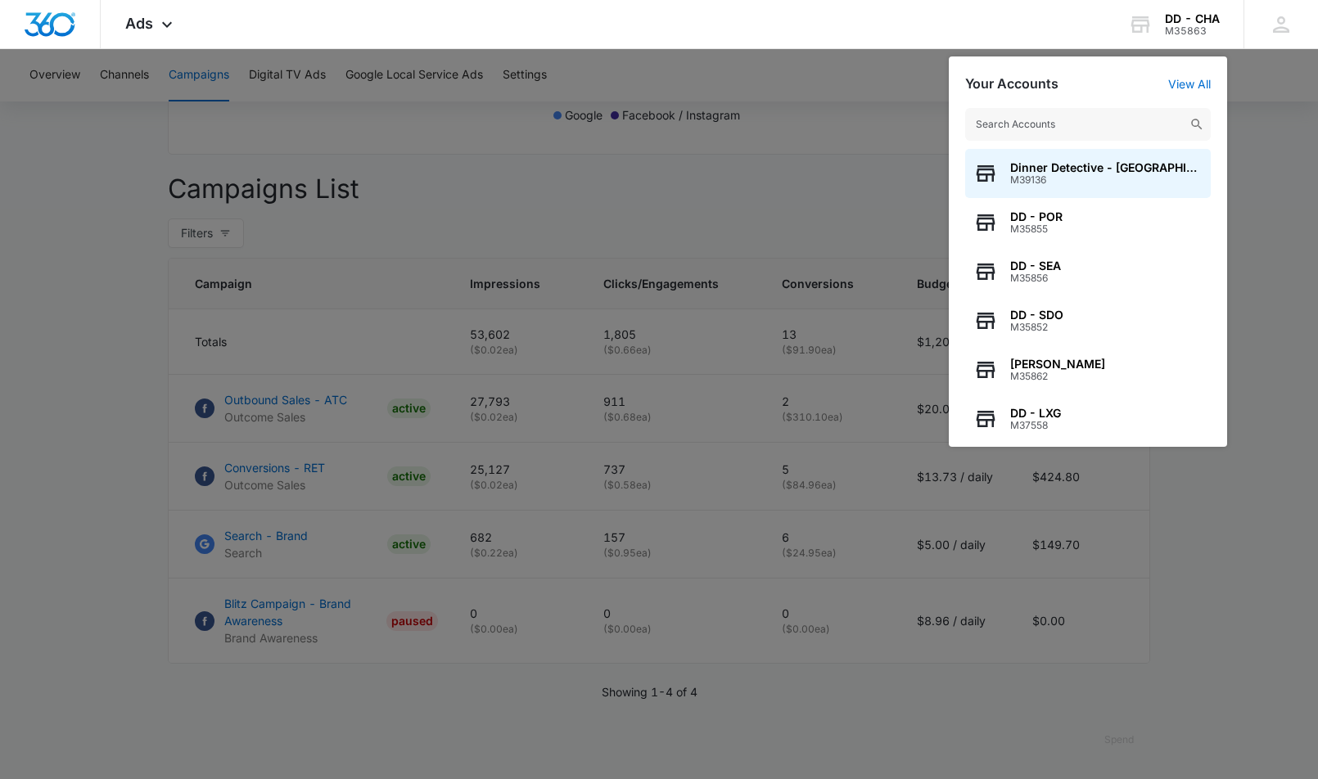
click at [1140, 130] on input "text" at bounding box center [1088, 124] width 246 height 33
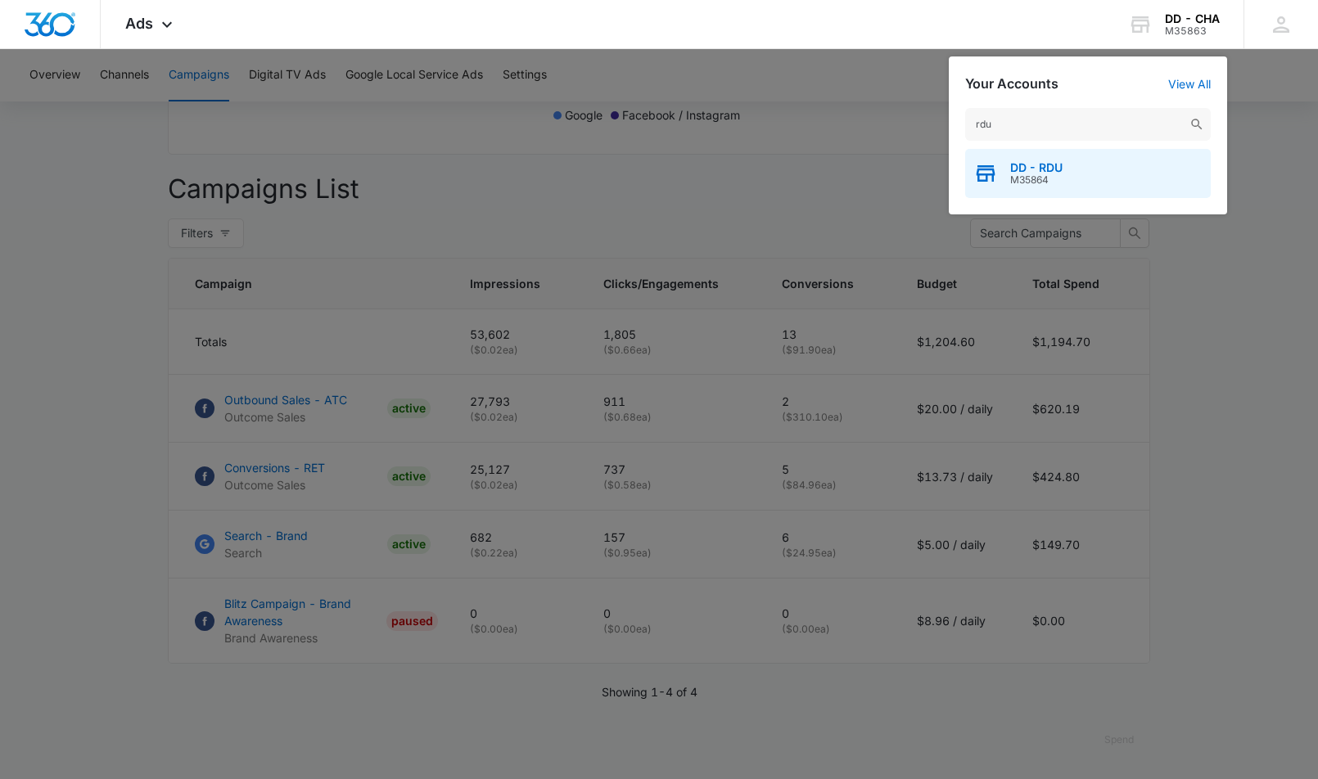
type input "rdu"
click at [1034, 156] on div "DD - RDU M35864" at bounding box center [1088, 173] width 246 height 49
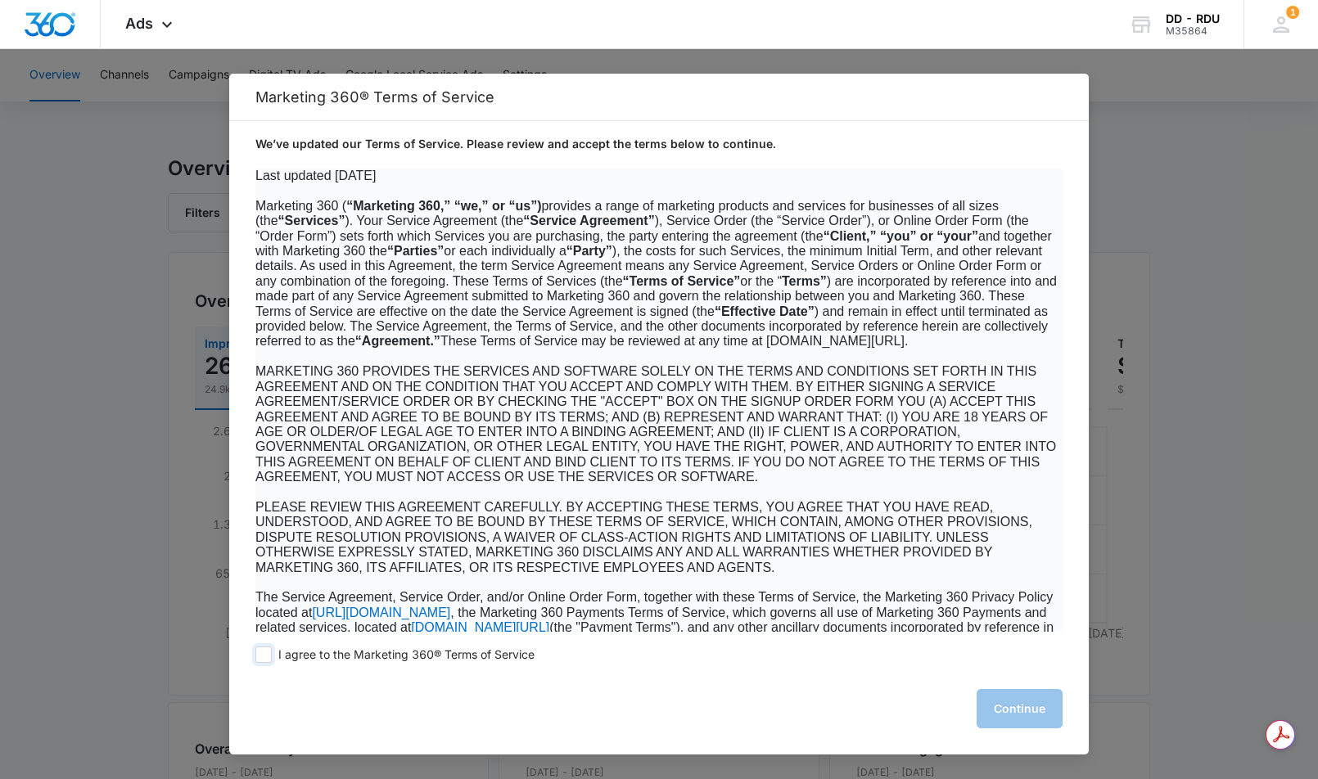
click at [269, 655] on span at bounding box center [263, 655] width 16 height 16
click at [269, 655] on input "I agree to the Marketing 360® Terms of Service" at bounding box center [263, 655] width 16 height 16
checkbox input "true"
click at [1022, 706] on button "Continue" at bounding box center [1020, 708] width 86 height 39
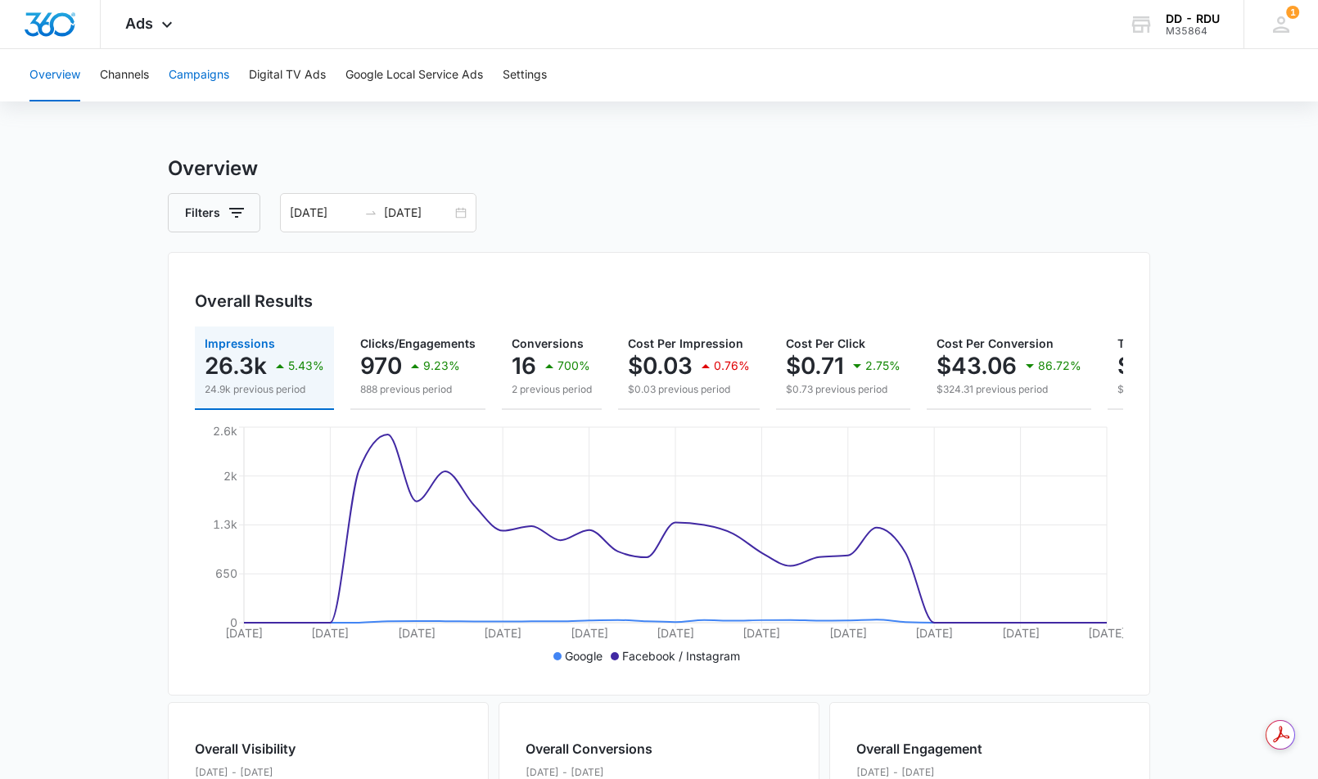
click at [215, 84] on button "Campaigns" at bounding box center [199, 75] width 61 height 52
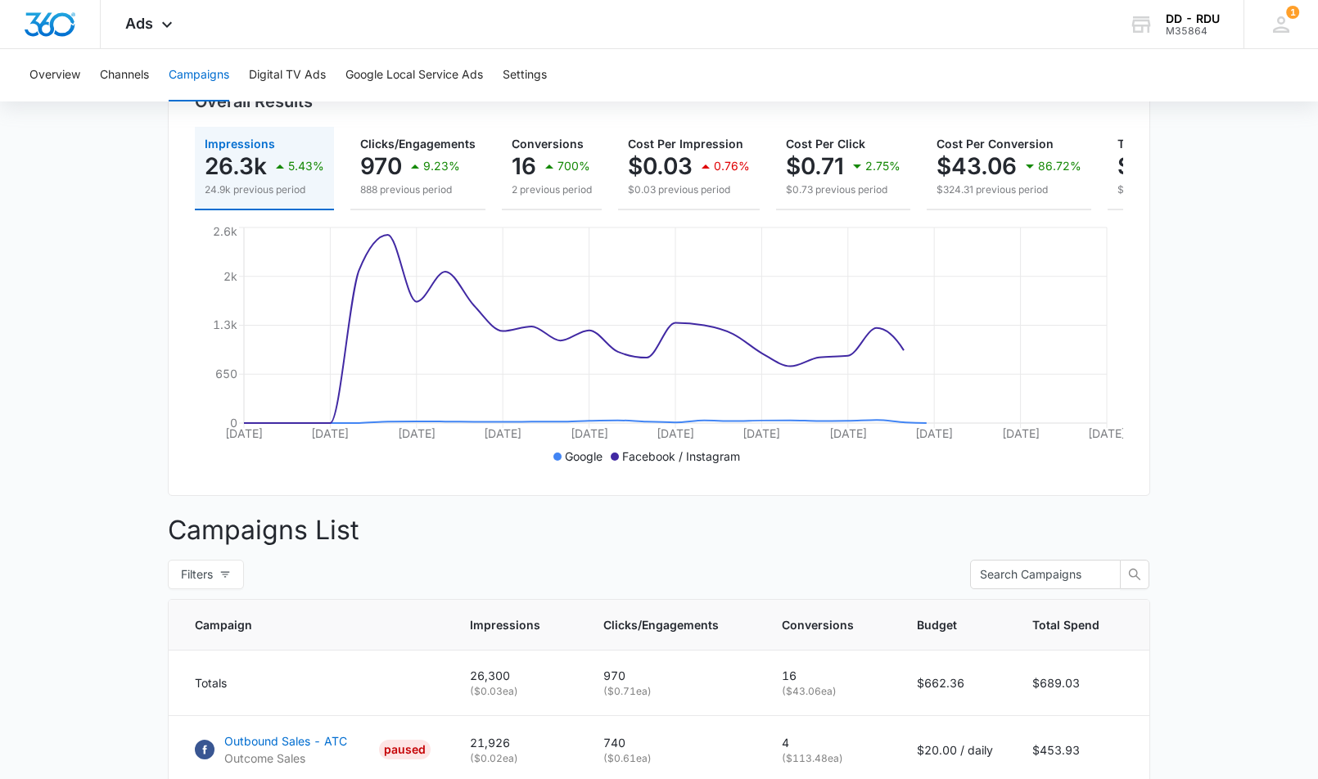
scroll to position [541, 0]
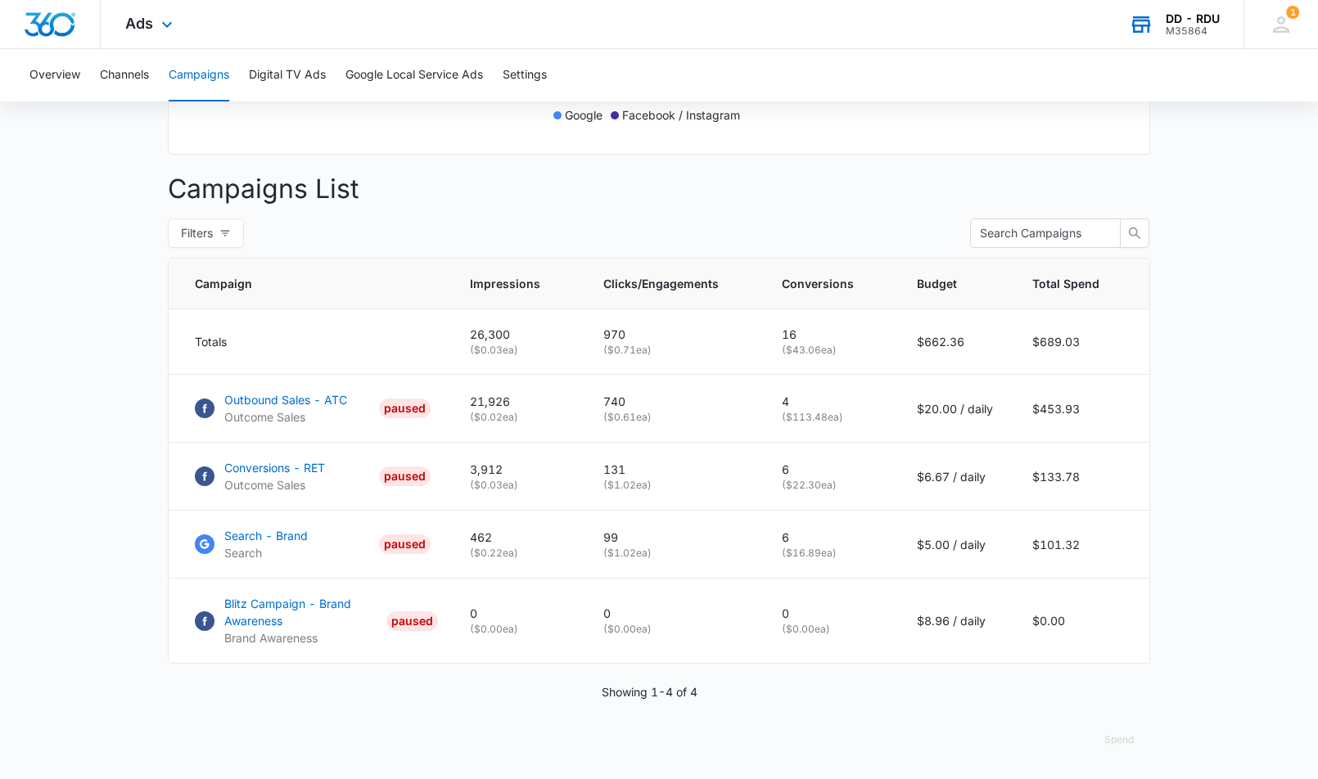
click at [1212, 20] on div "DD - RDU" at bounding box center [1193, 18] width 54 height 13
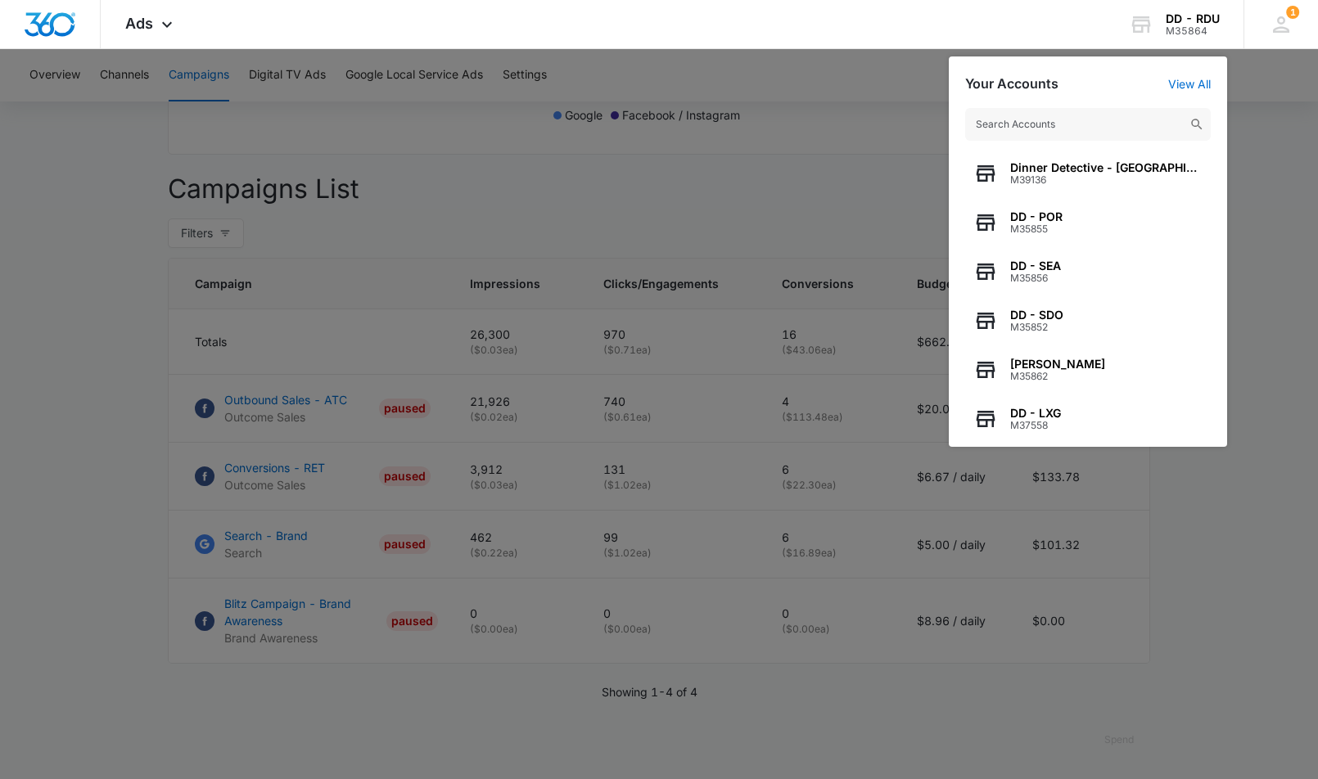
click at [1008, 133] on input "text" at bounding box center [1088, 124] width 246 height 33
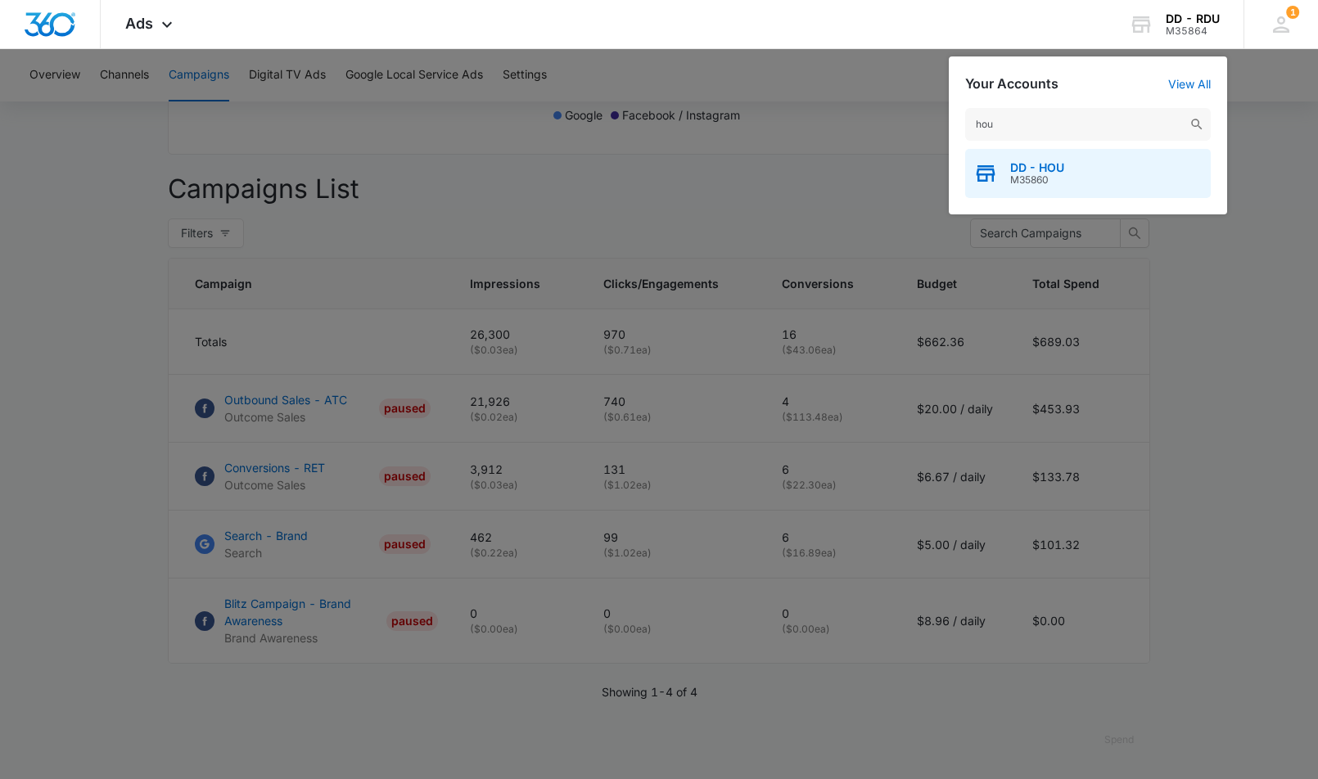
type input "hou"
click at [1032, 174] on span "DD - HOU" at bounding box center [1037, 167] width 54 height 13
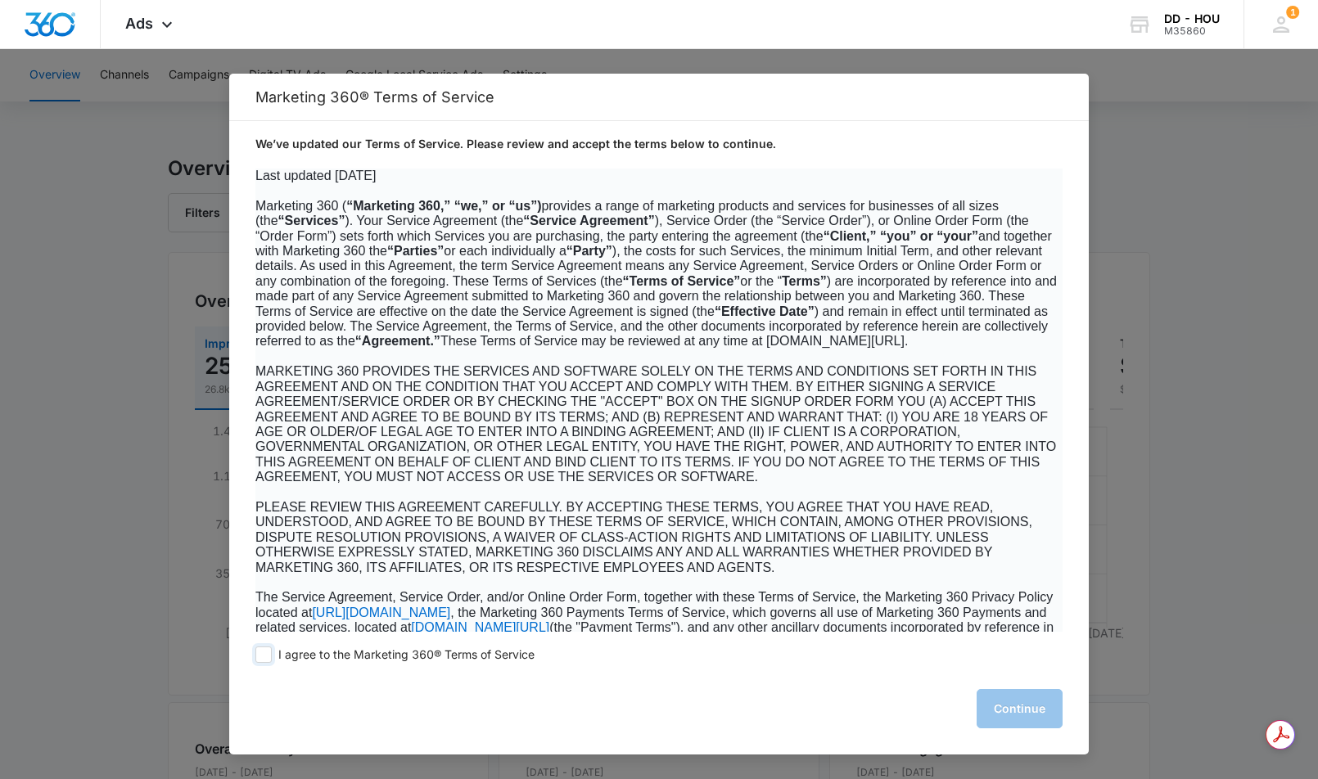
click at [265, 655] on span at bounding box center [263, 655] width 16 height 16
click at [265, 655] on input "I agree to the Marketing 360® Terms of Service" at bounding box center [263, 655] width 16 height 16
checkbox input "true"
click at [1009, 715] on button "Continue" at bounding box center [1020, 708] width 86 height 39
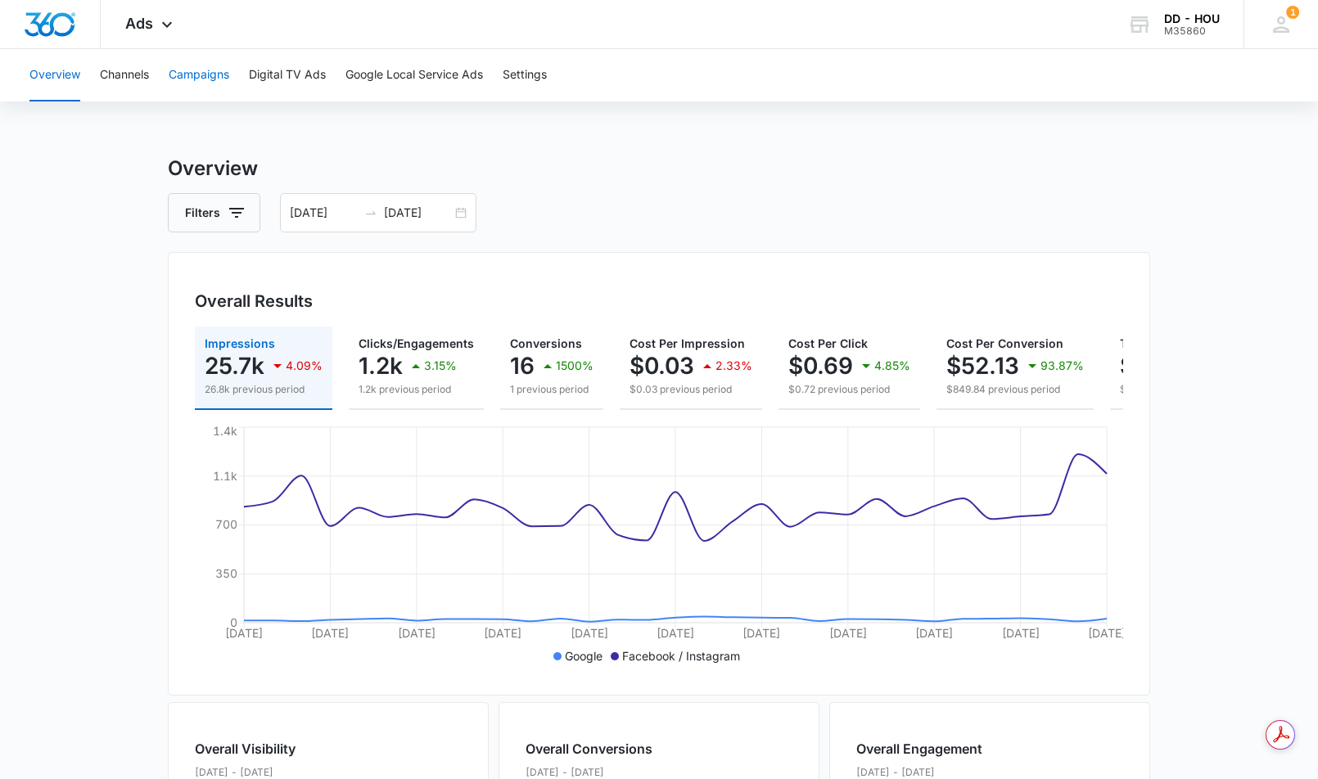
click at [211, 79] on button "Campaigns" at bounding box center [199, 75] width 61 height 52
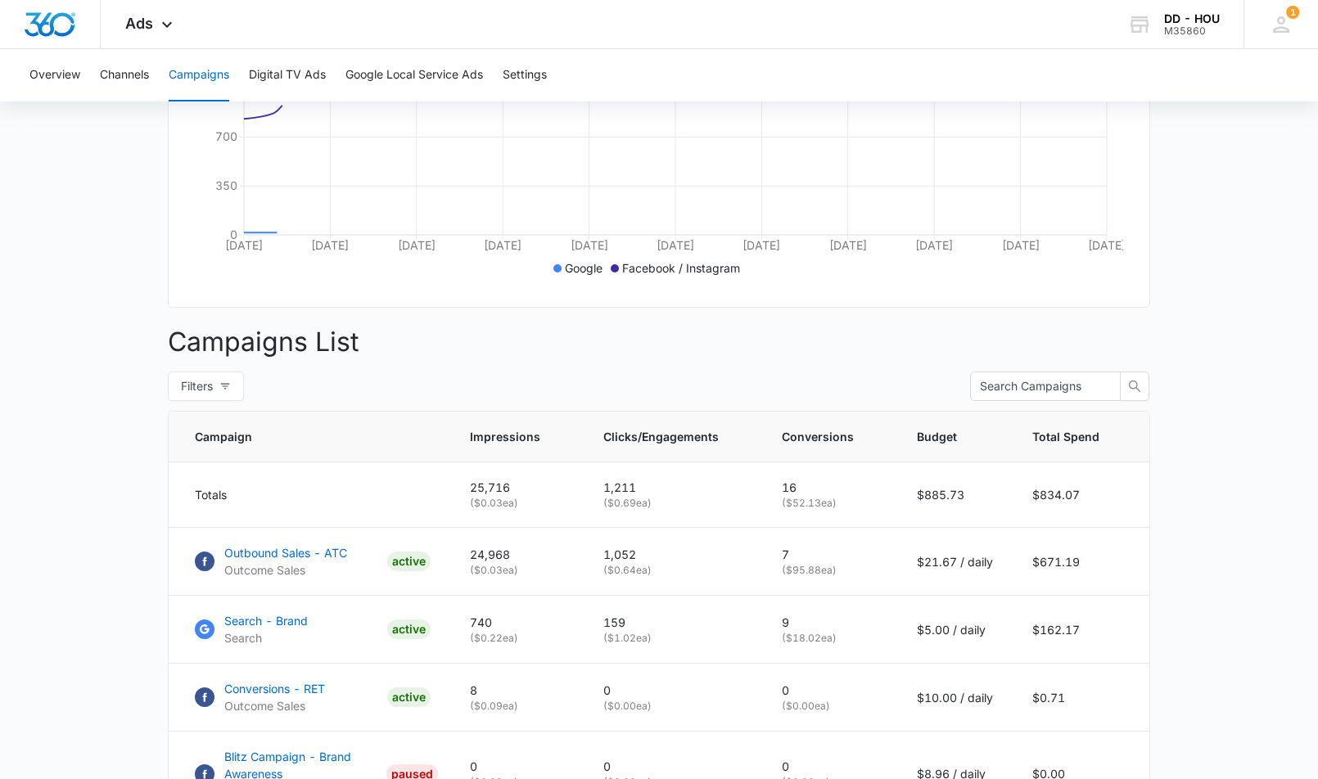
scroll to position [541, 0]
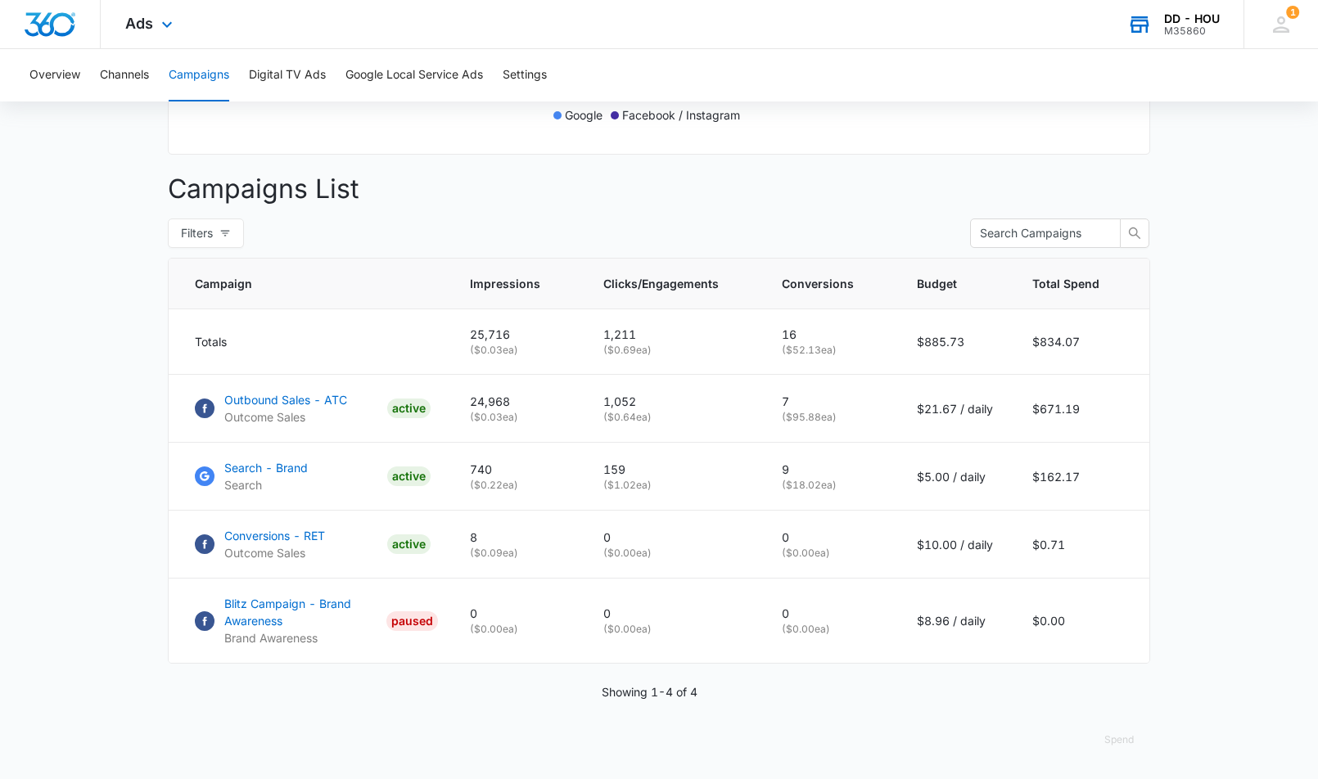
click at [1198, 32] on div "M35860" at bounding box center [1192, 30] width 56 height 11
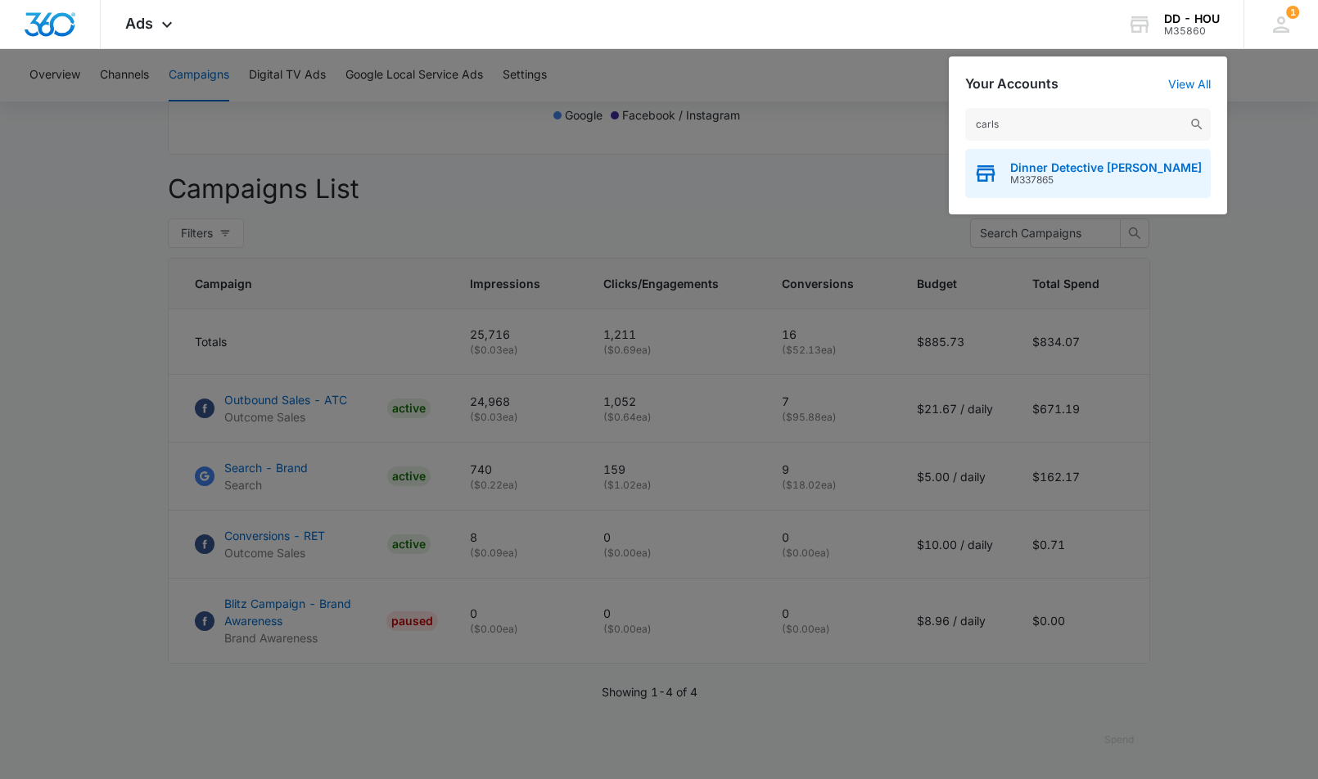
type input "carls"
click at [1037, 166] on span "Dinner Detective [PERSON_NAME]" at bounding box center [1106, 167] width 192 height 13
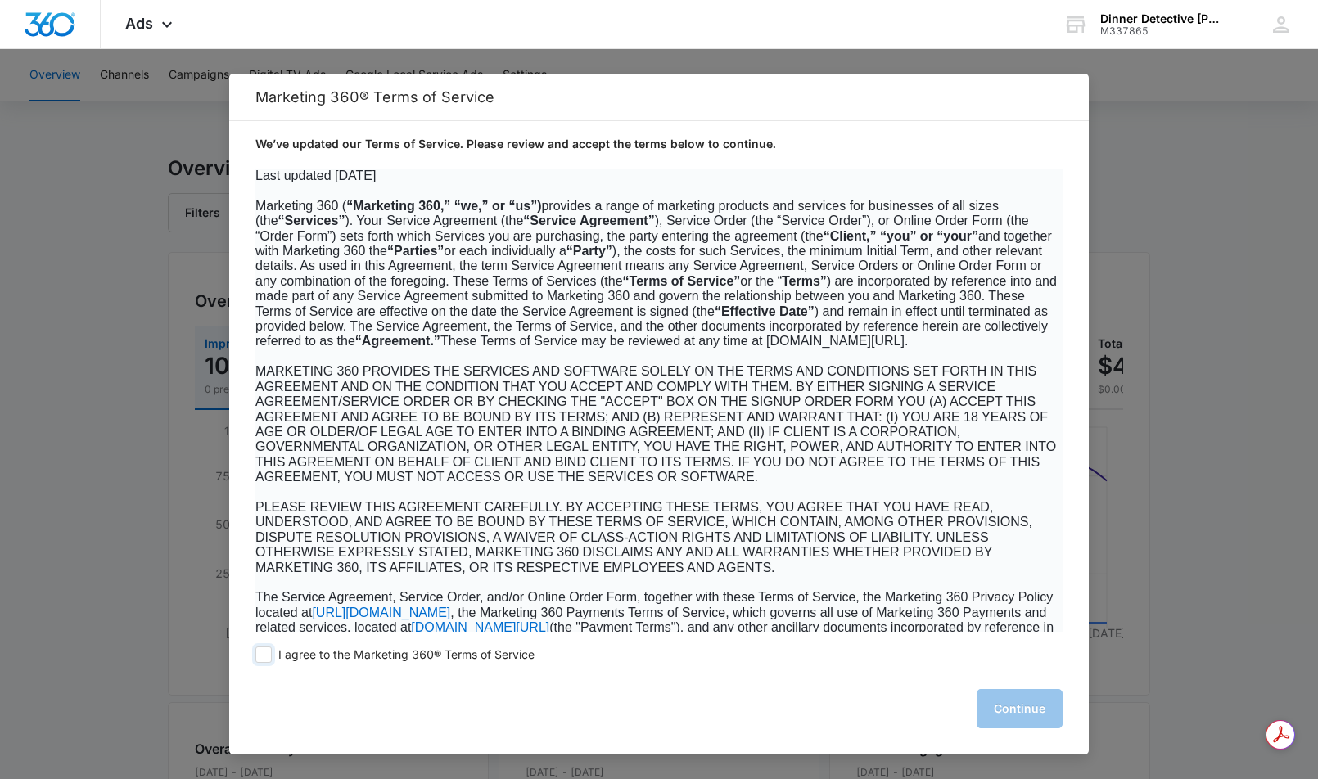
click at [268, 657] on span at bounding box center [263, 655] width 16 height 16
click at [268, 657] on input "I agree to the Marketing 360® Terms of Service" at bounding box center [263, 655] width 16 height 16
checkbox input "true"
click at [1027, 703] on button "Continue" at bounding box center [1020, 708] width 86 height 39
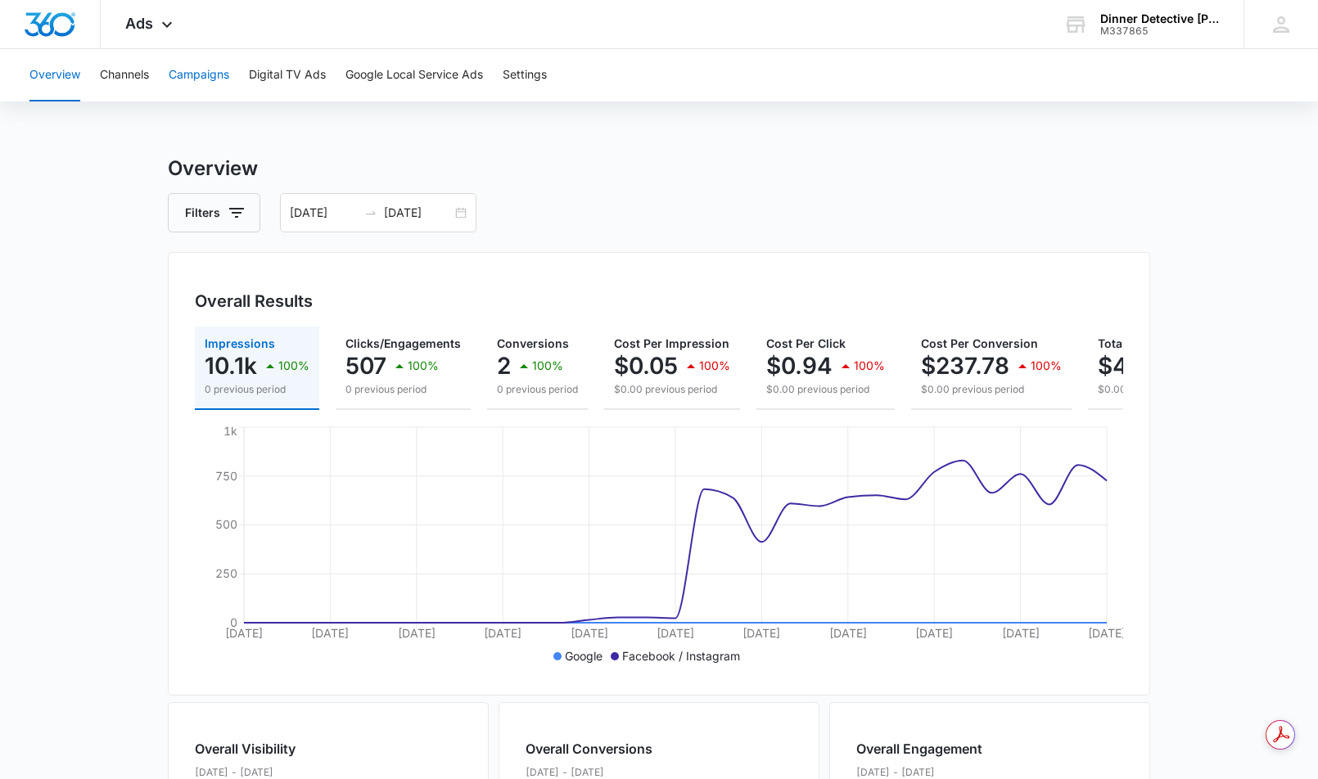
click at [183, 70] on button "Campaigns" at bounding box center [199, 75] width 61 height 52
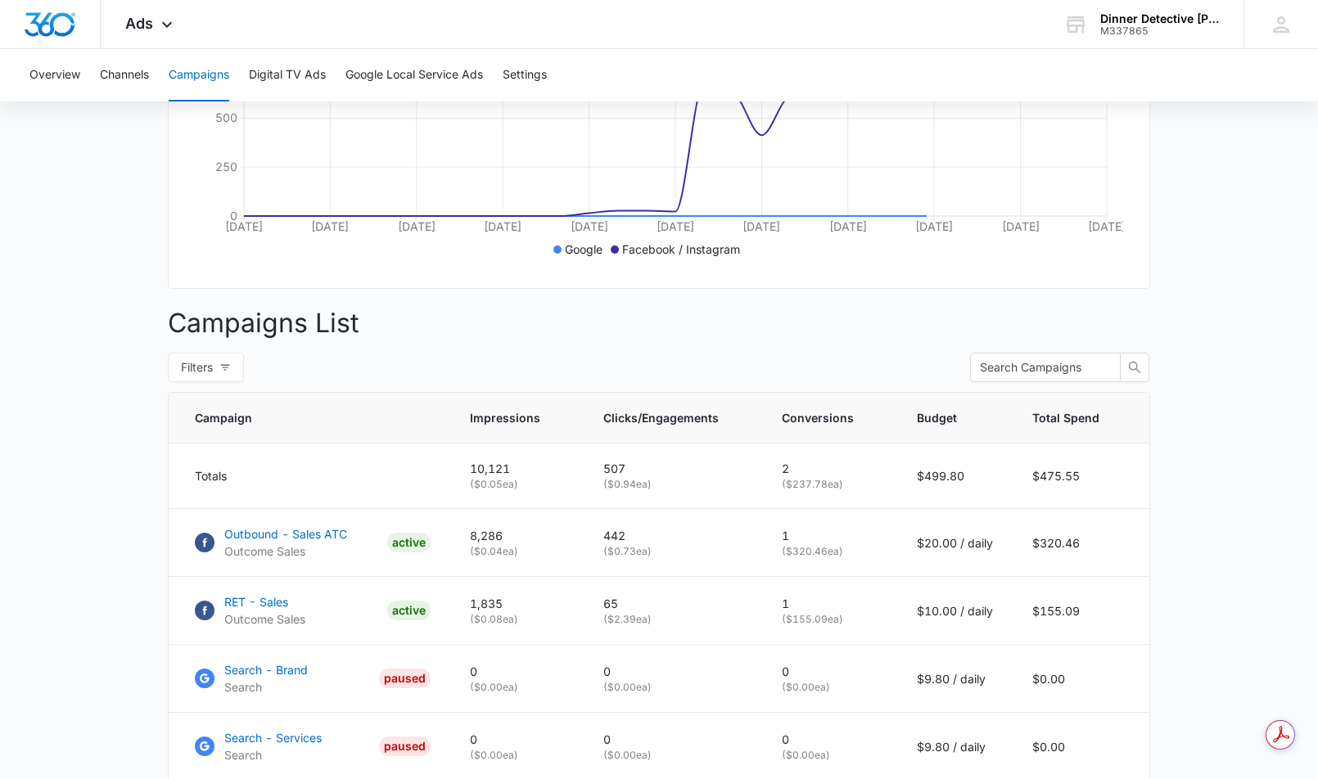
scroll to position [485, 0]
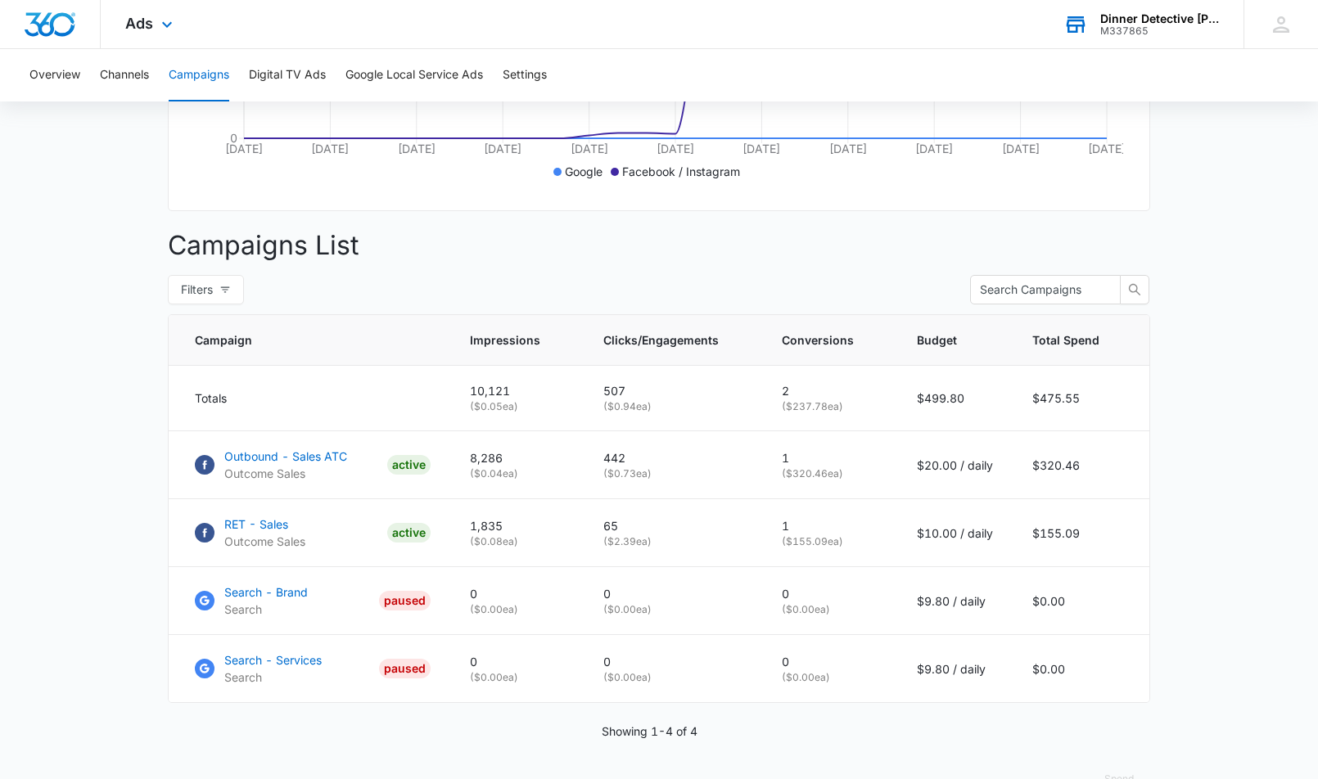
click at [1140, 29] on div "M337865" at bounding box center [1160, 30] width 120 height 11
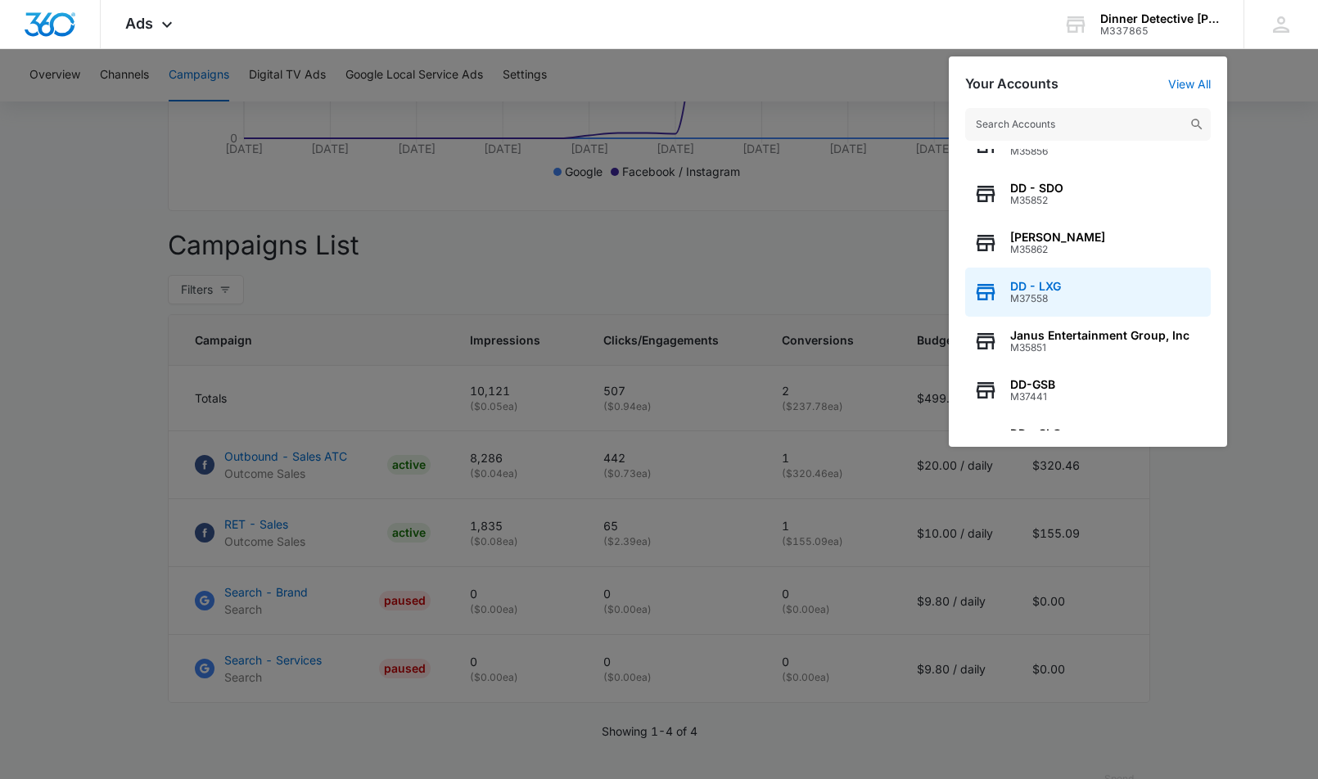
scroll to position [210, 0]
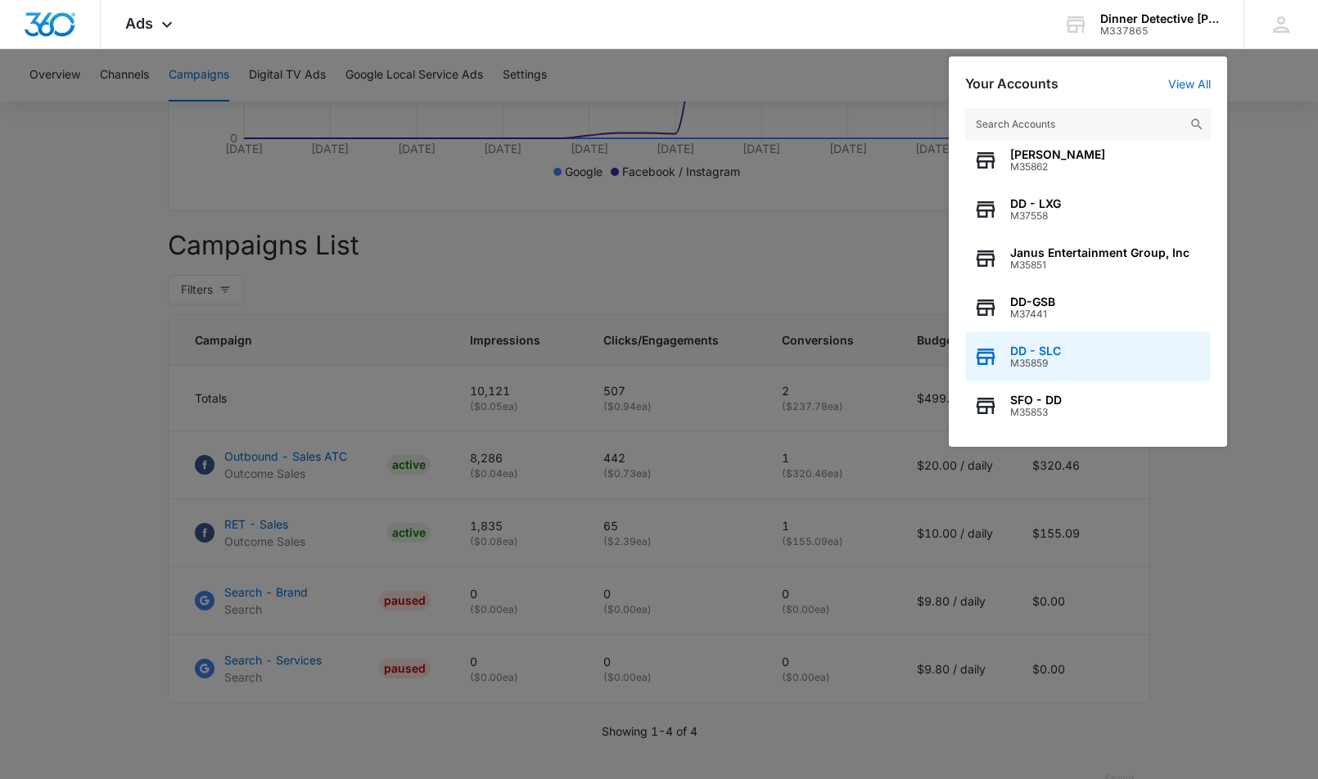
click at [1041, 351] on span "DD - SLC" at bounding box center [1035, 351] width 51 height 13
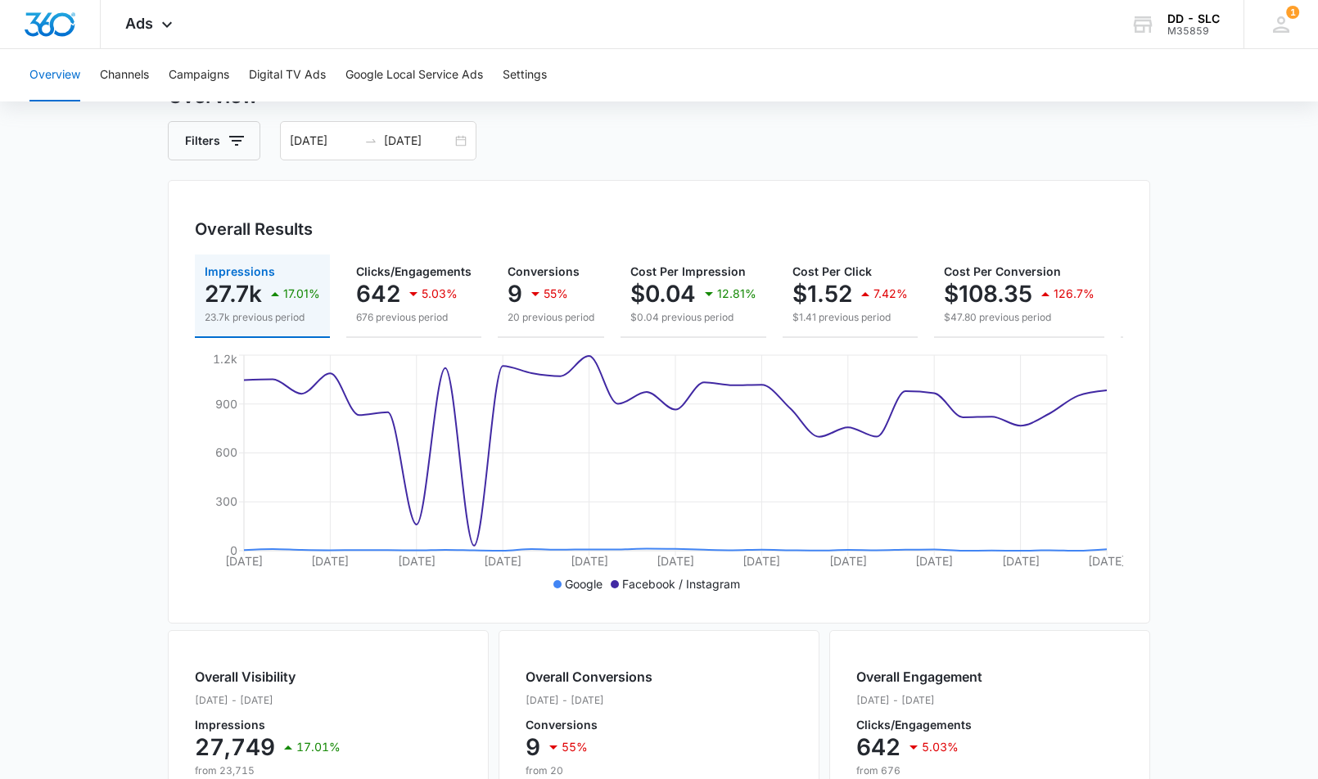
scroll to position [87, 0]
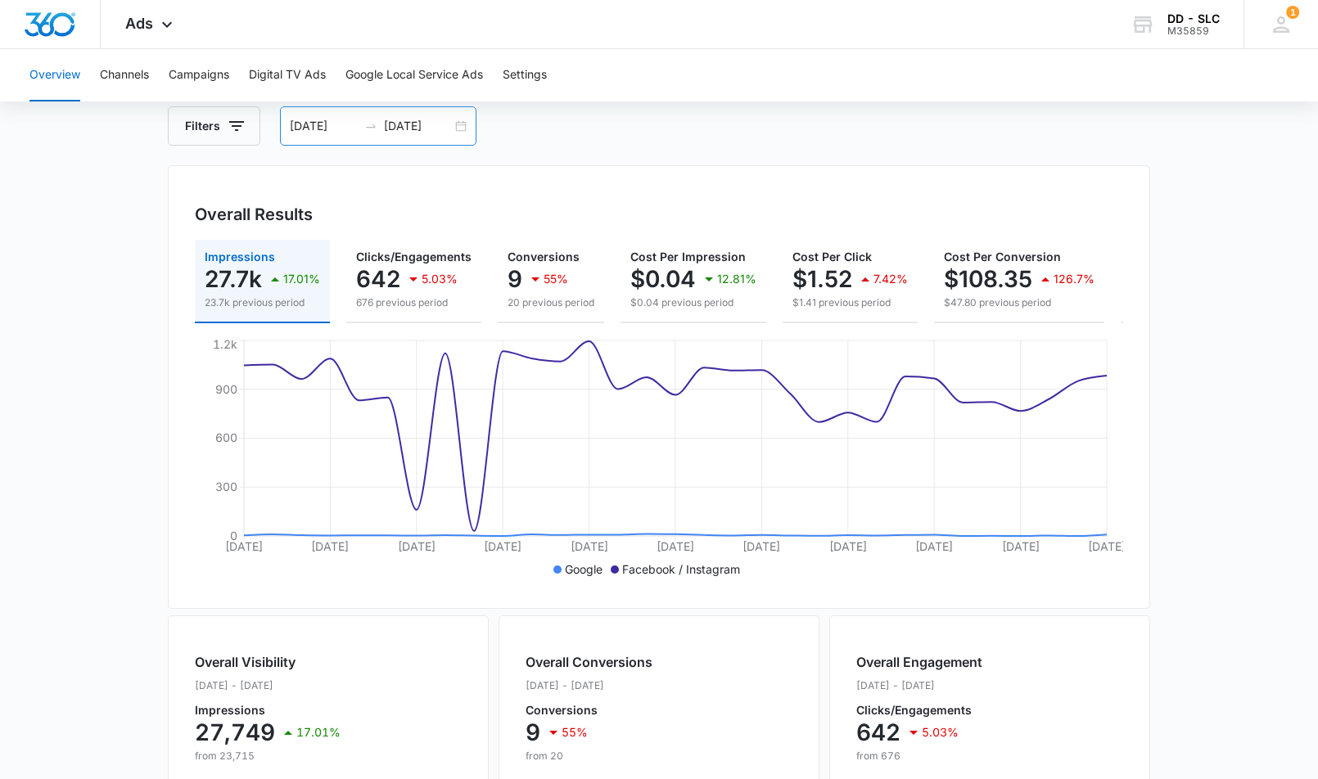
click at [467, 129] on div "[DATE] [DATE]" at bounding box center [378, 125] width 196 height 39
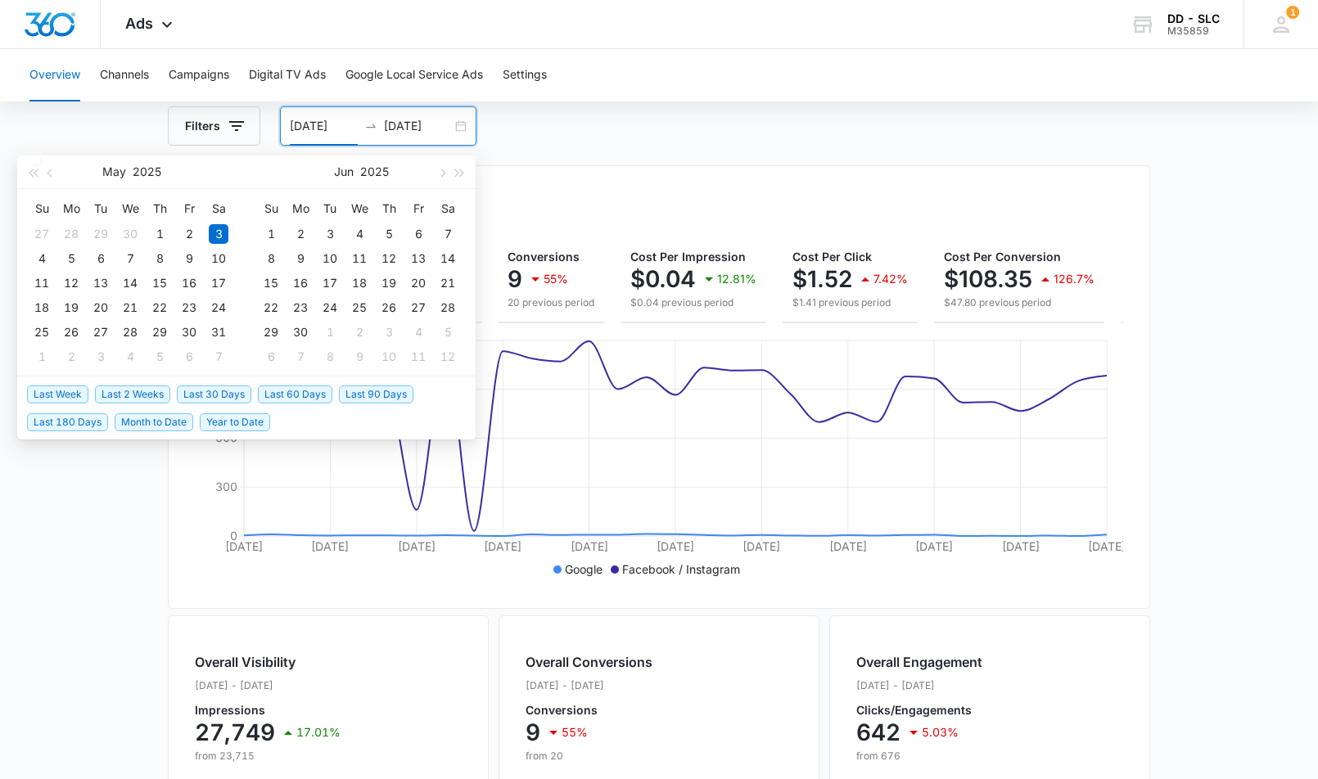
click at [219, 389] on span "Last 30 Days" at bounding box center [214, 395] width 74 height 18
type input "[DATE]"
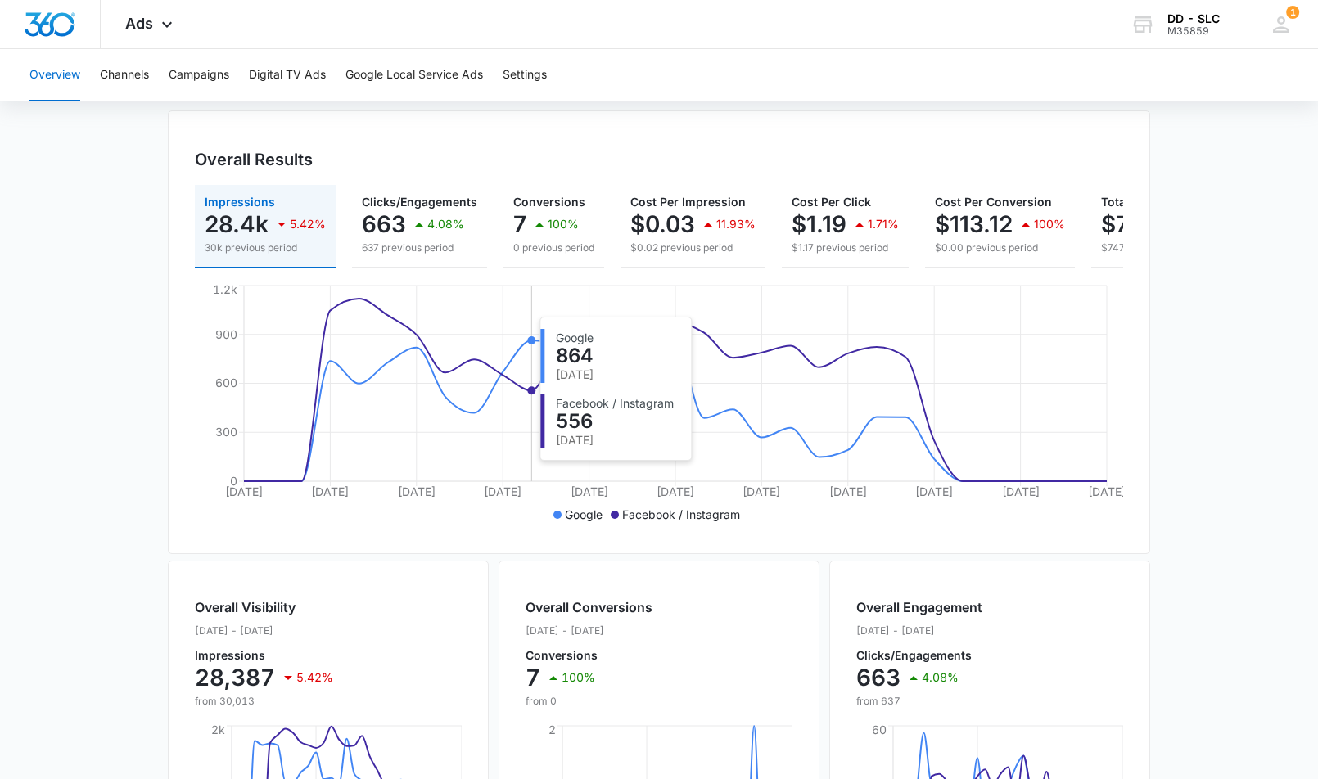
scroll to position [0, 0]
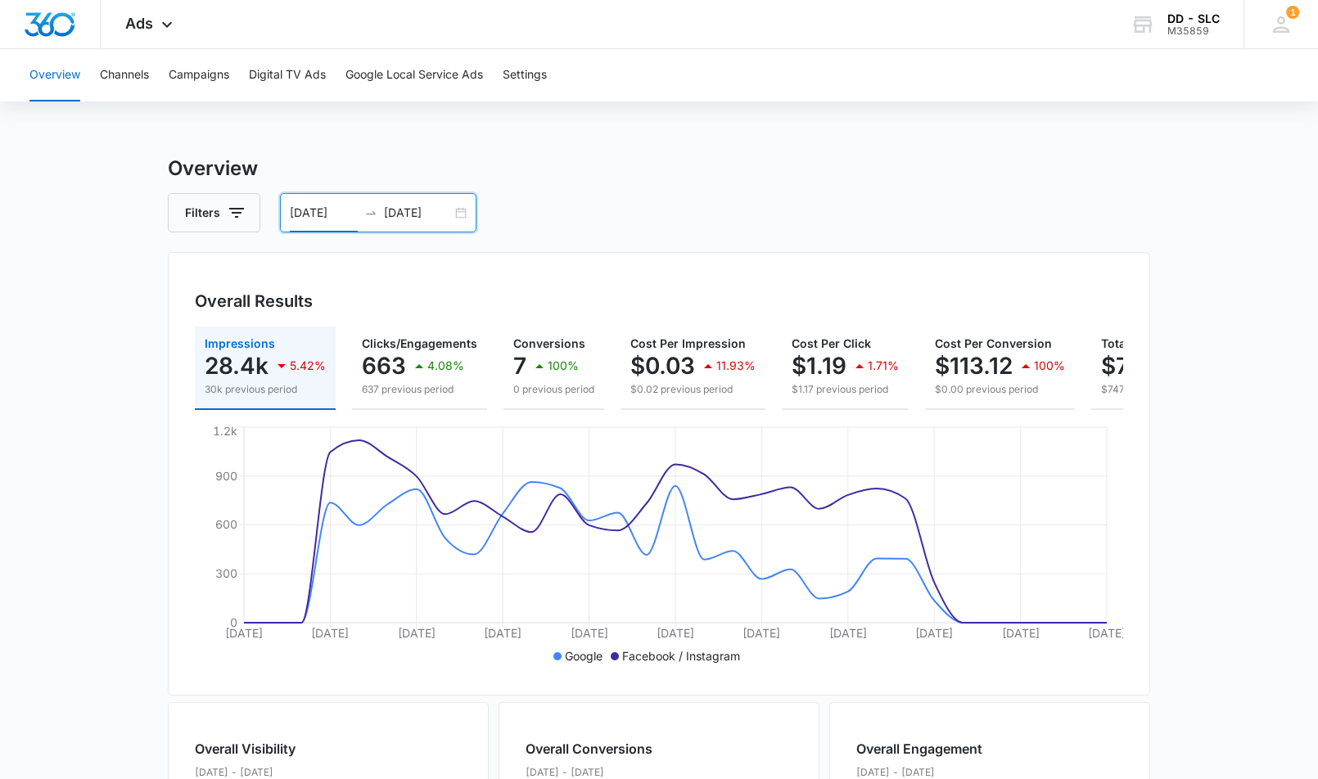
click at [386, 201] on div "[DATE] [DATE]" at bounding box center [378, 212] width 196 height 39
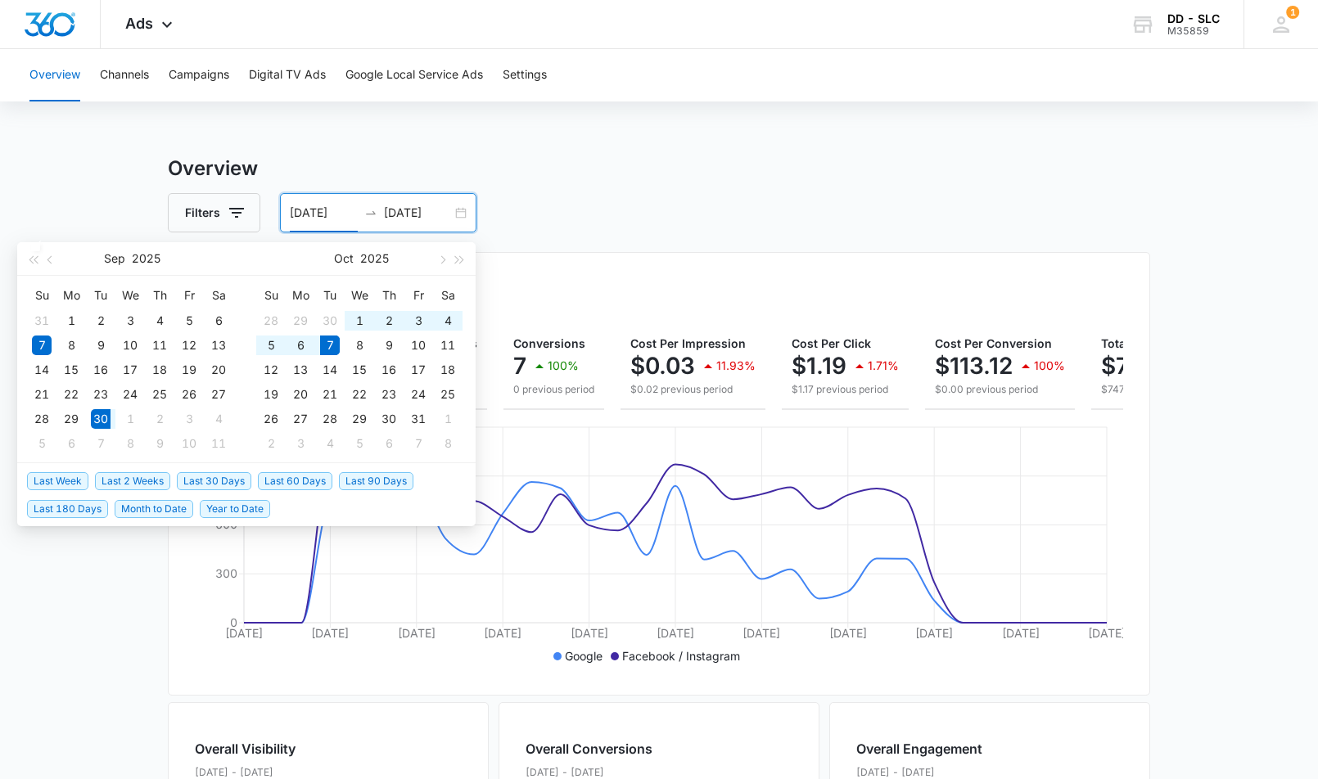
click at [57, 483] on span "Last Week" at bounding box center [57, 481] width 61 height 18
type input "[DATE]"
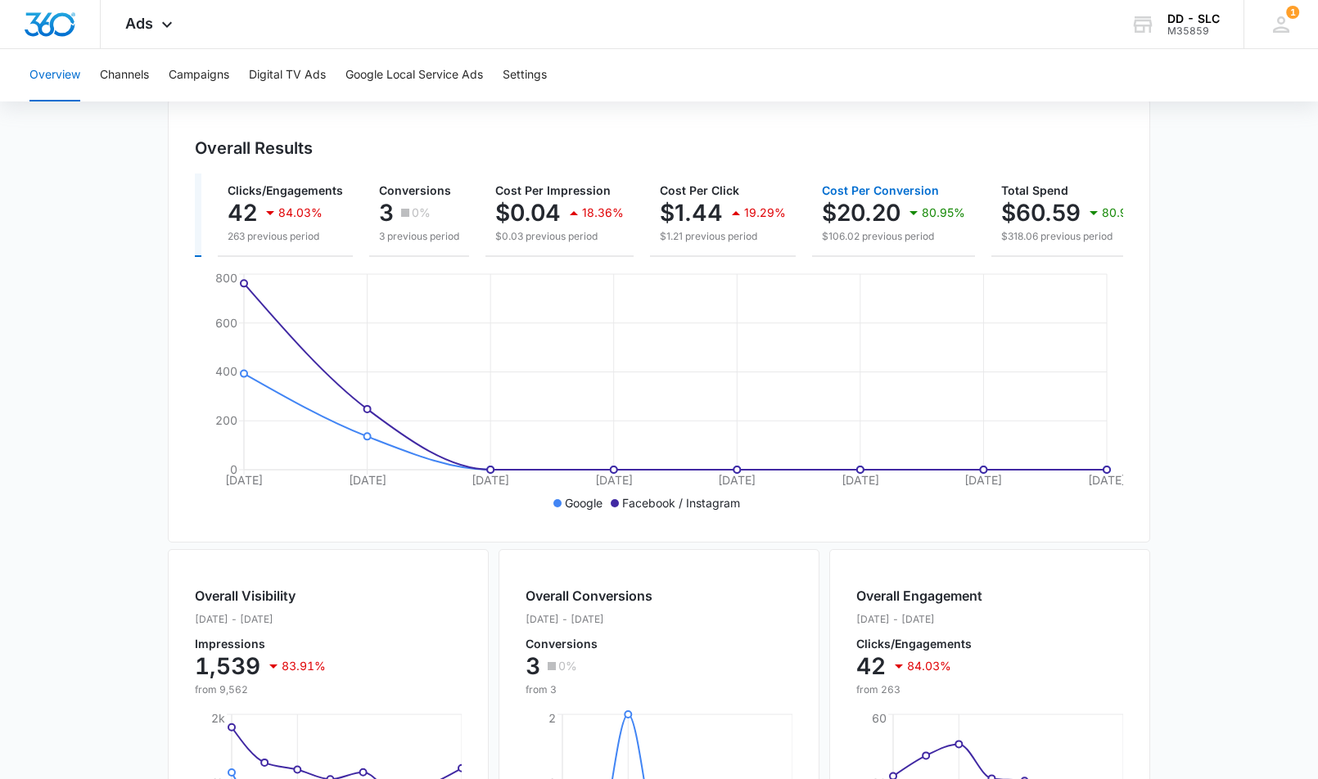
scroll to position [0, 157]
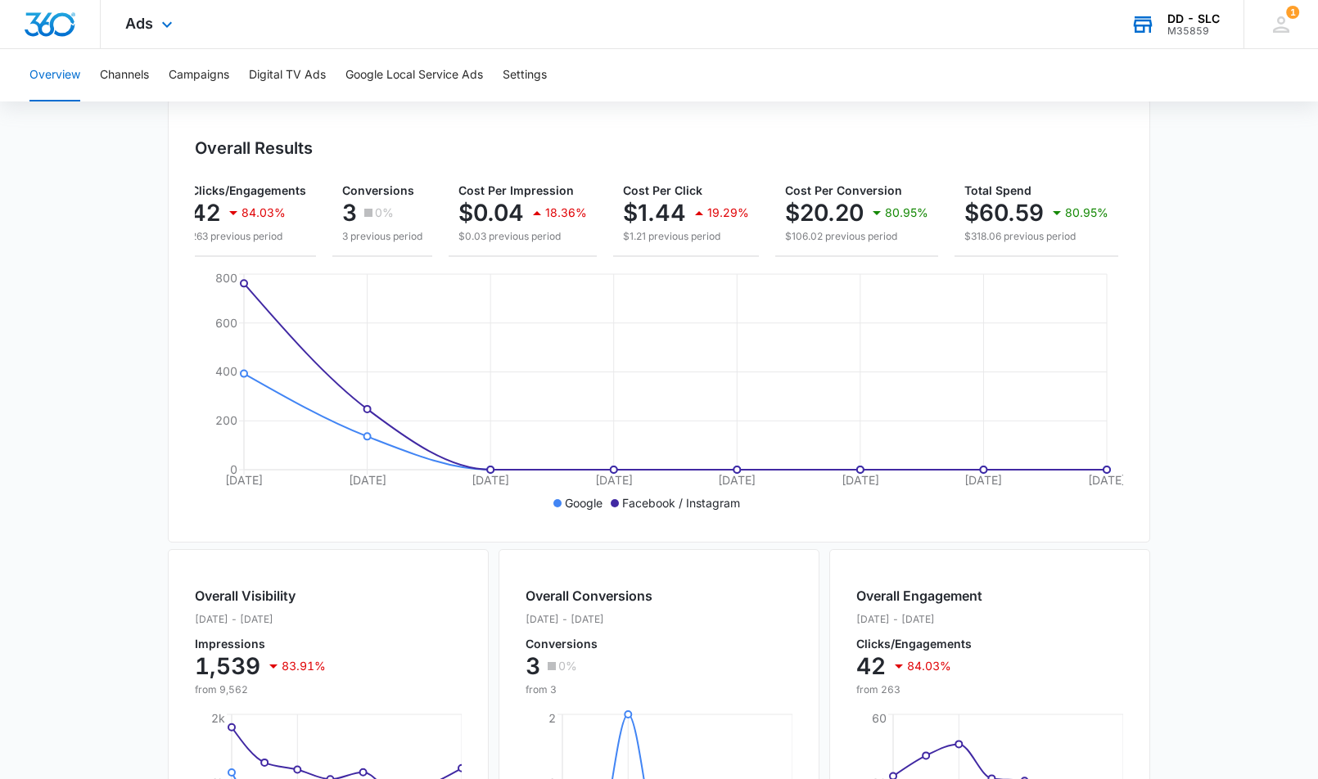
click at [1173, 37] on div "DD - SLC M35859 Your Accounts View All" at bounding box center [1175, 24] width 138 height 48
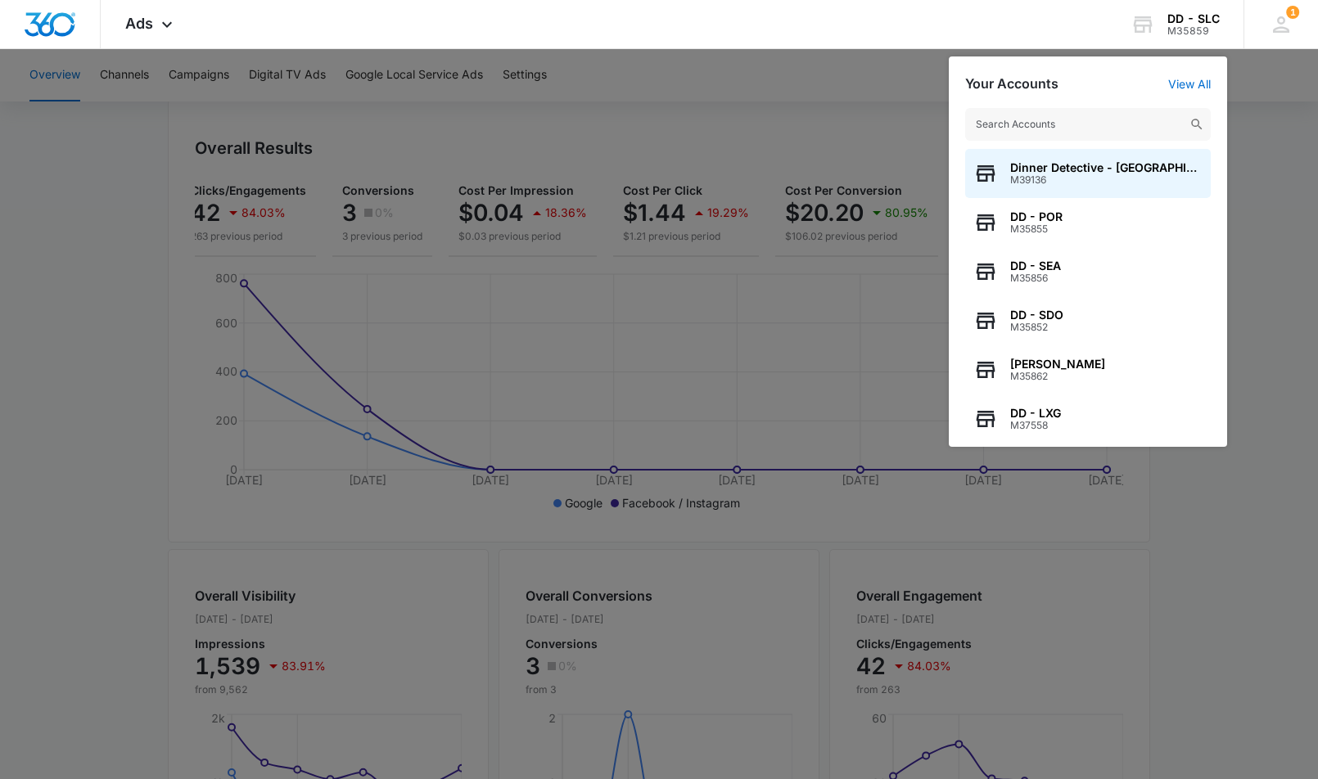
click at [1043, 123] on input "text" at bounding box center [1088, 124] width 246 height 33
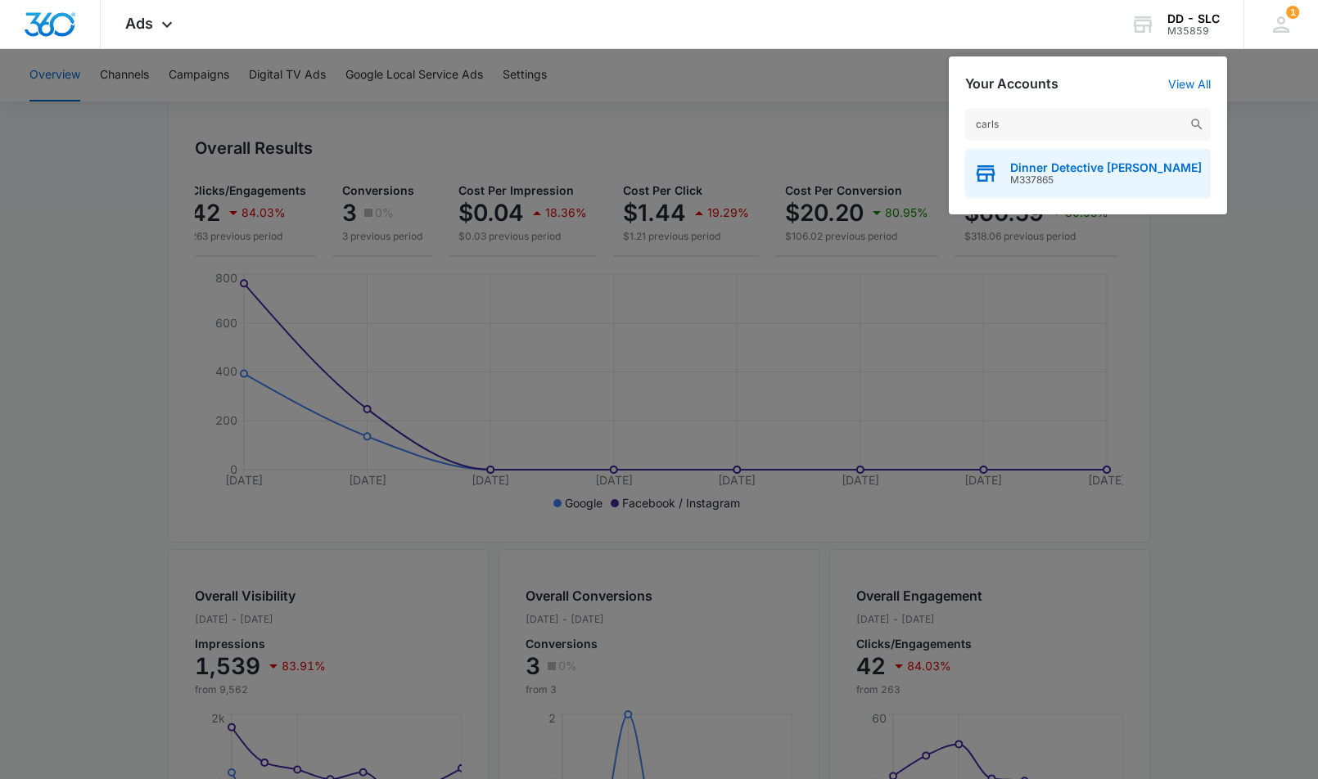
type input "carls"
click at [1044, 166] on span "Dinner Detective [PERSON_NAME]" at bounding box center [1106, 167] width 192 height 13
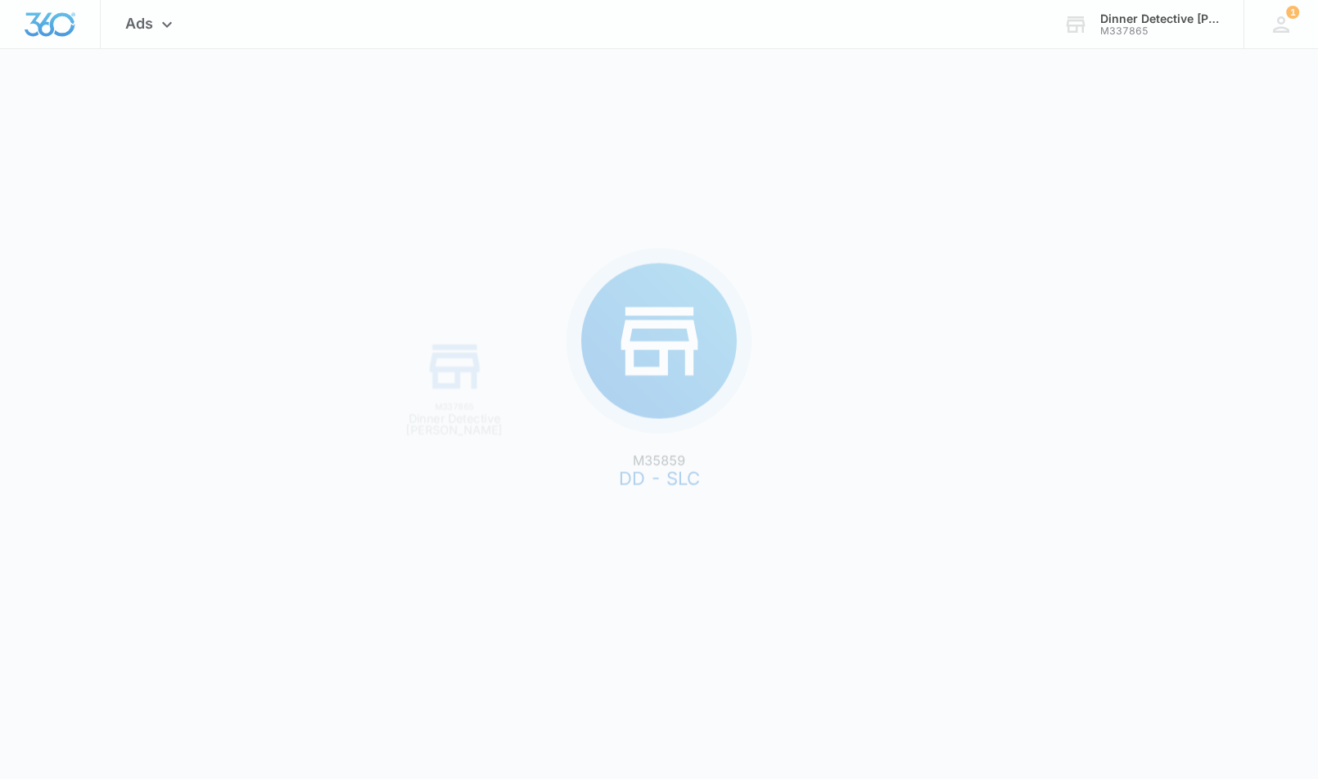
scroll to position [0, 0]
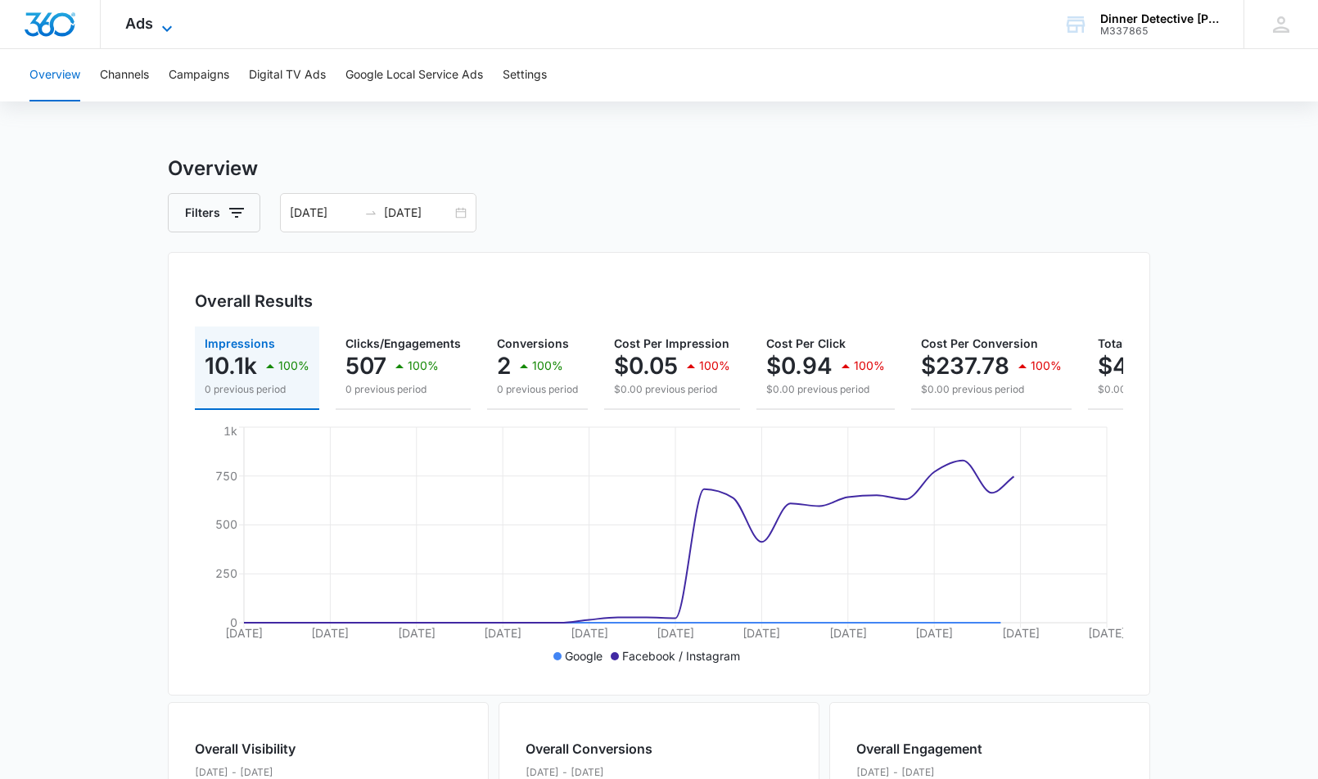
click at [139, 21] on span "Ads" at bounding box center [139, 23] width 28 height 17
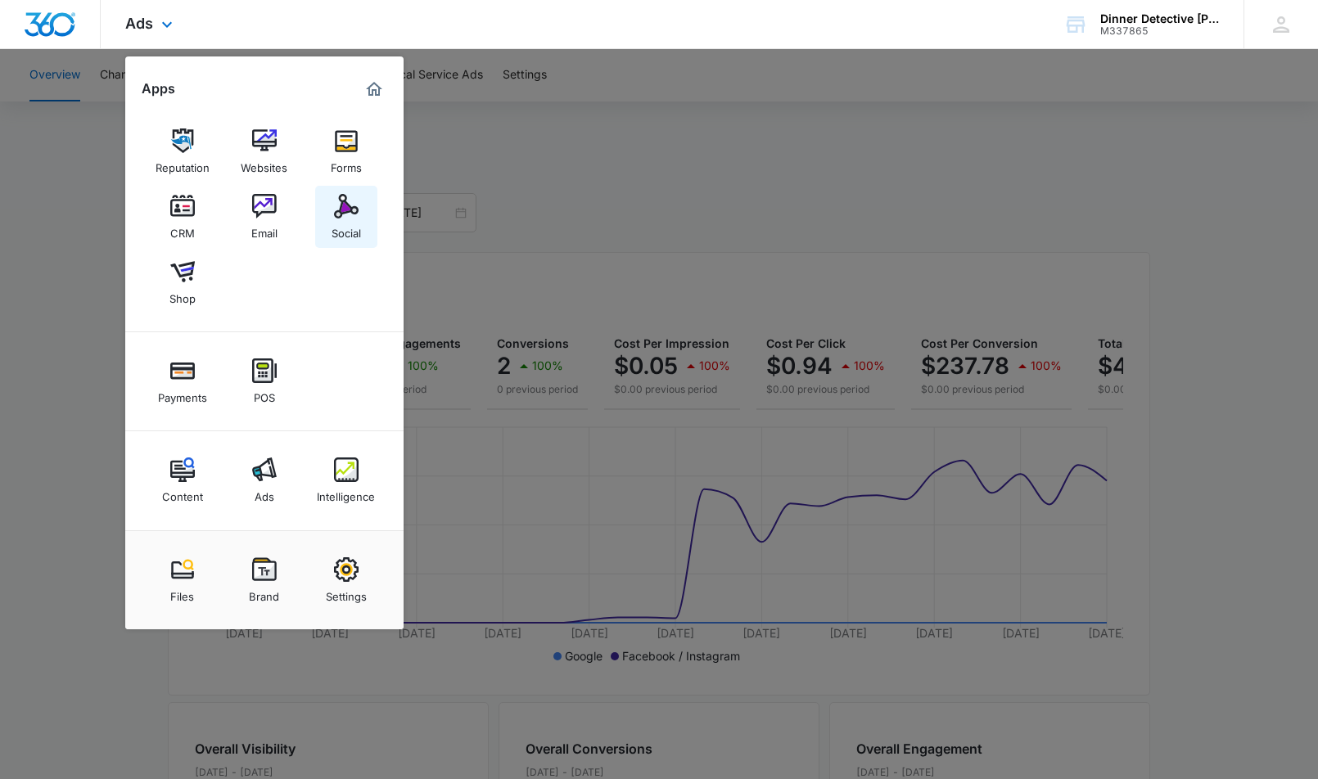
click at [343, 212] on img at bounding box center [346, 206] width 25 height 25
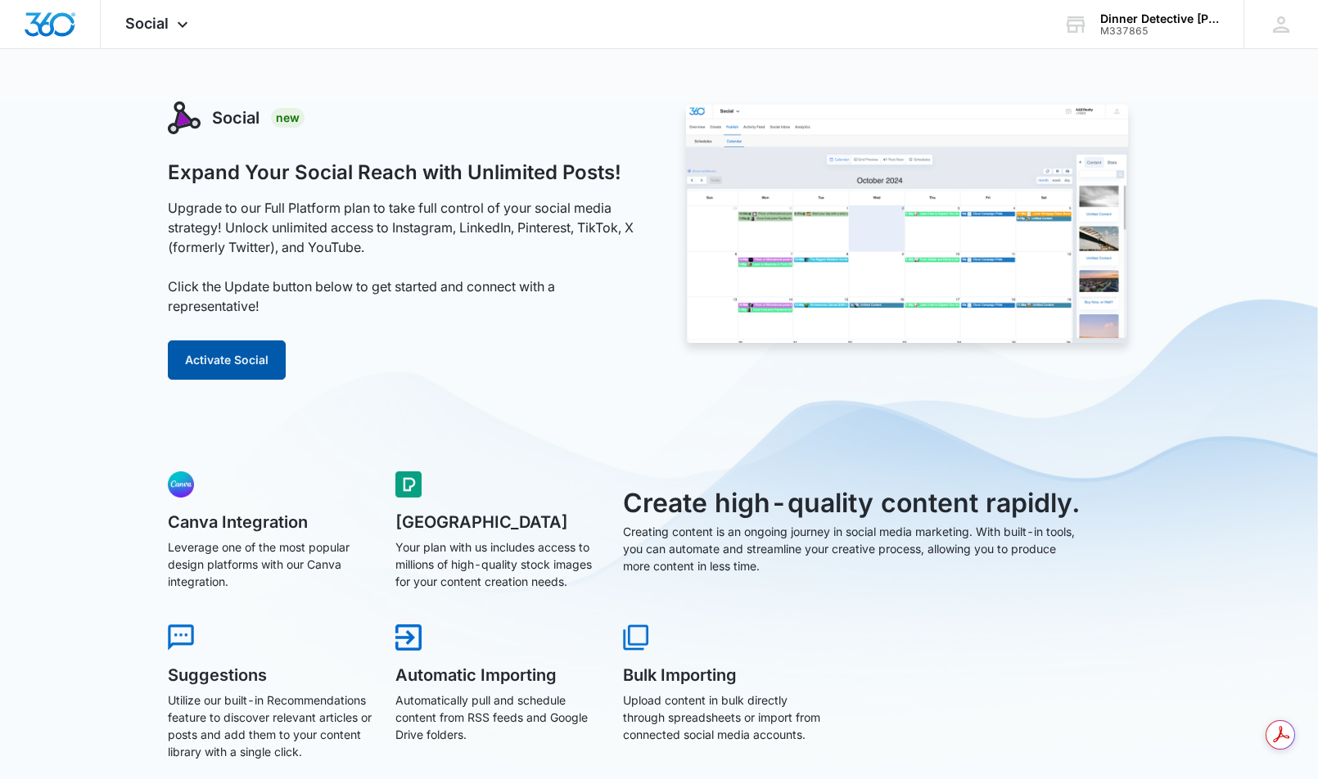
click at [219, 360] on button "Activate Social" at bounding box center [227, 360] width 118 height 39
